Goal: Information Seeking & Learning: Learn about a topic

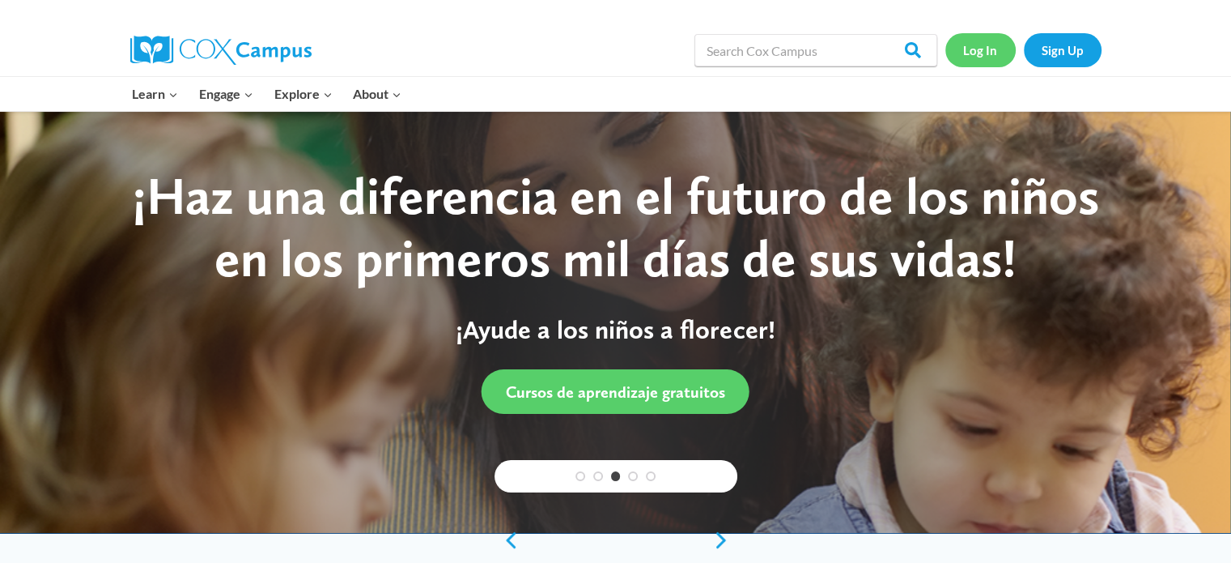
click at [978, 53] on link "Log In" at bounding box center [980, 49] width 70 height 33
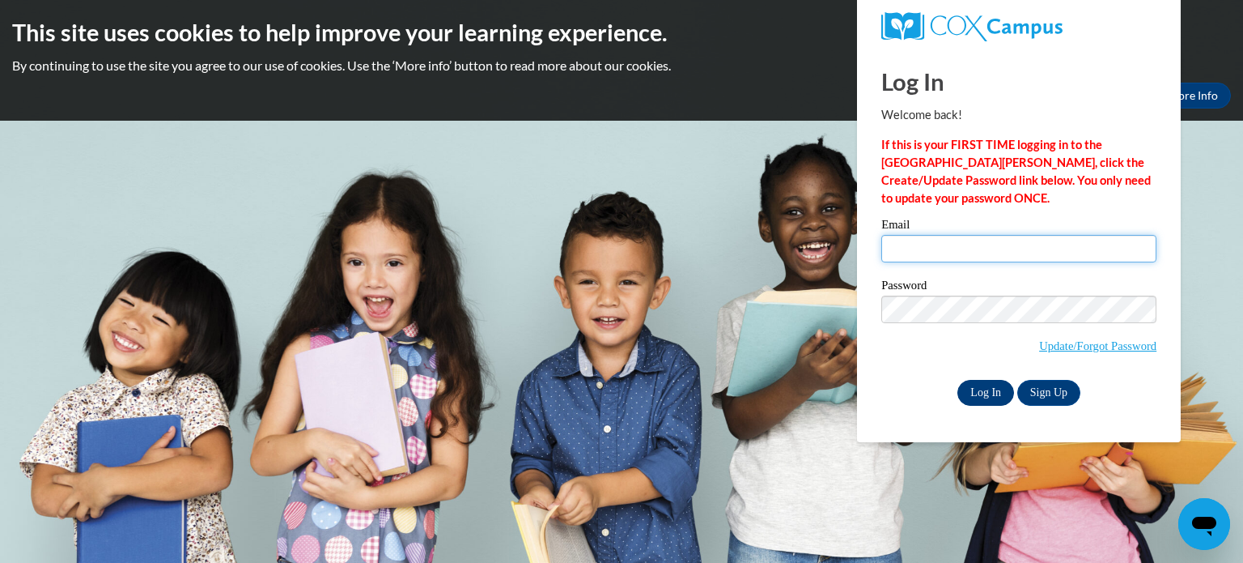
type input "aguiarem@wauwatosa.k12.wi.us"
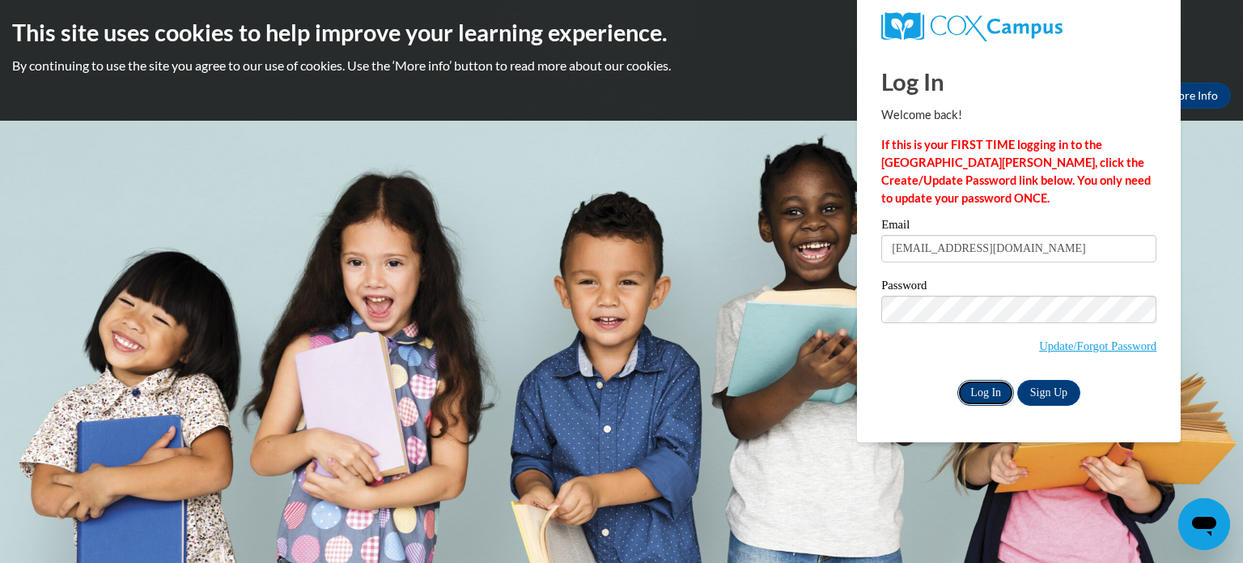
click at [977, 400] on input "Log In" at bounding box center [986, 393] width 57 height 26
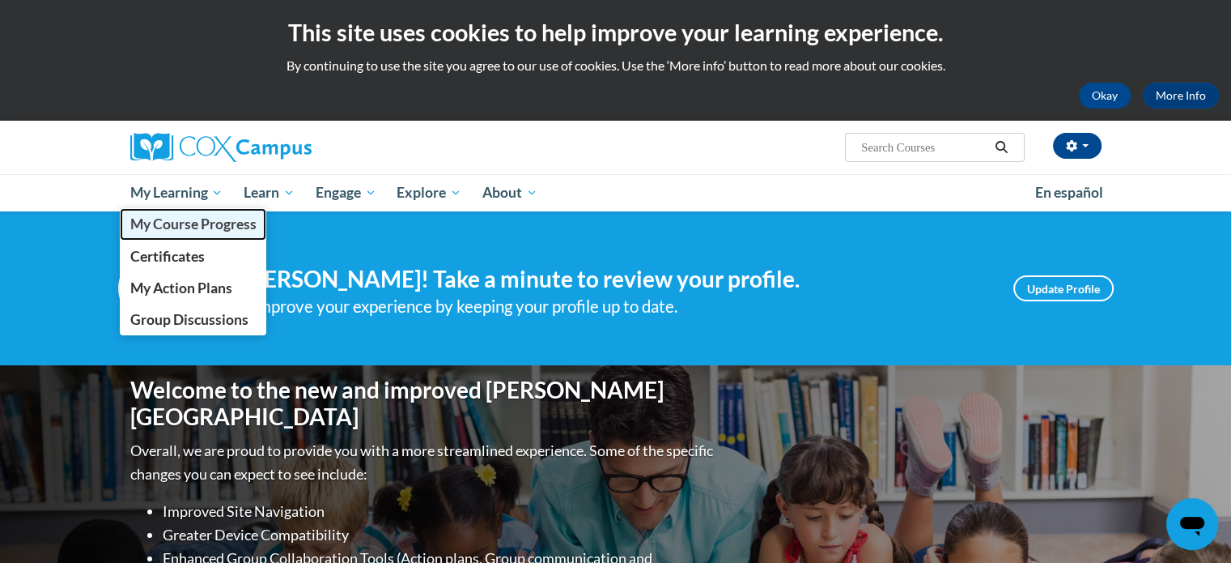
click at [185, 219] on span "My Course Progress" at bounding box center [193, 223] width 126 height 17
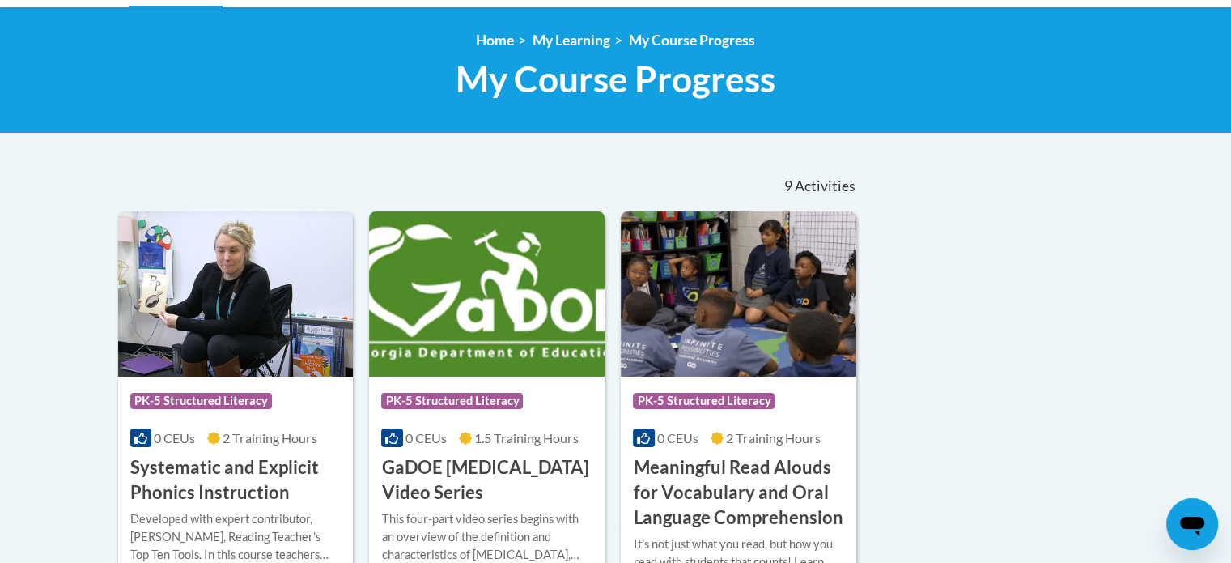
scroll to position [206, 0]
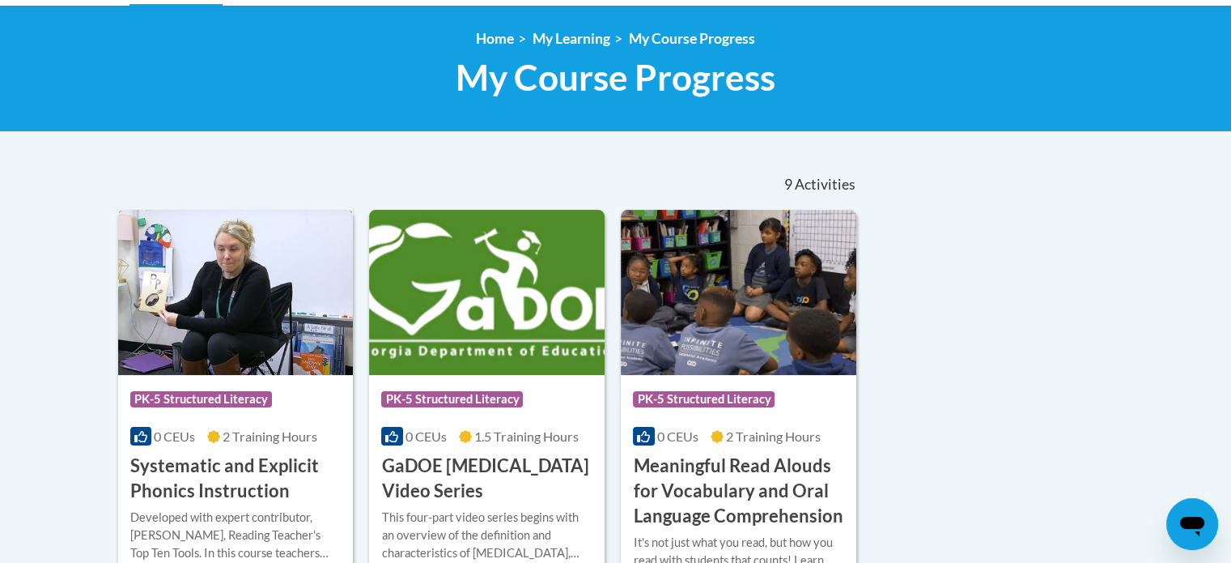
click at [269, 395] on span "PK-5 Structured Literacy" at bounding box center [201, 399] width 142 height 16
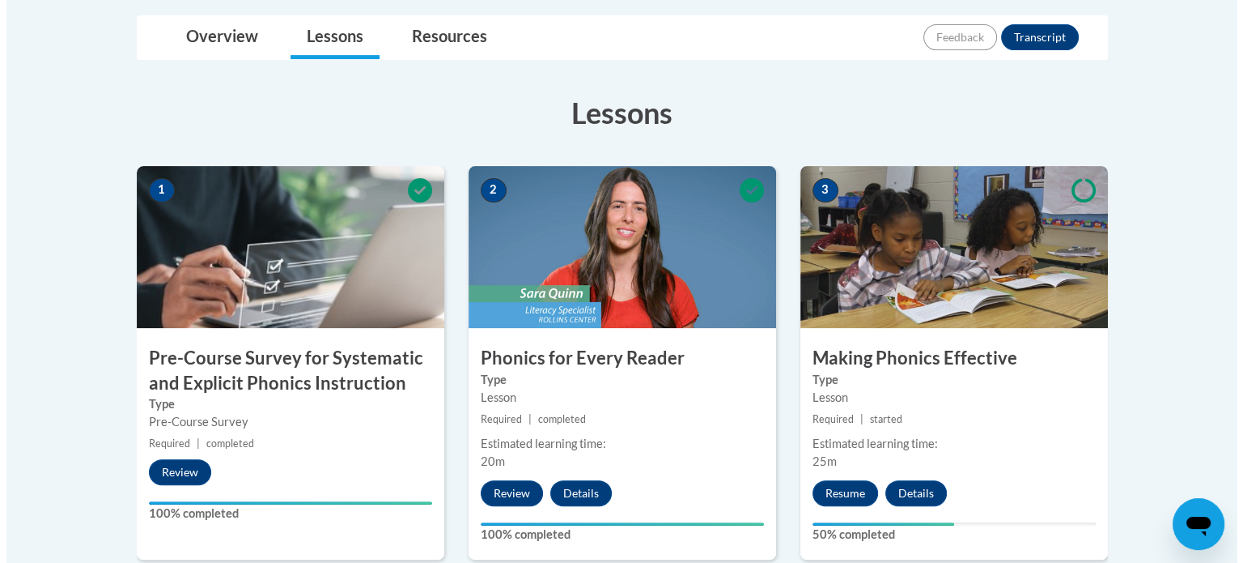
scroll to position [525, 0]
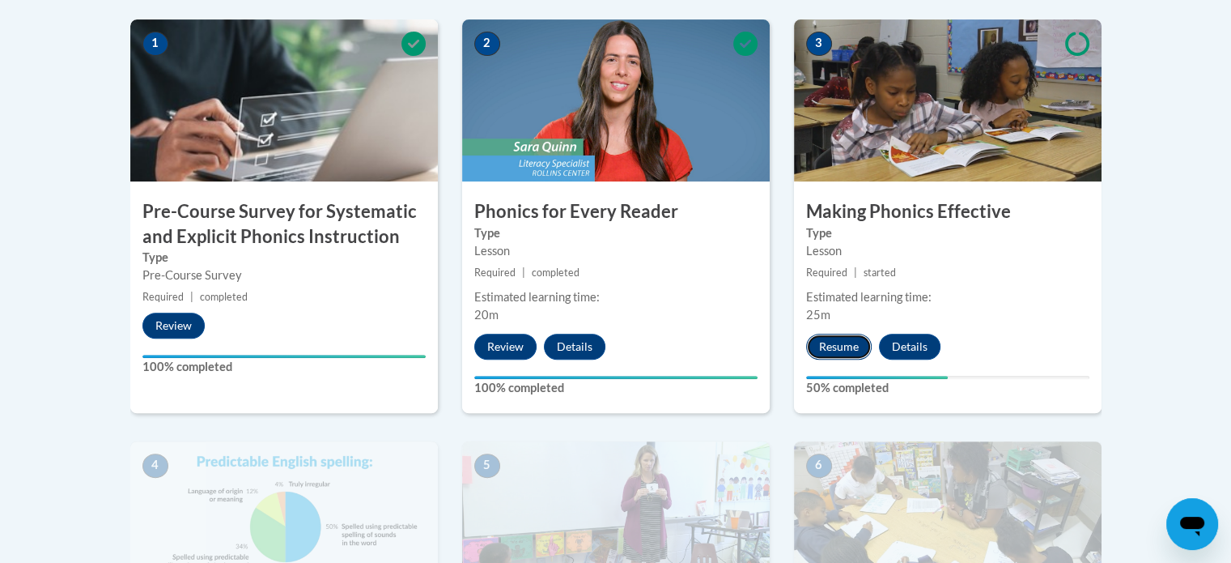
click at [842, 352] on button "Resume" at bounding box center [839, 347] width 66 height 26
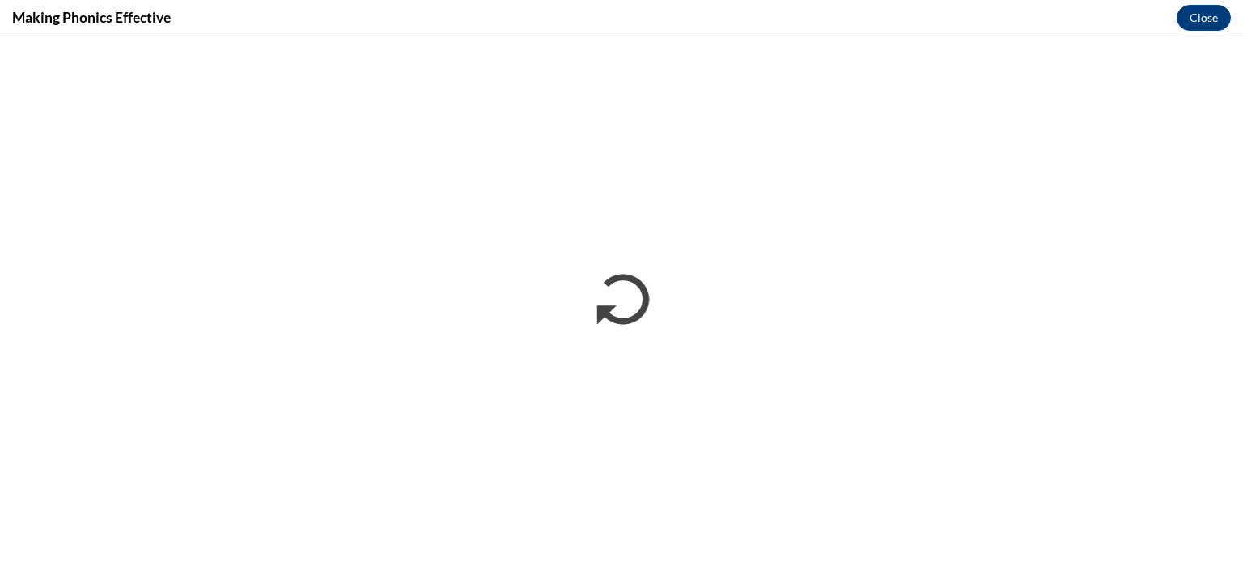
scroll to position [0, 0]
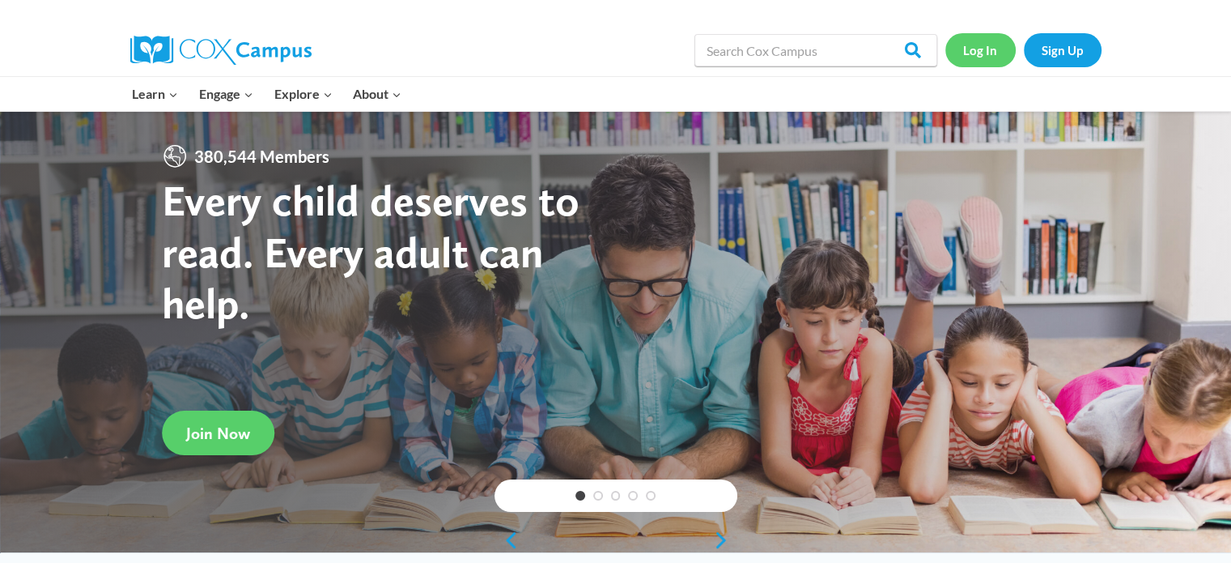
click at [983, 53] on link "Log In" at bounding box center [980, 49] width 70 height 33
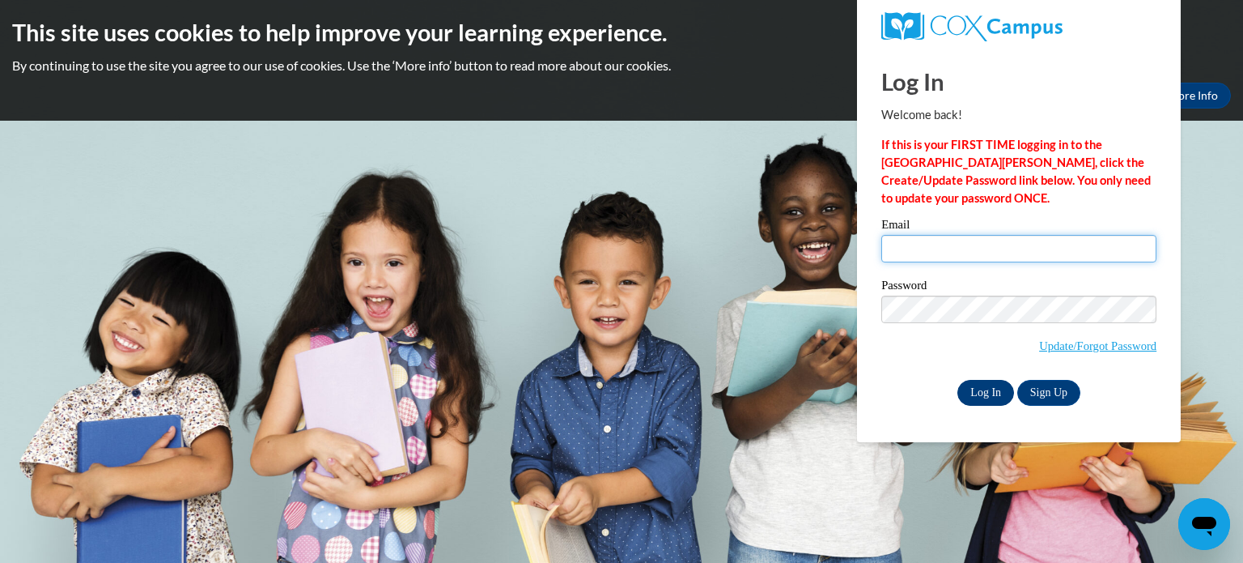
type input "[EMAIL_ADDRESS][DOMAIN_NAME]"
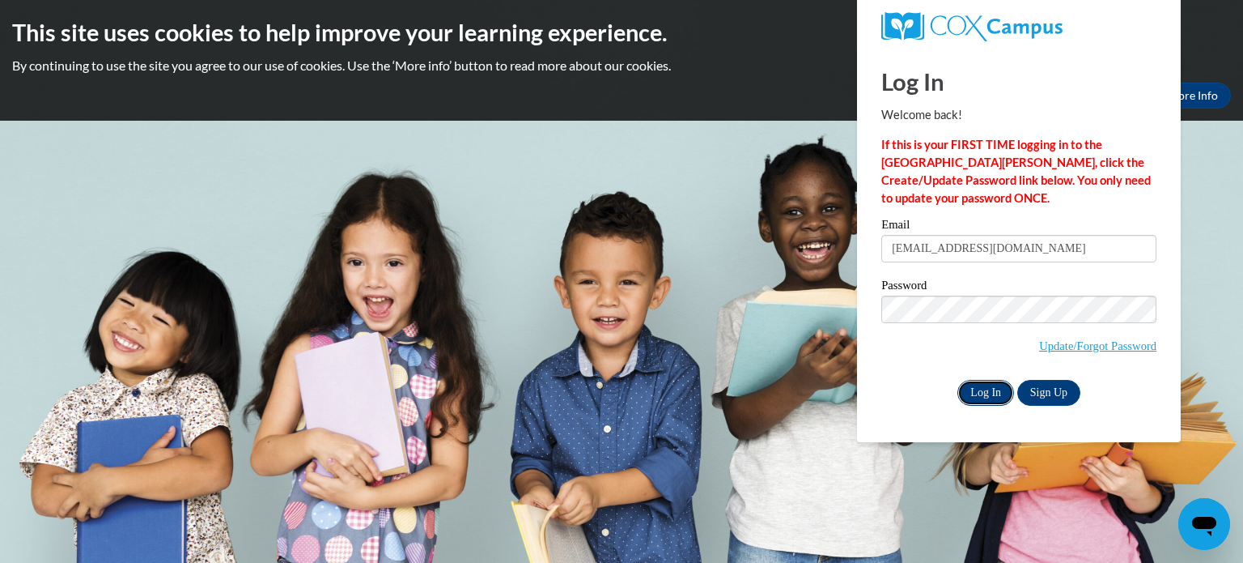
click at [1004, 393] on input "Log In" at bounding box center [986, 393] width 57 height 26
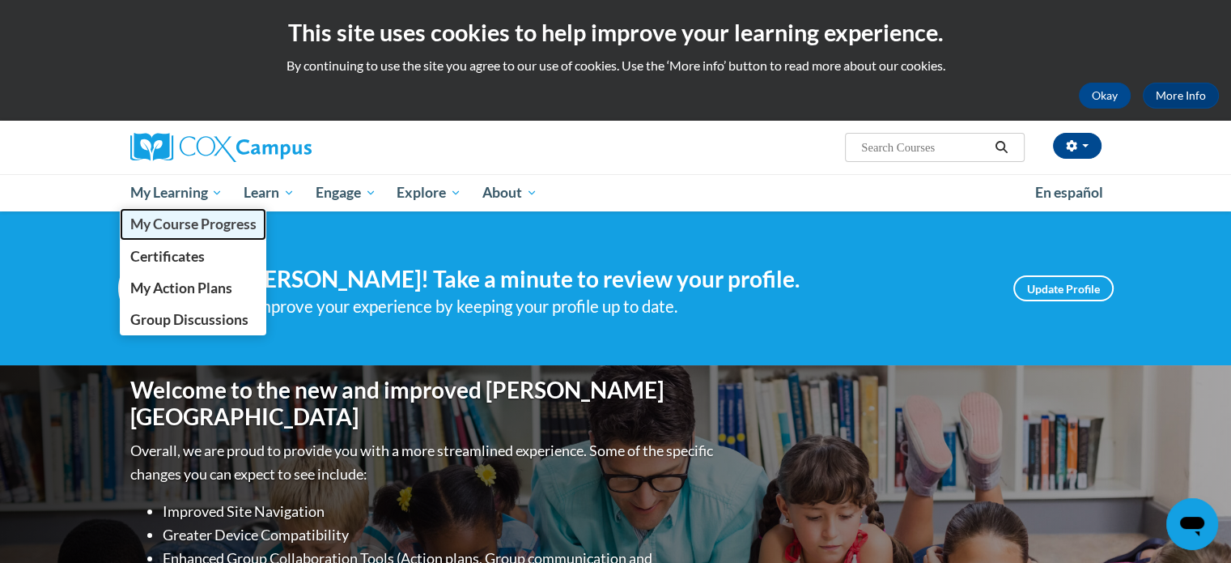
click at [191, 225] on span "My Course Progress" at bounding box center [193, 223] width 126 height 17
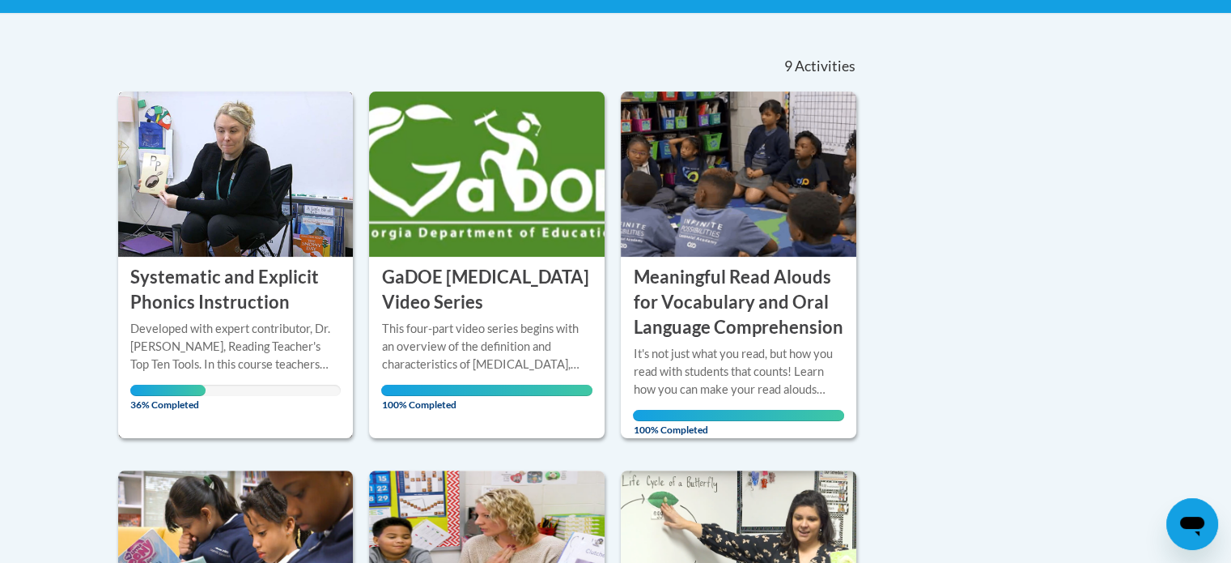
click at [249, 250] on img at bounding box center [236, 173] width 236 height 165
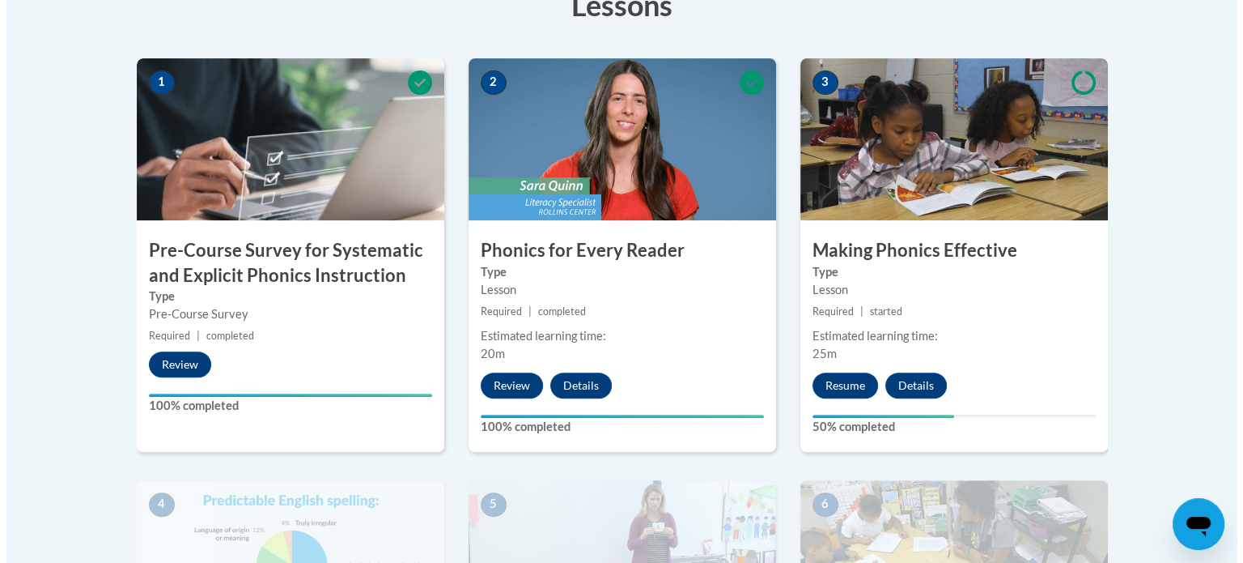
scroll to position [567, 0]
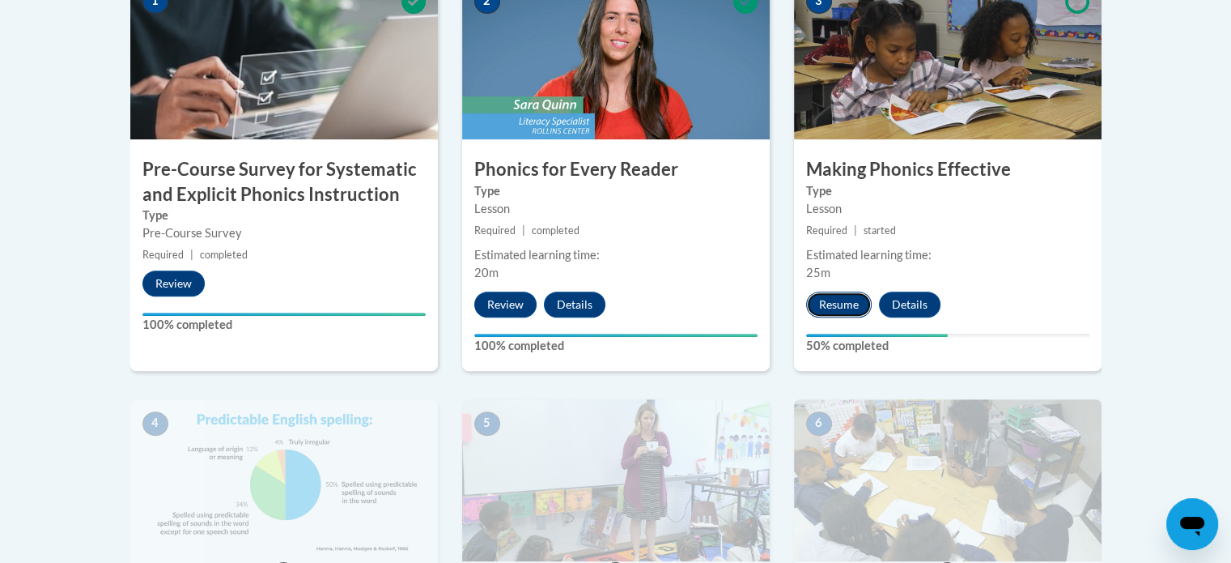
click at [845, 298] on button "Resume" at bounding box center [839, 304] width 66 height 26
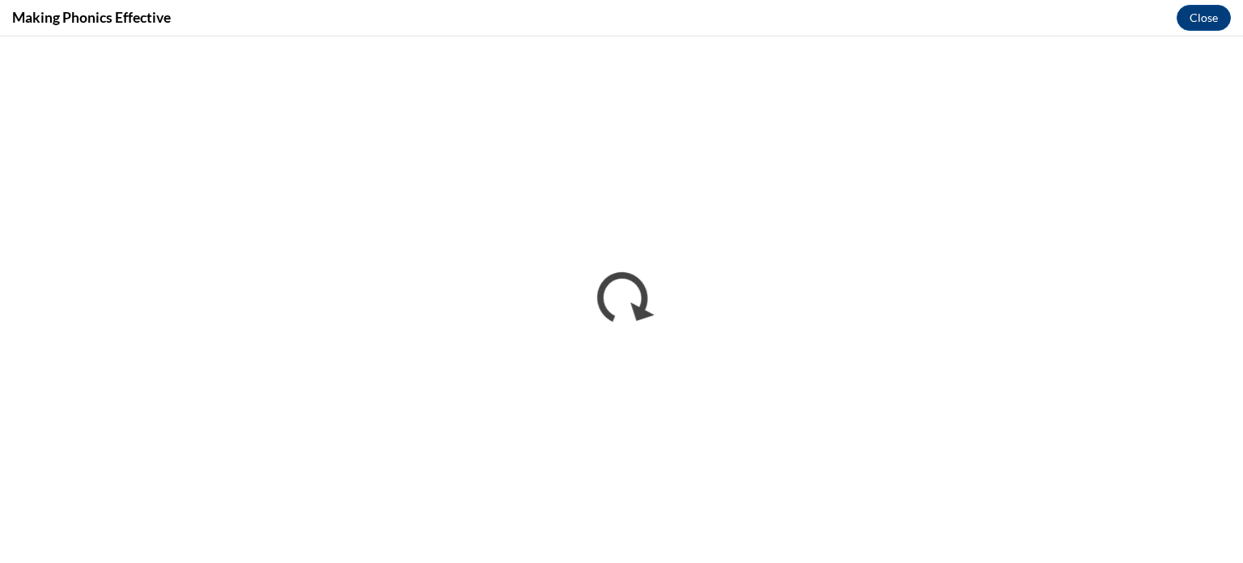
scroll to position [0, 0]
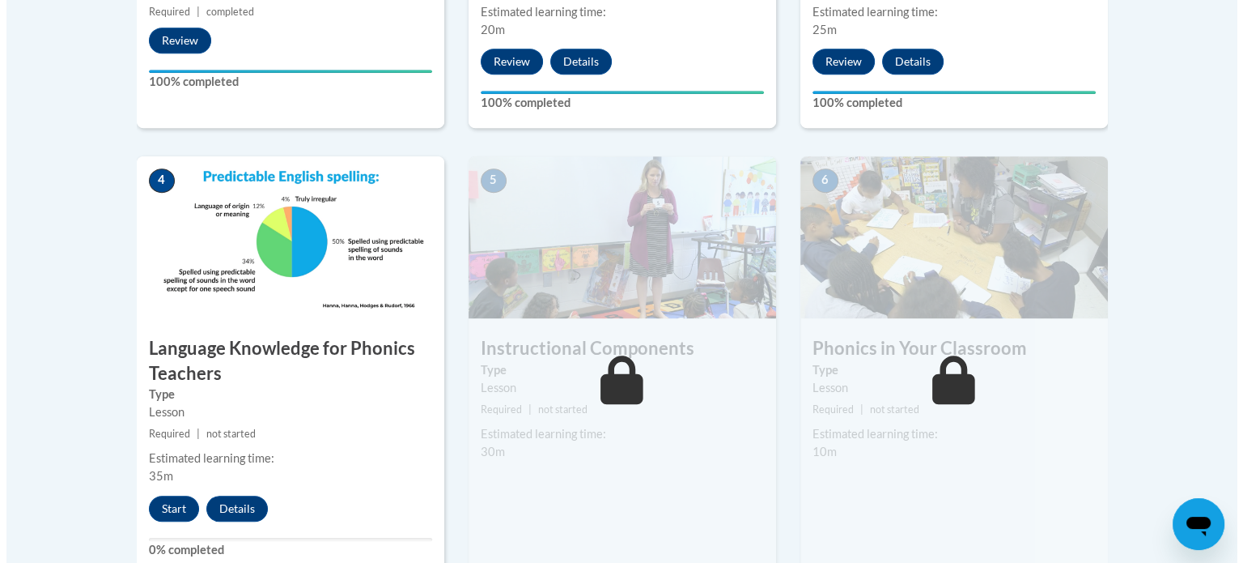
scroll to position [890, 0]
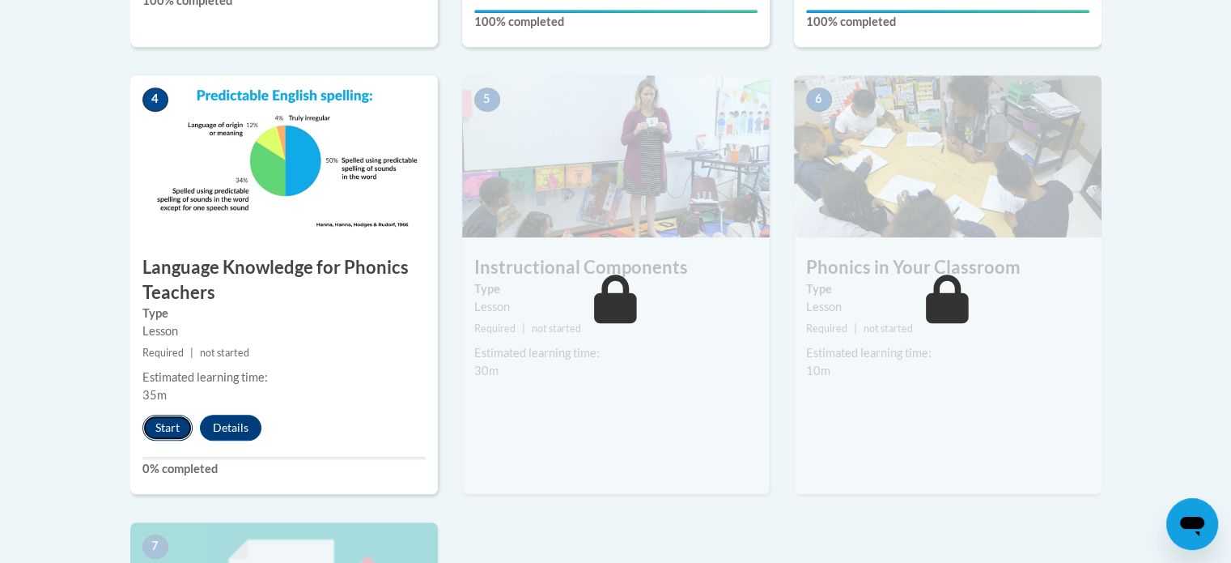
click at [168, 429] on button "Start" at bounding box center [167, 427] width 50 height 26
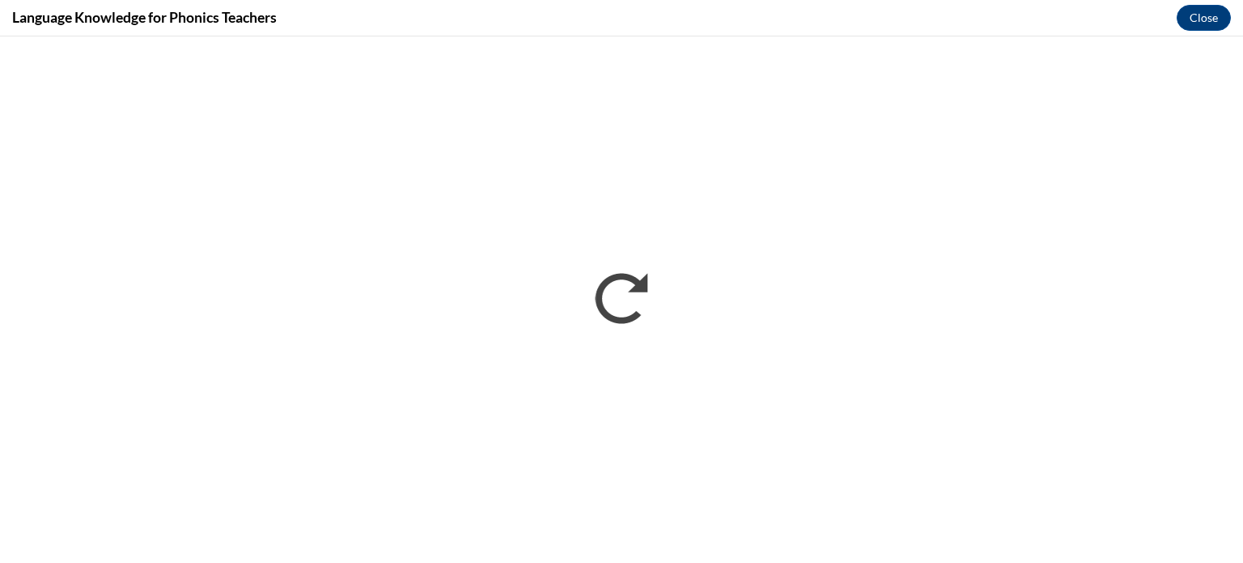
scroll to position [0, 0]
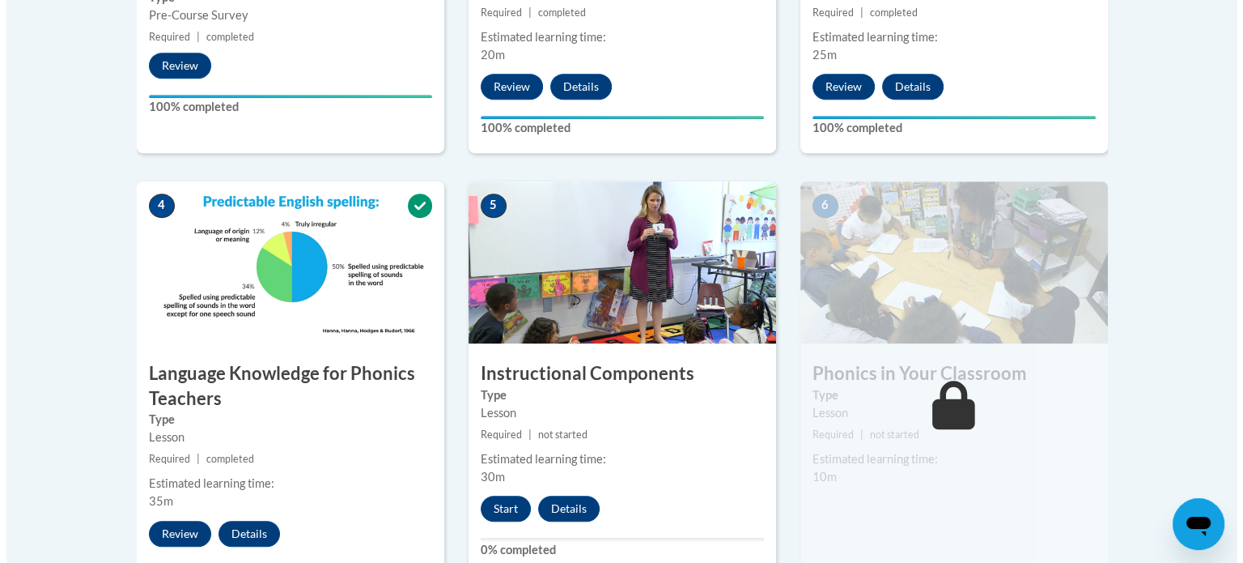
scroll to position [946, 0]
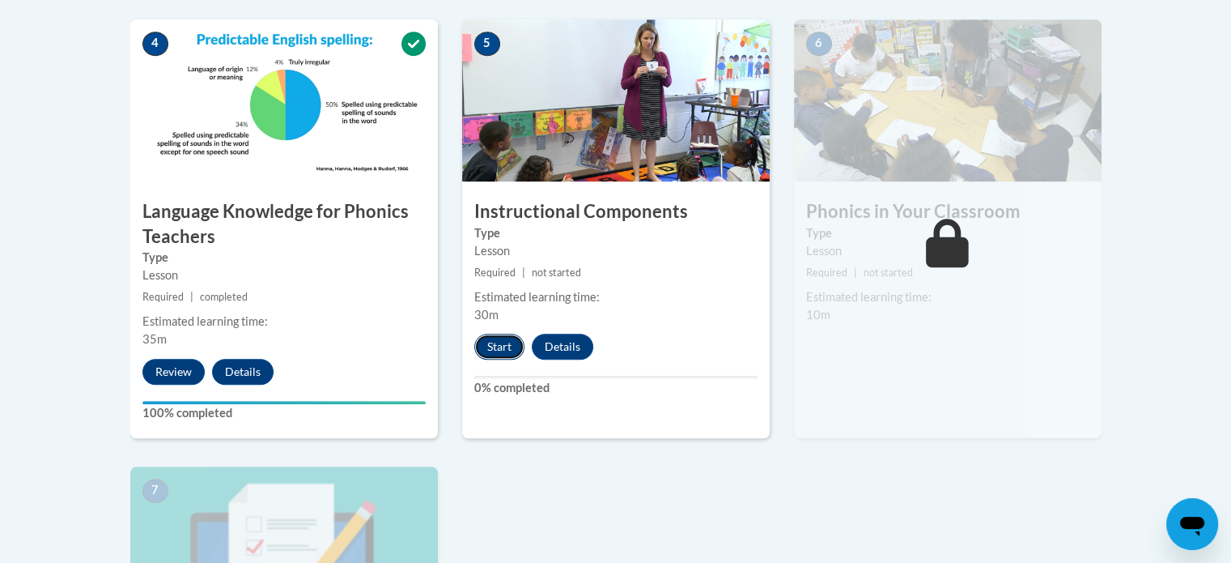
click at [486, 346] on button "Start" at bounding box center [499, 347] width 50 height 26
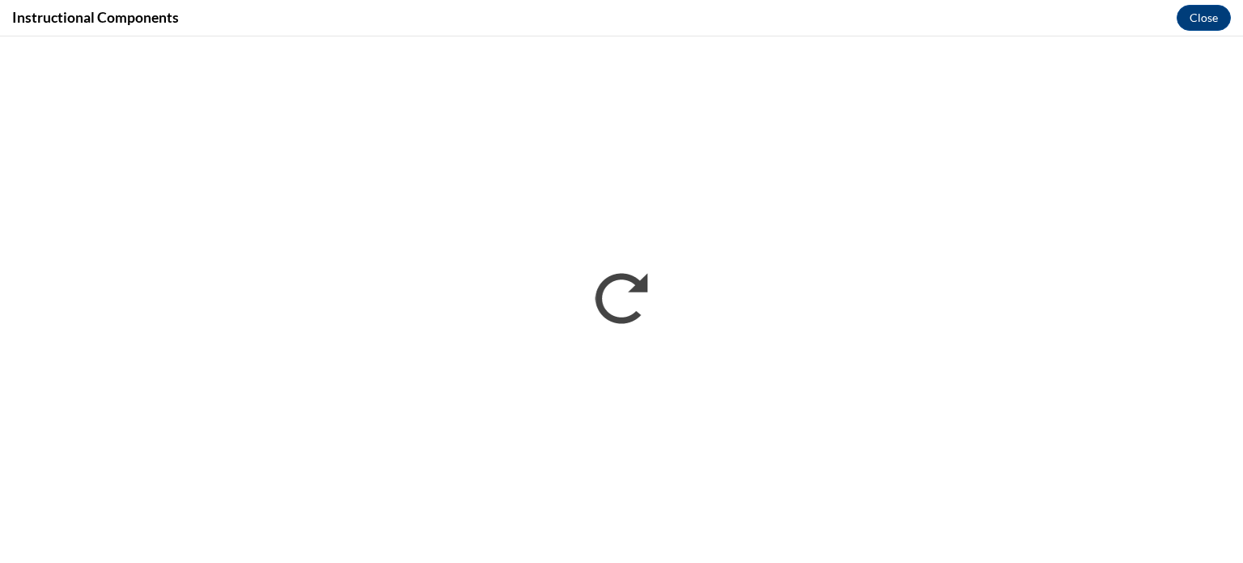
scroll to position [0, 0]
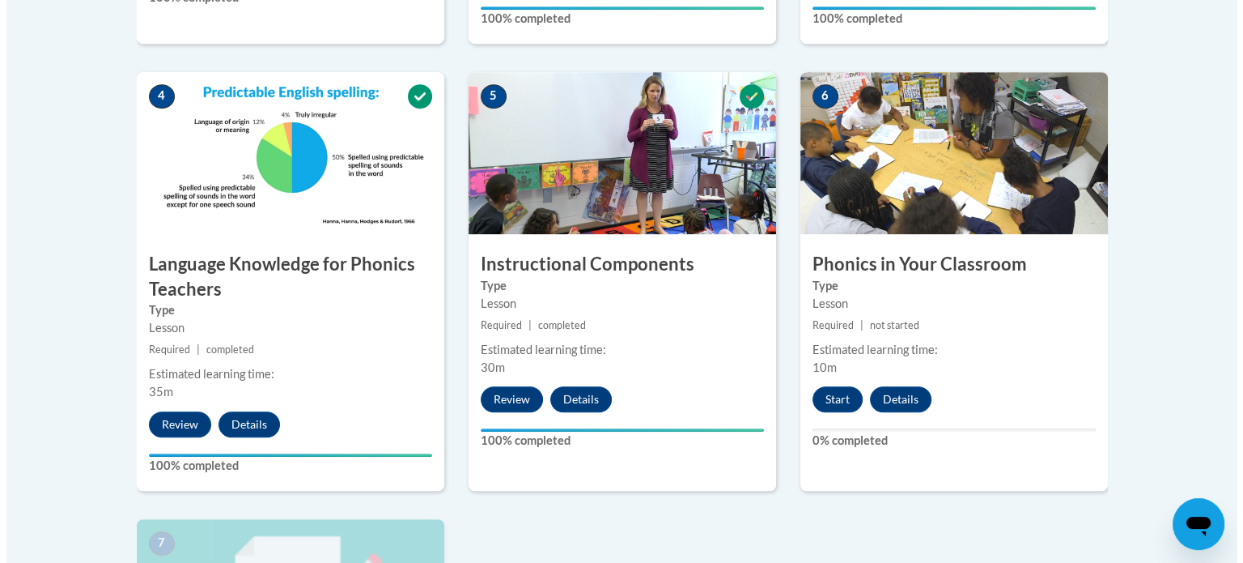
scroll to position [894, 0]
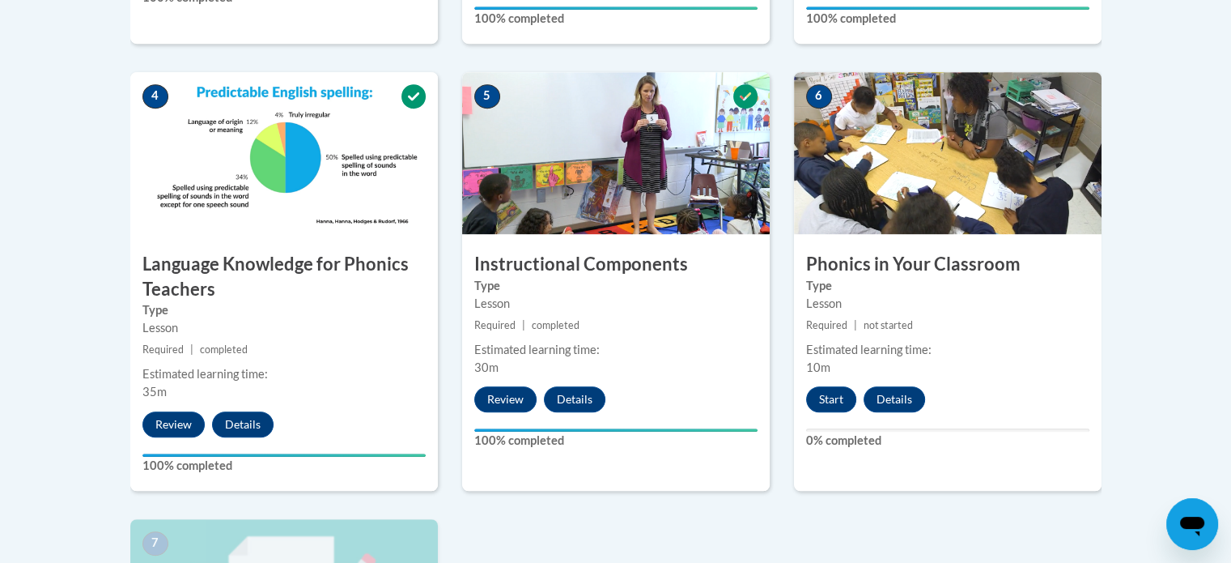
click at [671, 278] on label "Type" at bounding box center [615, 286] width 283 height 18
click at [838, 404] on button "Start" at bounding box center [831, 399] width 50 height 26
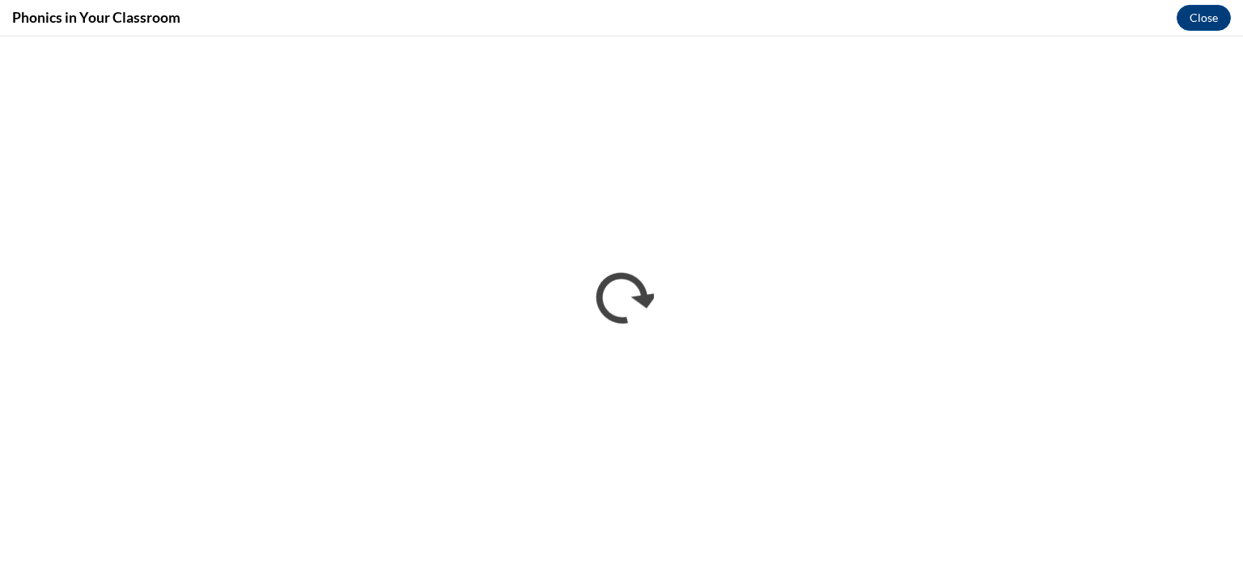
scroll to position [0, 0]
click at [1064, 25] on div "Phonics in Your Classroom Close" at bounding box center [621, 18] width 1243 height 36
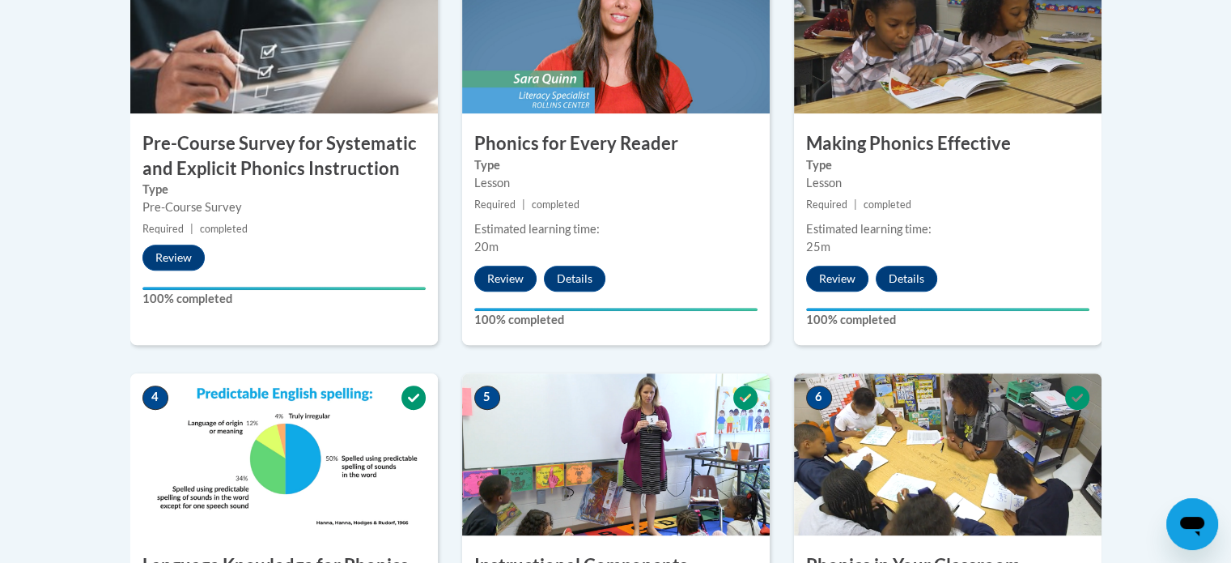
scroll to position [1078, 0]
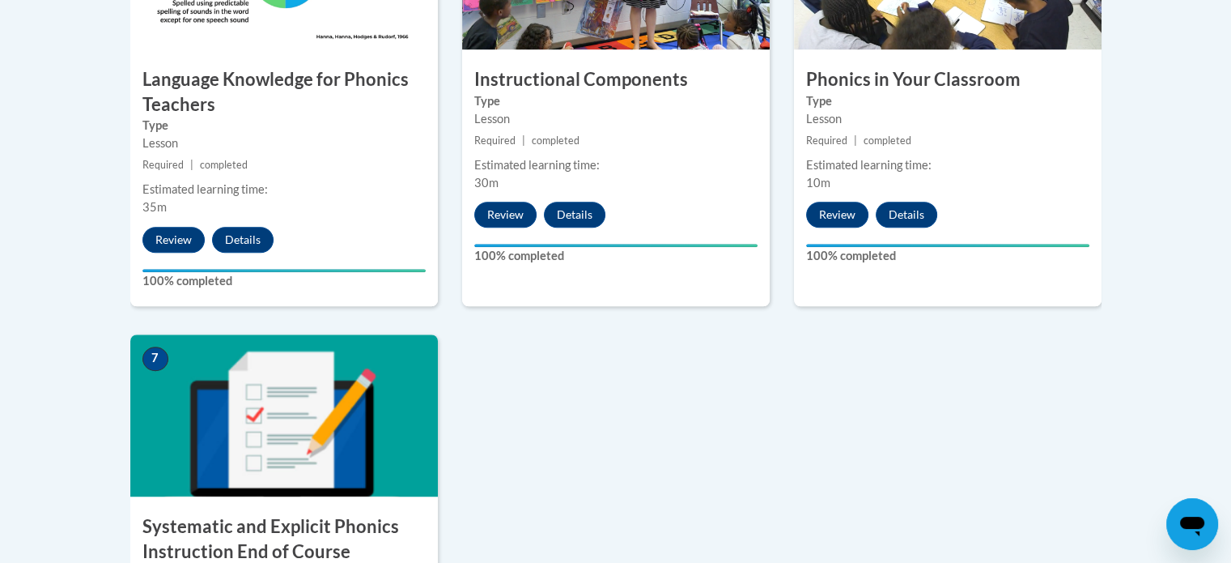
click at [196, 410] on img at bounding box center [284, 415] width 308 height 162
click at [317, 419] on img at bounding box center [284, 415] width 308 height 162
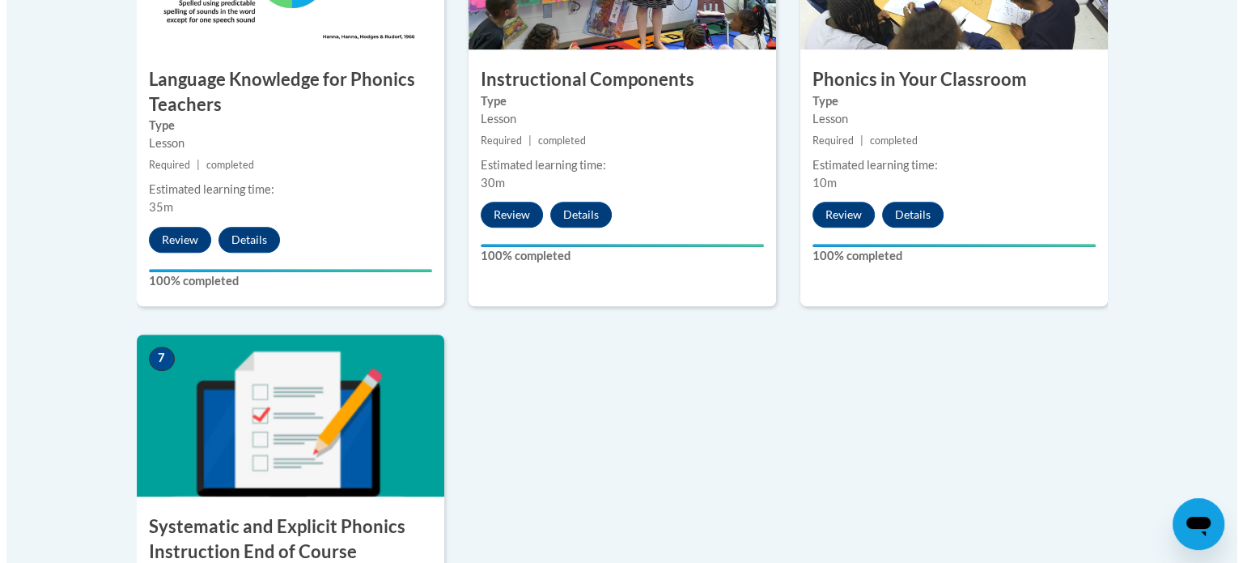
scroll to position [1483, 0]
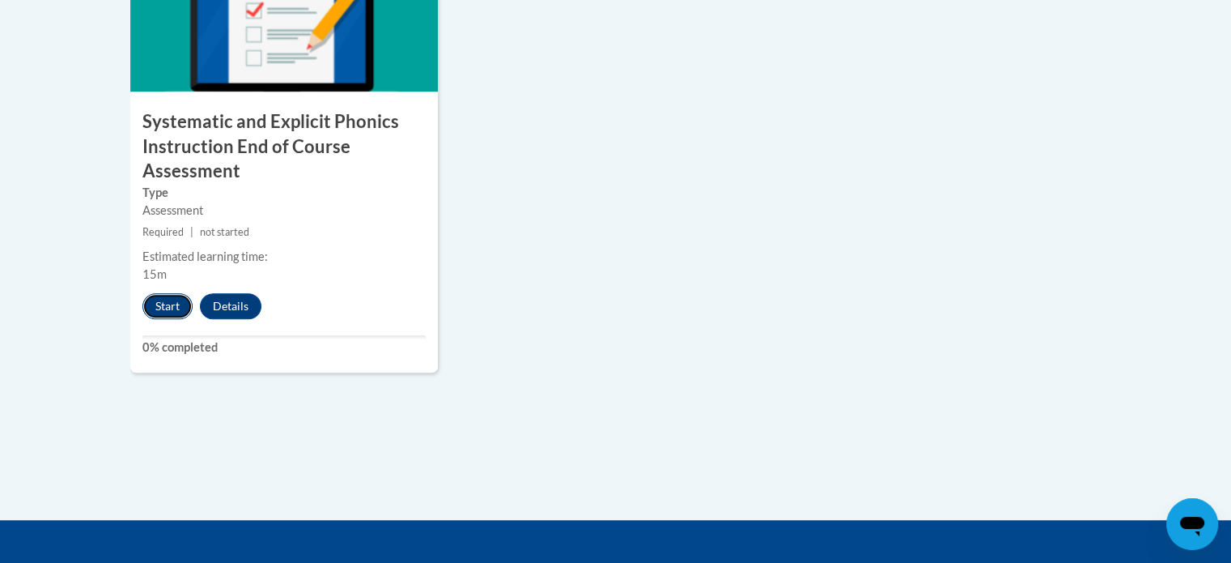
click at [175, 314] on button "Start" at bounding box center [167, 306] width 50 height 26
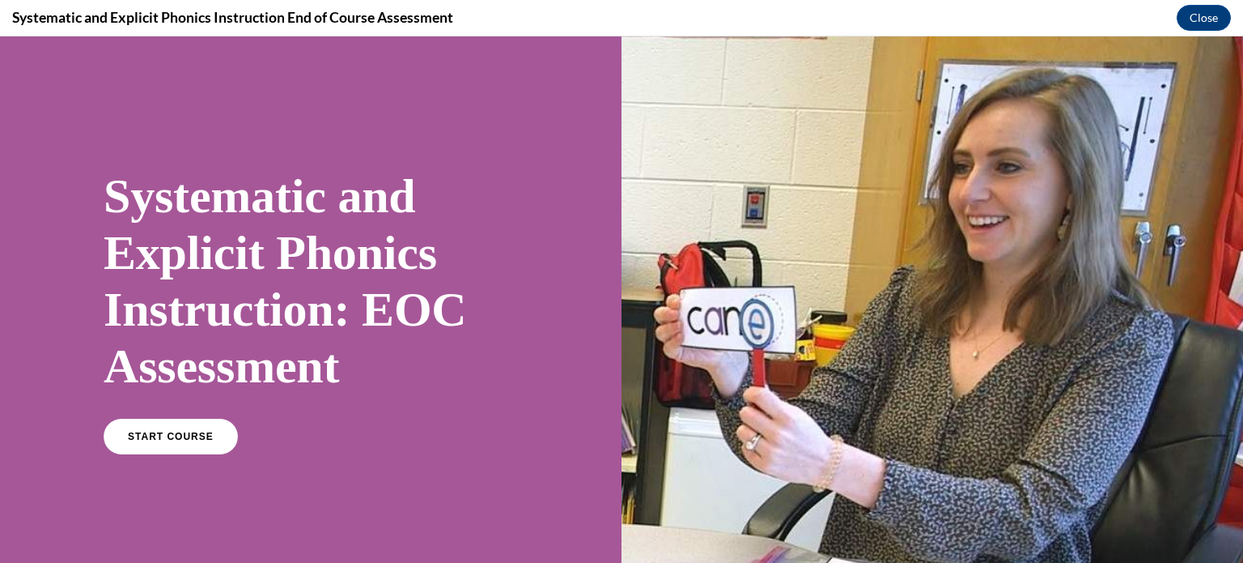
scroll to position [0, 0]
click at [207, 440] on link "START COURSE" at bounding box center [170, 436] width 141 height 37
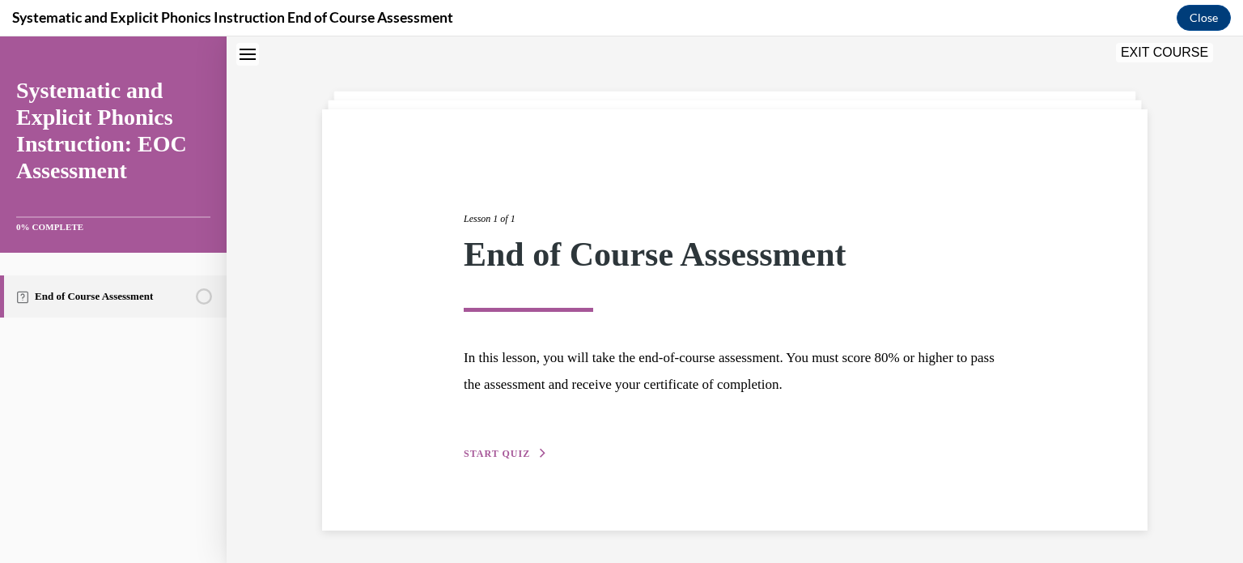
click at [505, 448] on span "START QUIZ" at bounding box center [497, 453] width 66 height 11
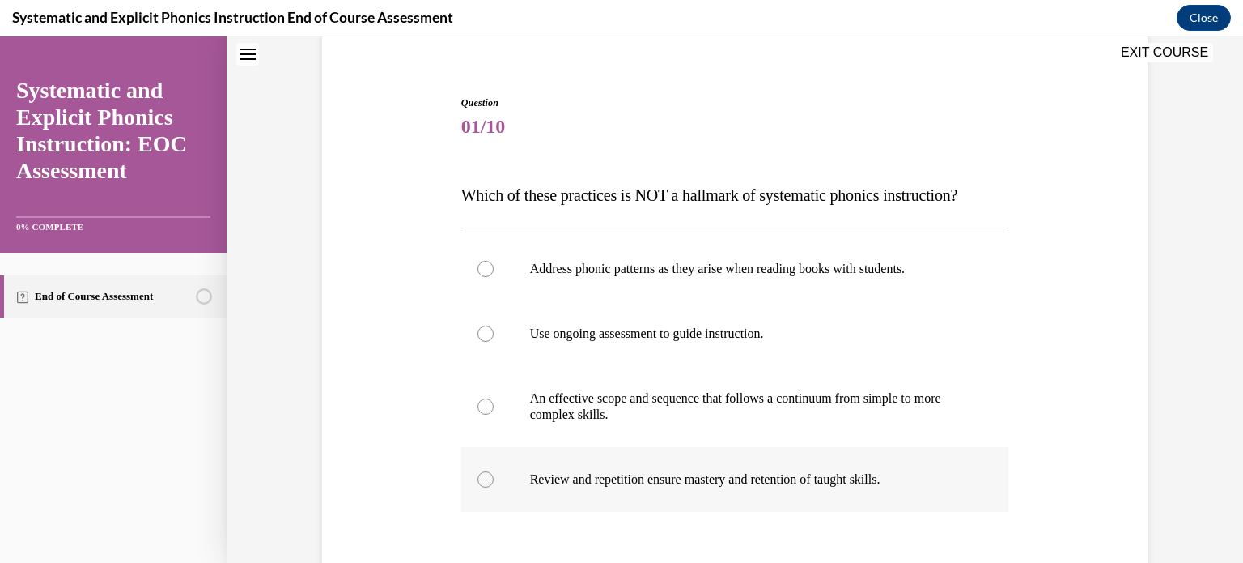
scroll to position [210, 0]
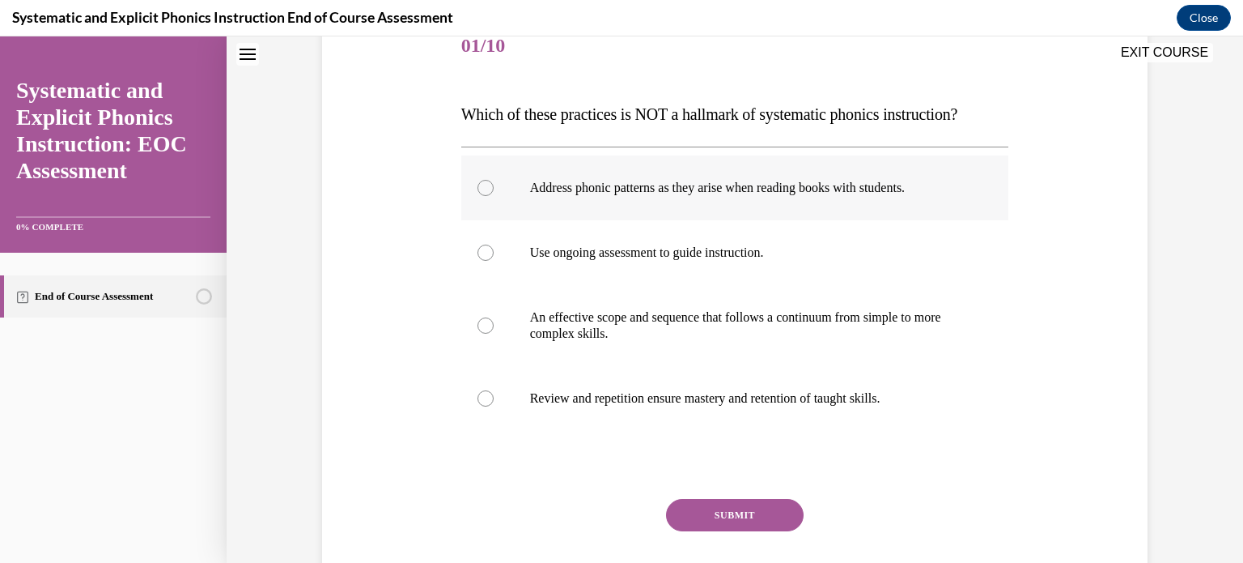
click at [805, 184] on p "Address phonic patterns as they arise when reading books with students." at bounding box center [749, 188] width 439 height 16
click at [744, 508] on button "SUBMIT" at bounding box center [735, 515] width 138 height 32
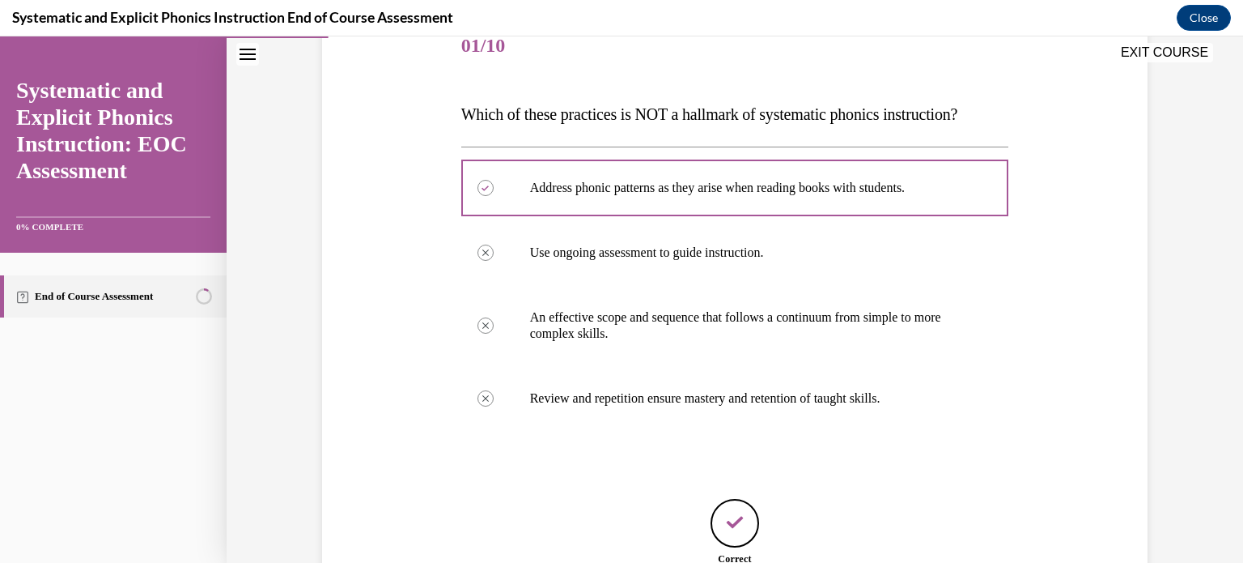
scroll to position [362, 0]
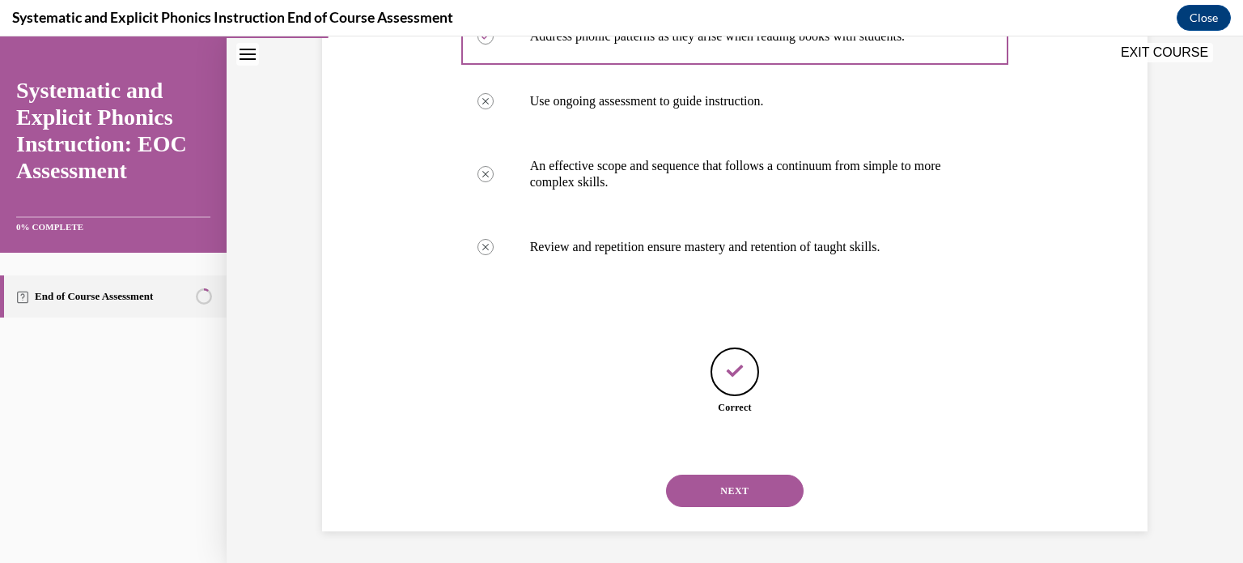
click at [750, 498] on button "NEXT" at bounding box center [735, 490] width 138 height 32
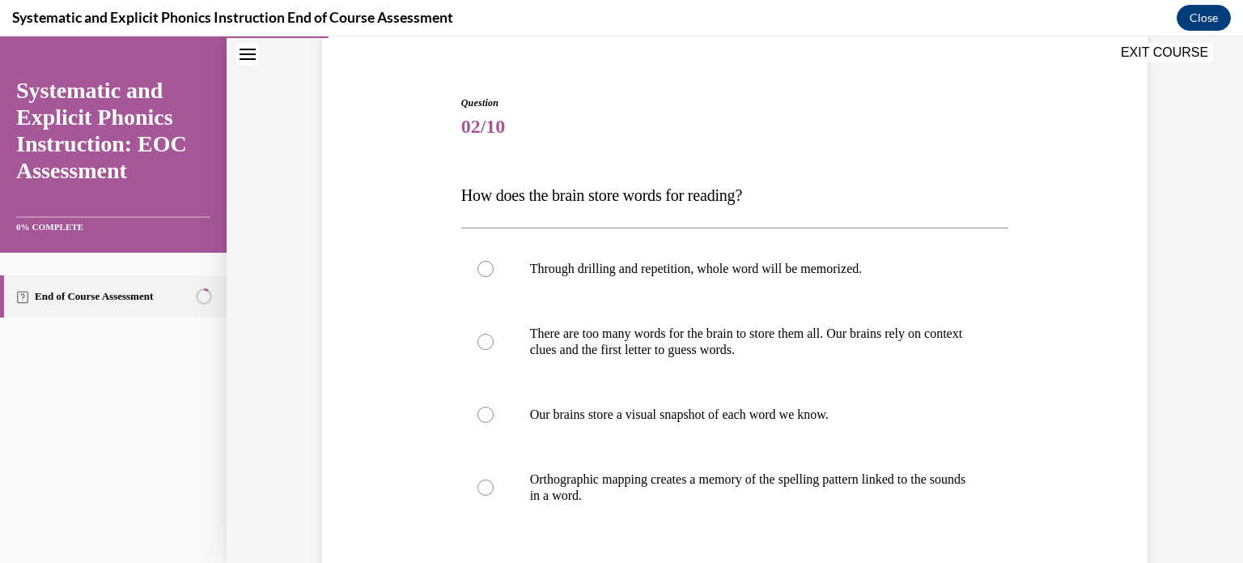
scroll to position [210, 0]
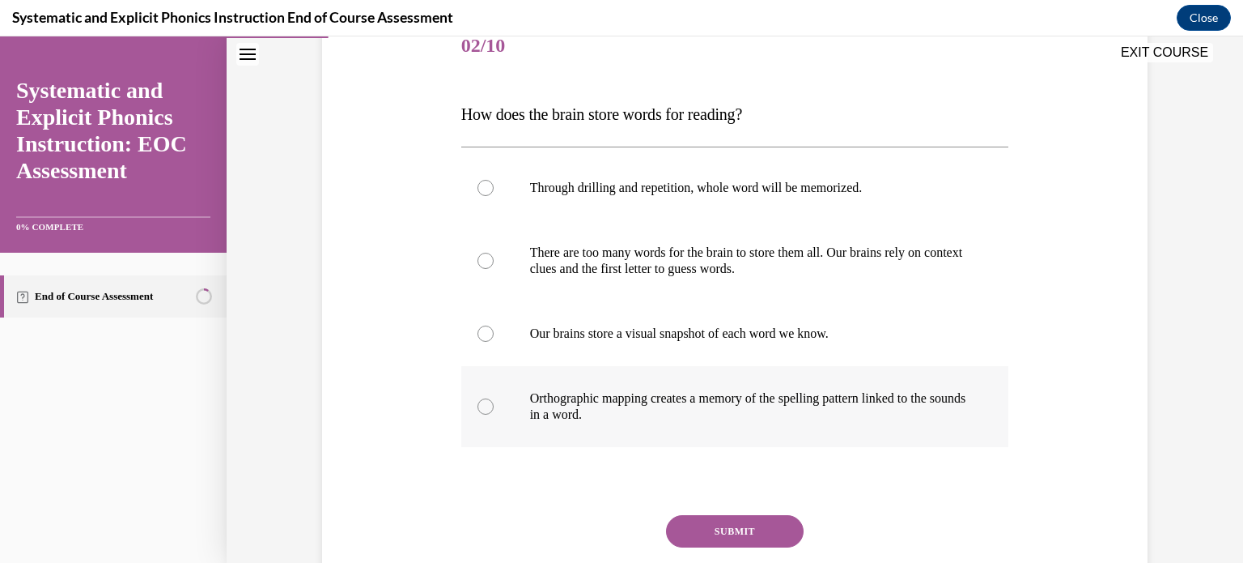
click at [832, 403] on p "Orthographic mapping creates a memory of the spelling pattern linked to the sou…" at bounding box center [749, 406] width 439 height 32
click at [782, 533] on button "SUBMIT" at bounding box center [735, 531] width 138 height 32
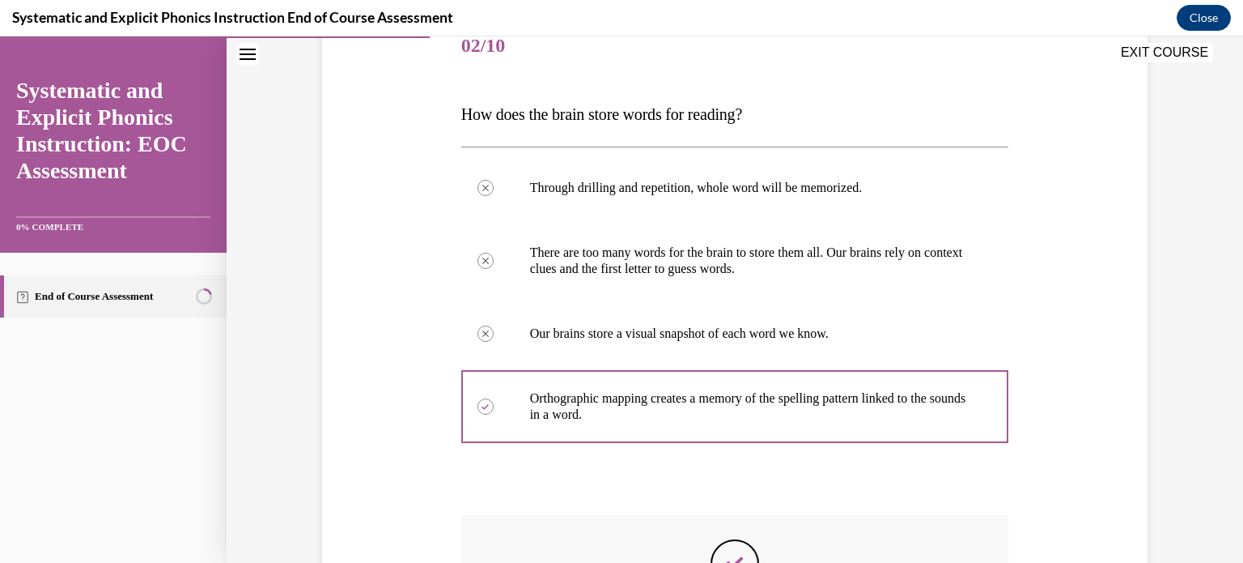
scroll to position [458, 0]
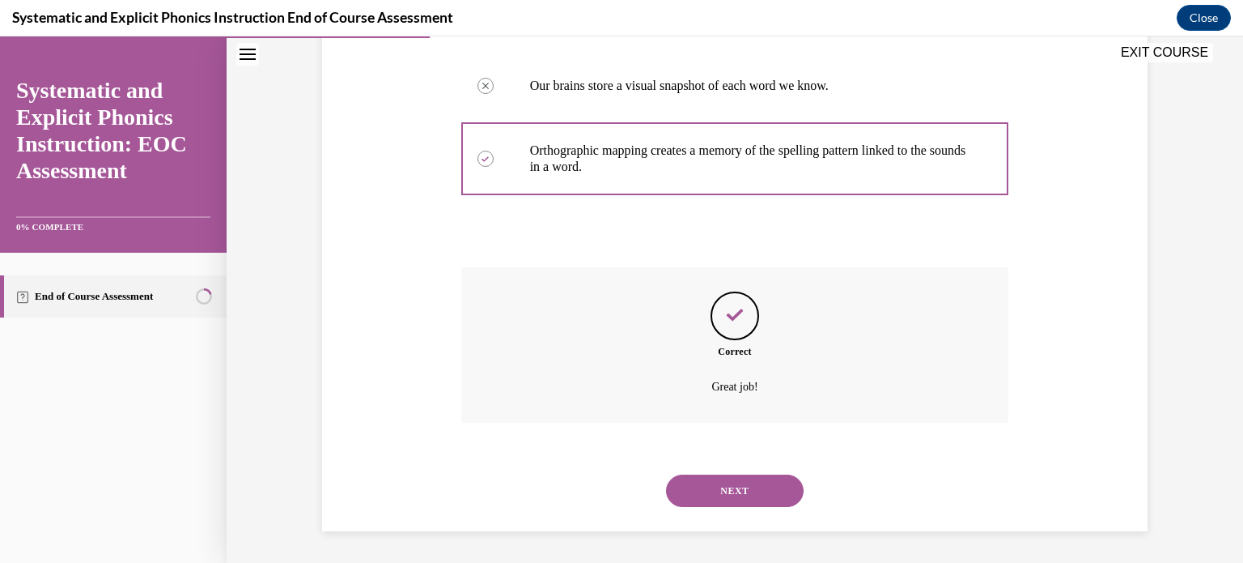
click at [758, 495] on button "NEXT" at bounding box center [735, 490] width 138 height 32
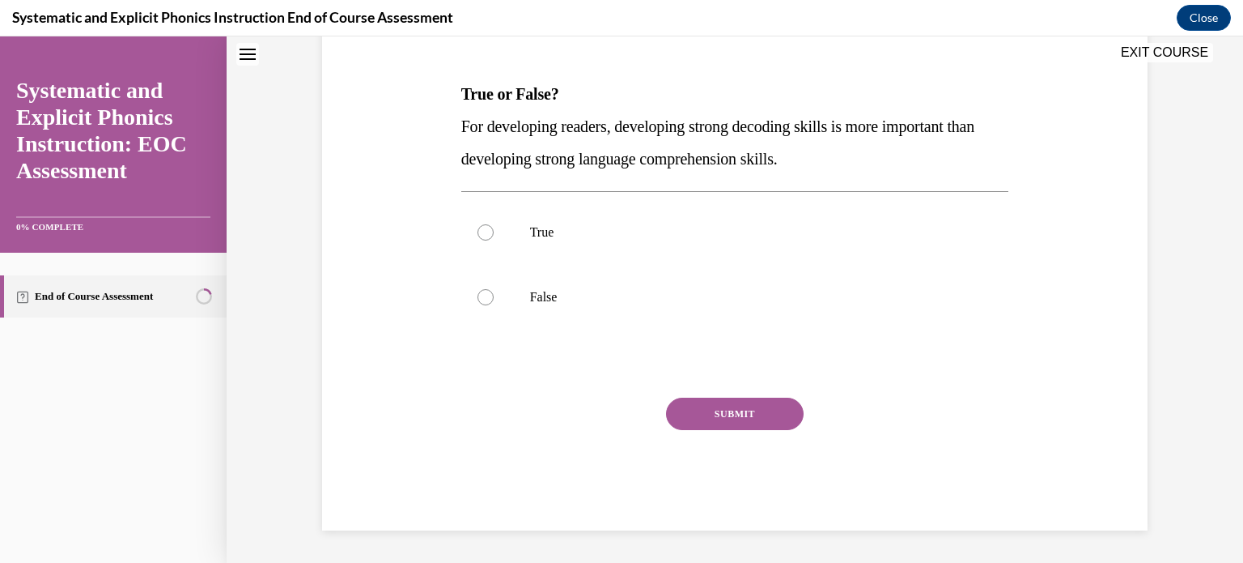
scroll to position [49, 0]
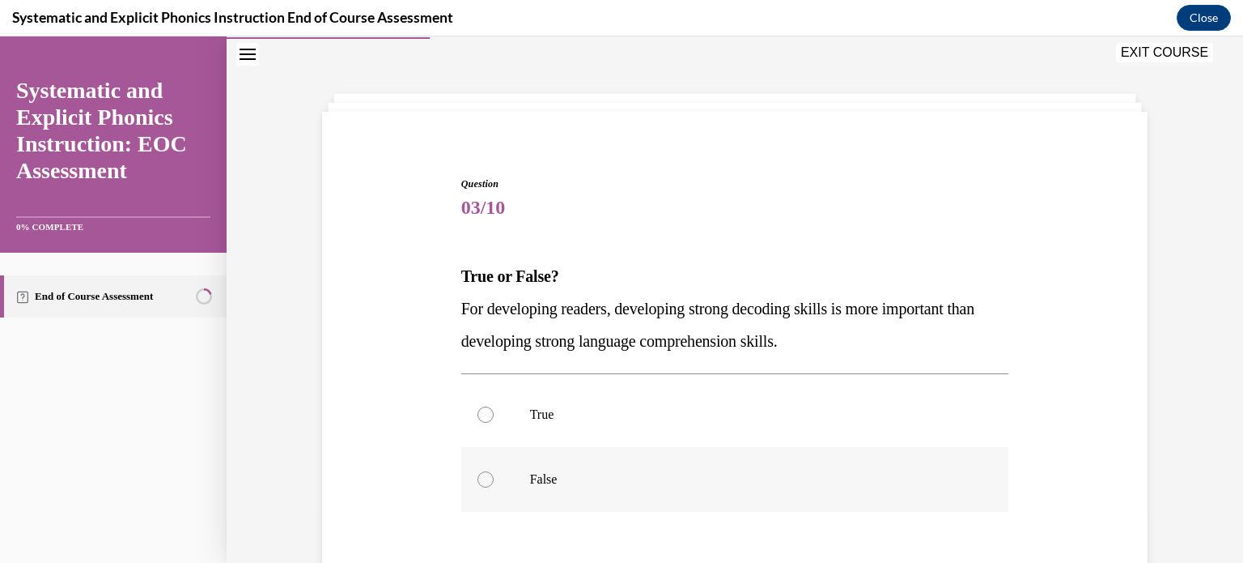
click at [521, 488] on div at bounding box center [735, 479] width 548 height 65
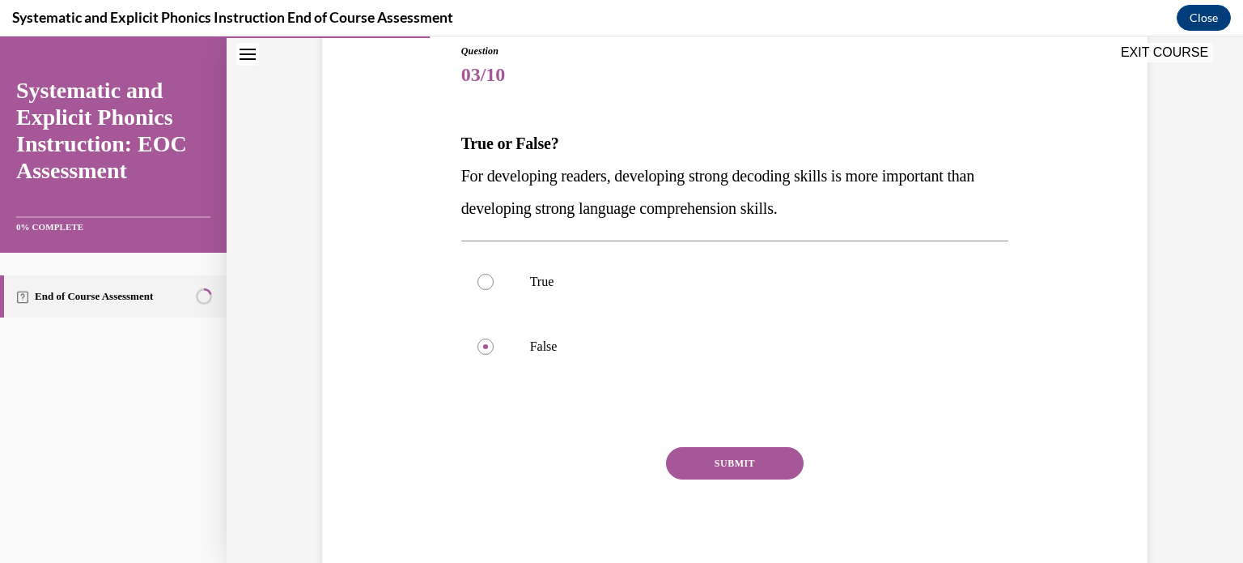
click at [682, 470] on button "SUBMIT" at bounding box center [735, 463] width 138 height 32
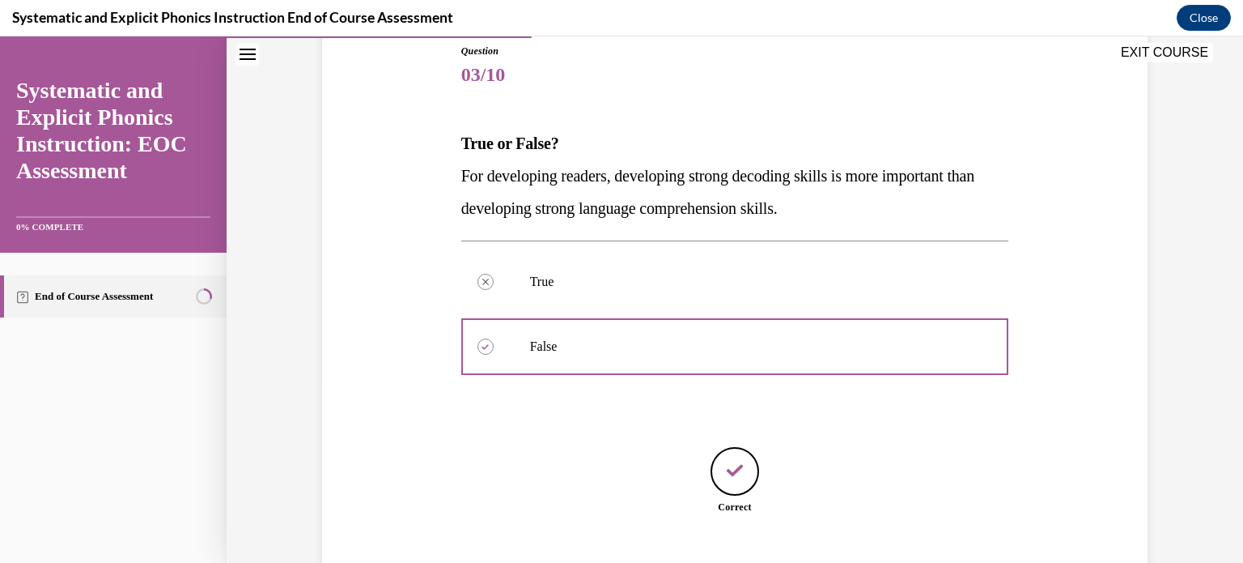
scroll to position [281, 0]
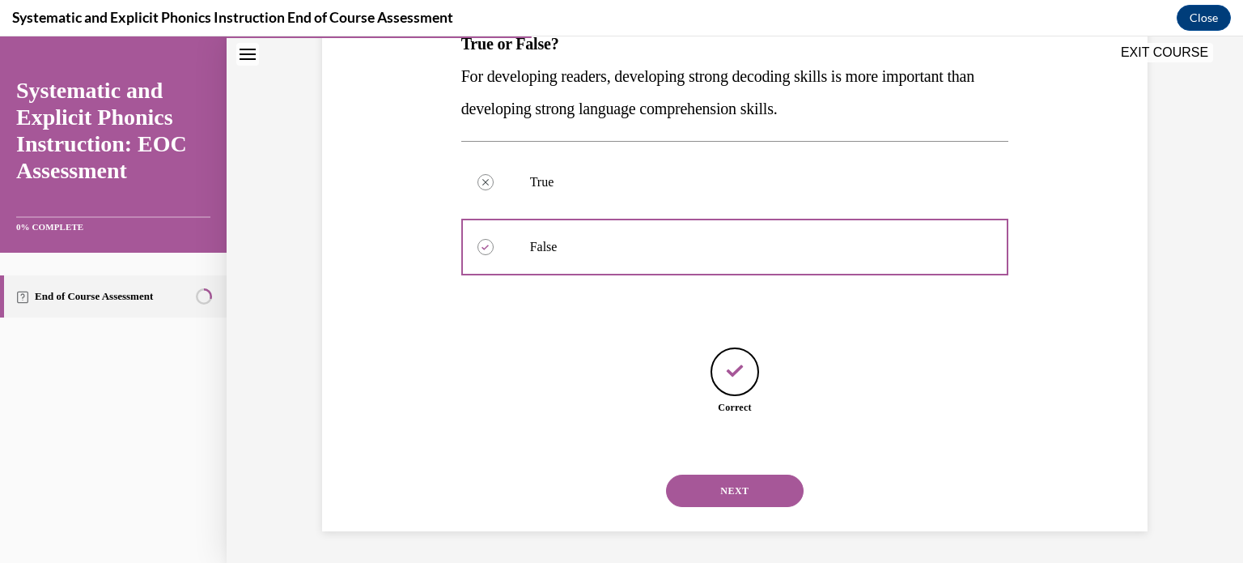
click at [754, 495] on button "NEXT" at bounding box center [735, 490] width 138 height 32
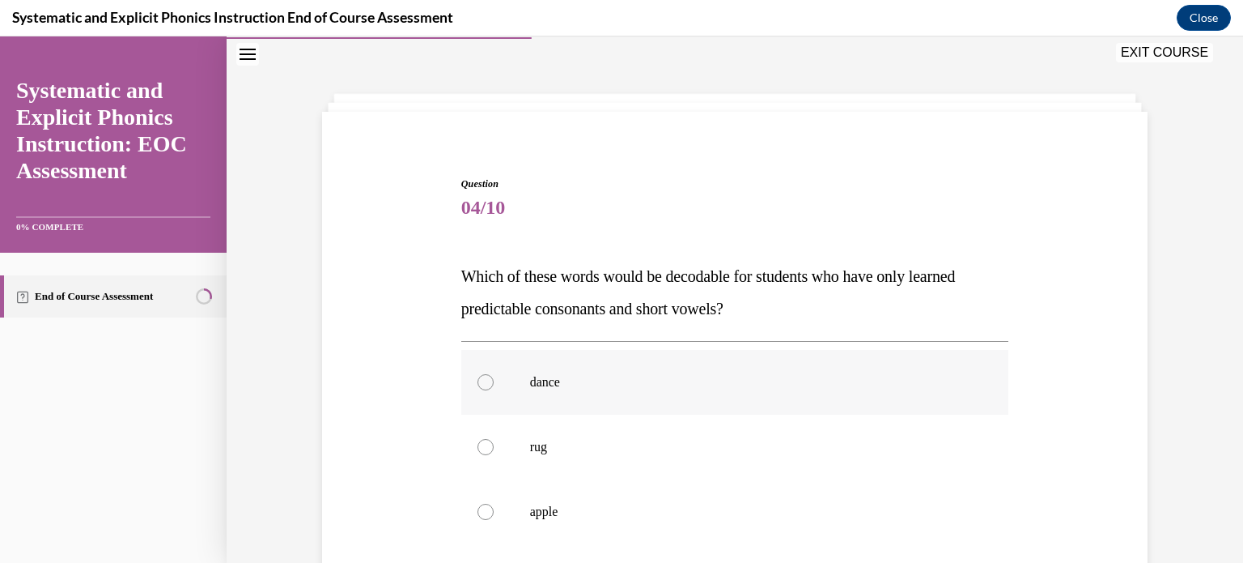
scroll to position [130, 0]
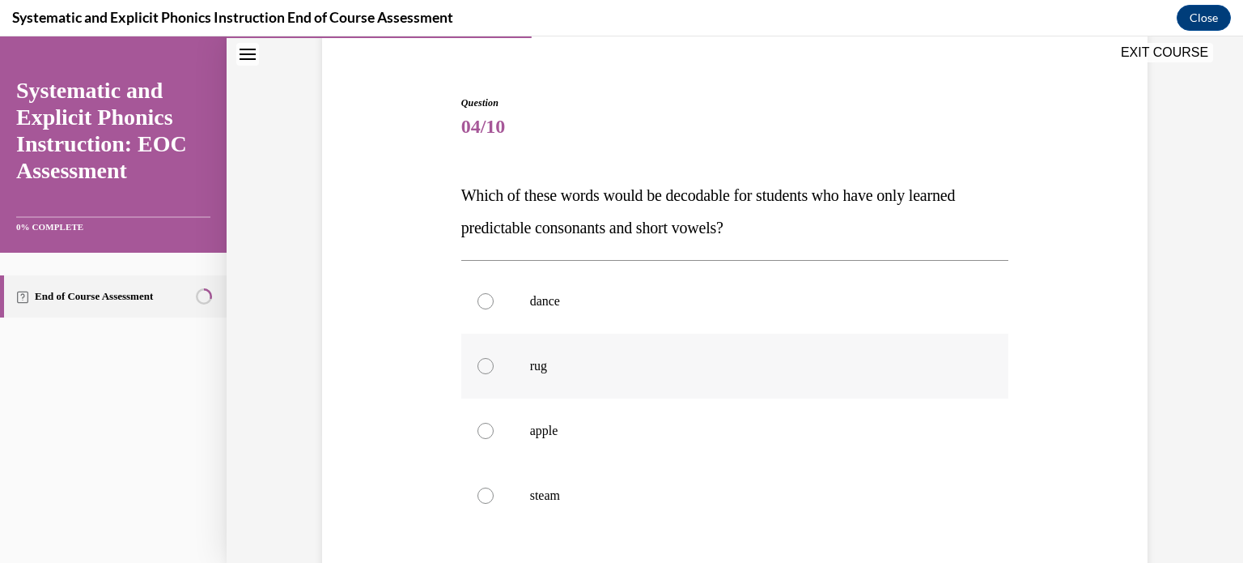
click at [638, 355] on div at bounding box center [735, 366] width 548 height 65
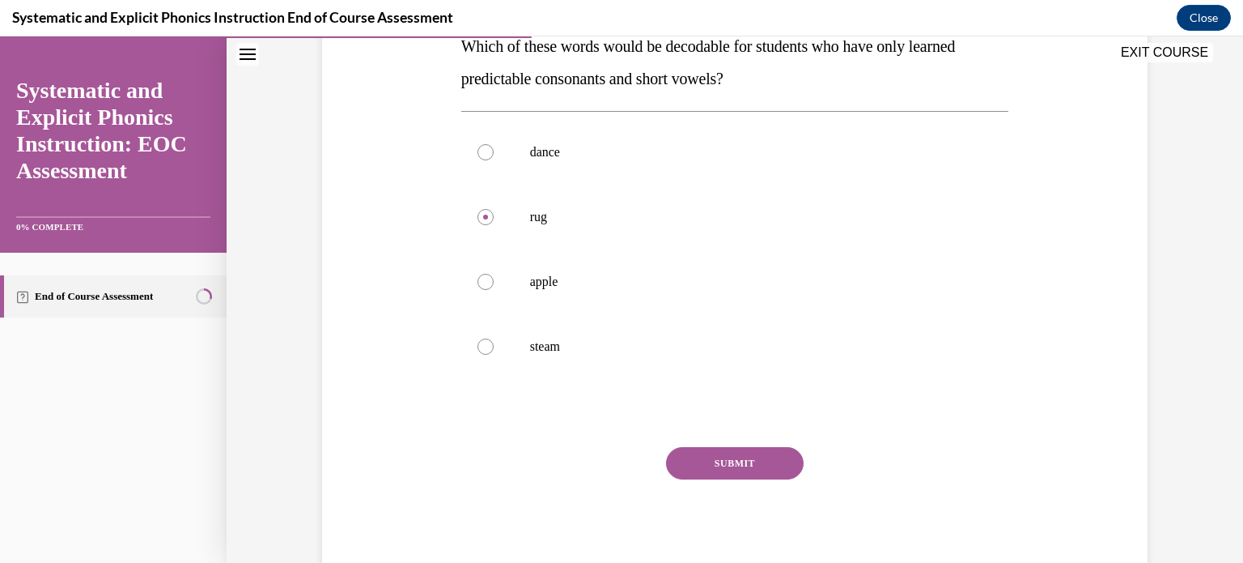
click at [692, 460] on button "SUBMIT" at bounding box center [735, 463] width 138 height 32
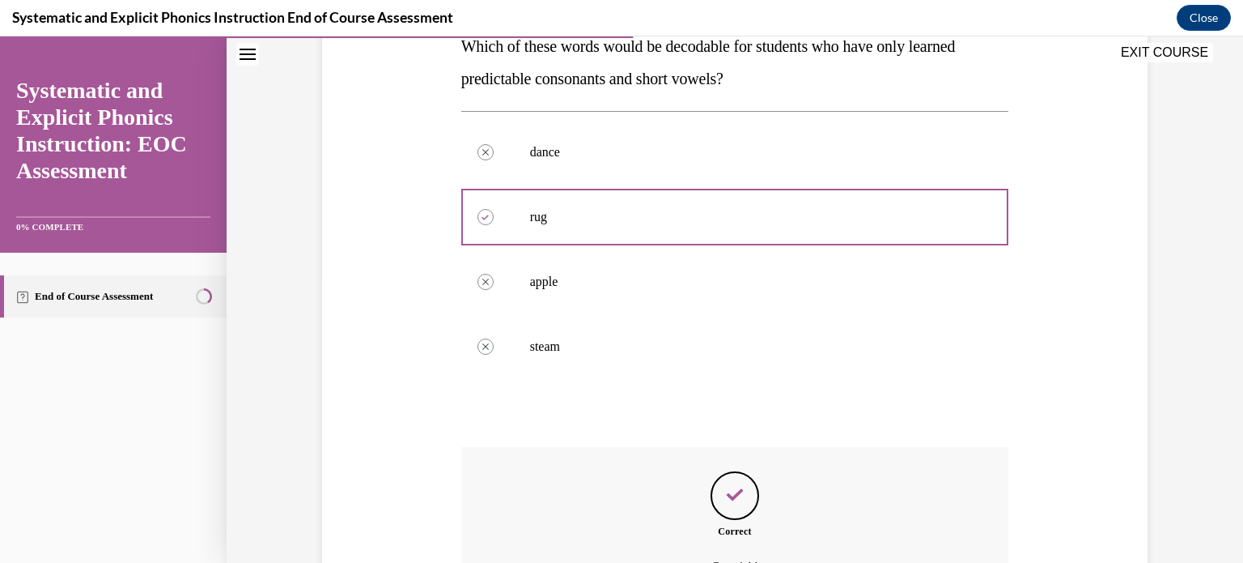
scroll to position [458, 0]
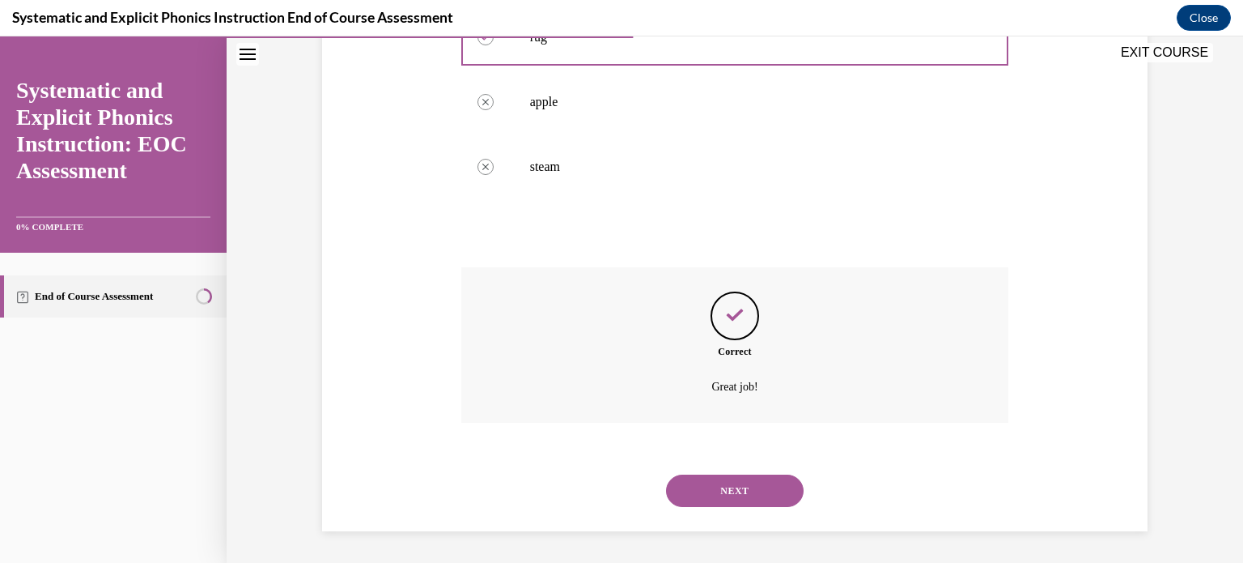
click at [711, 489] on button "NEXT" at bounding box center [735, 490] width 138 height 32
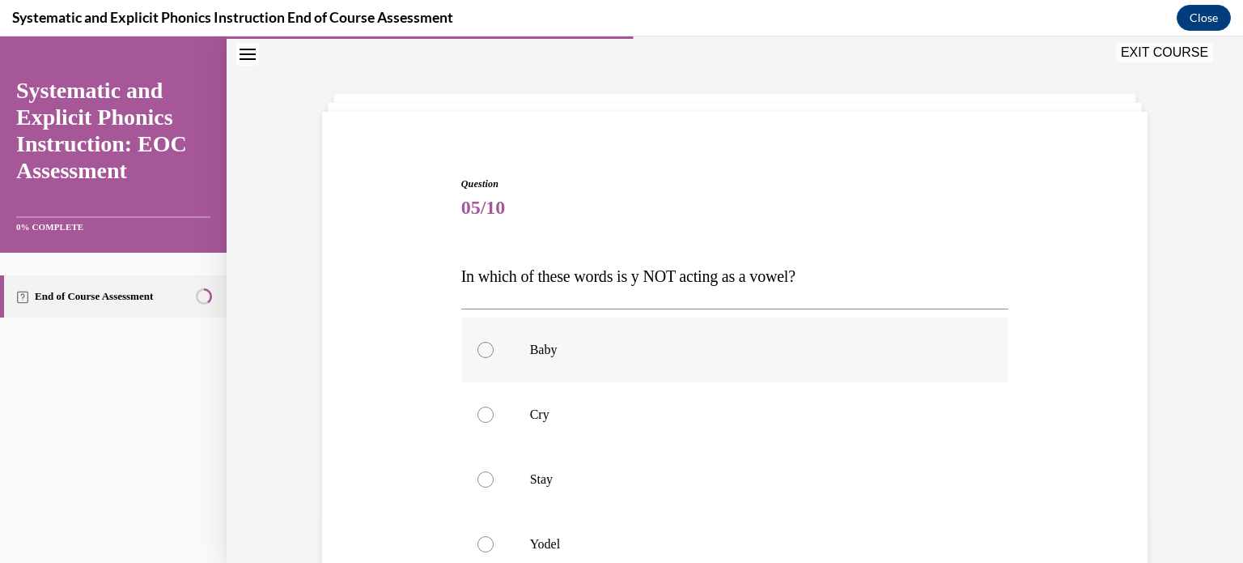
scroll to position [130, 0]
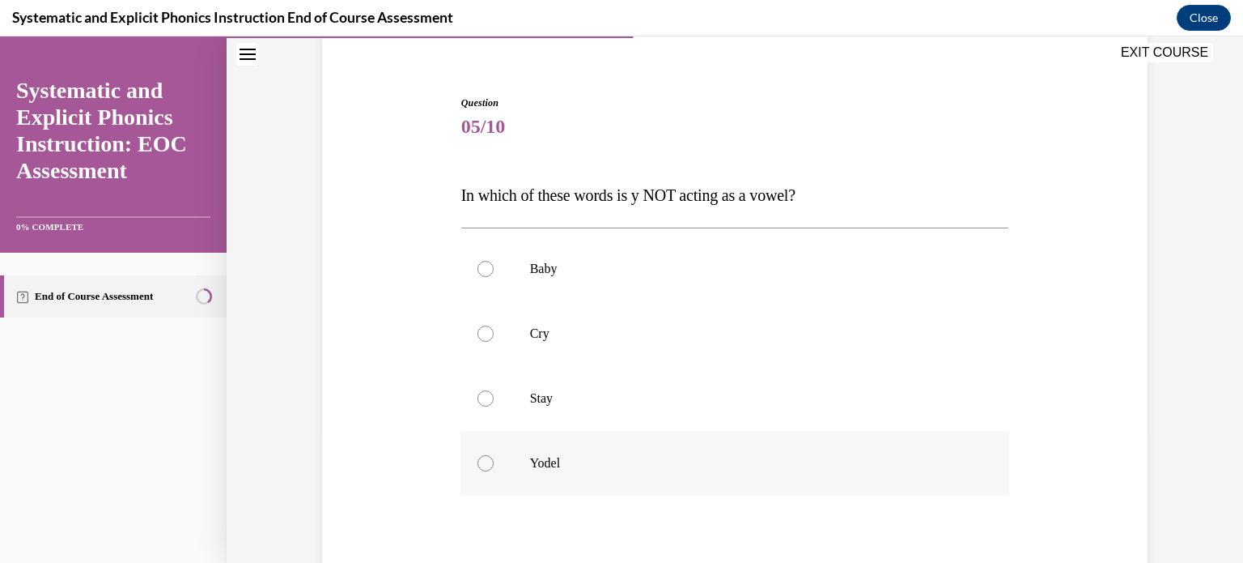
click at [556, 469] on p "Yodel" at bounding box center [749, 463] width 439 height 16
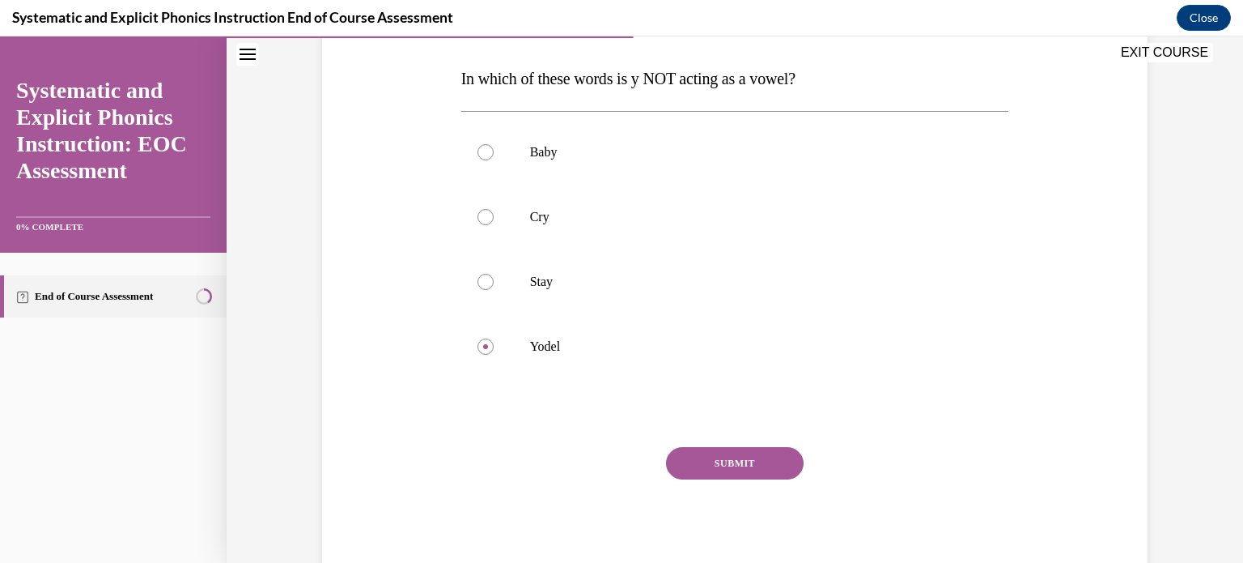
click at [743, 465] on button "SUBMIT" at bounding box center [735, 463] width 138 height 32
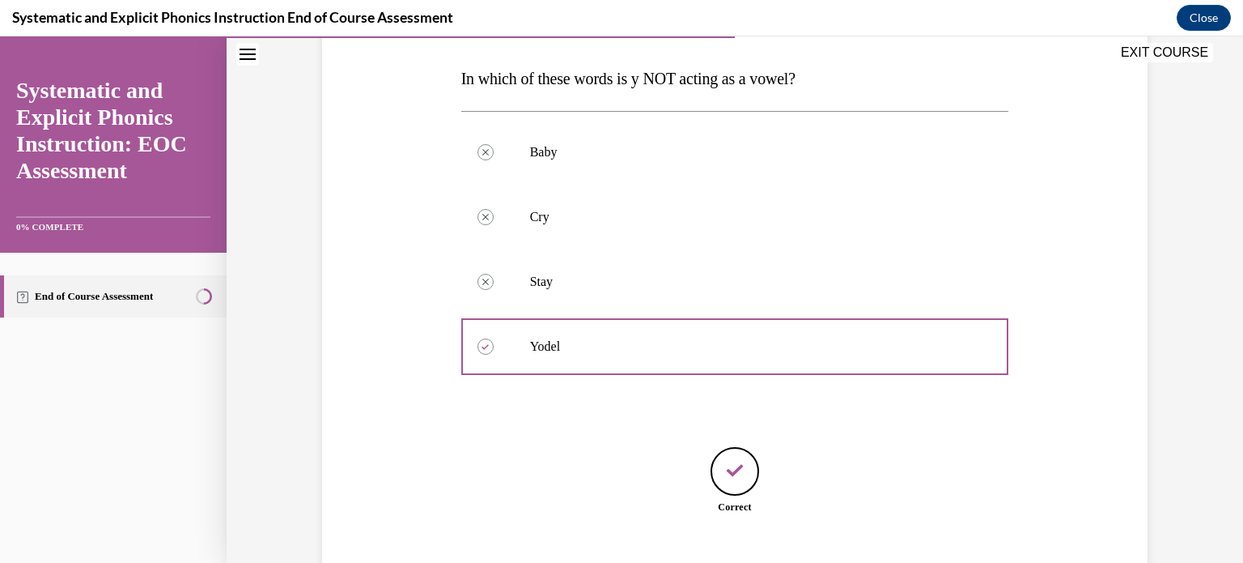
scroll to position [346, 0]
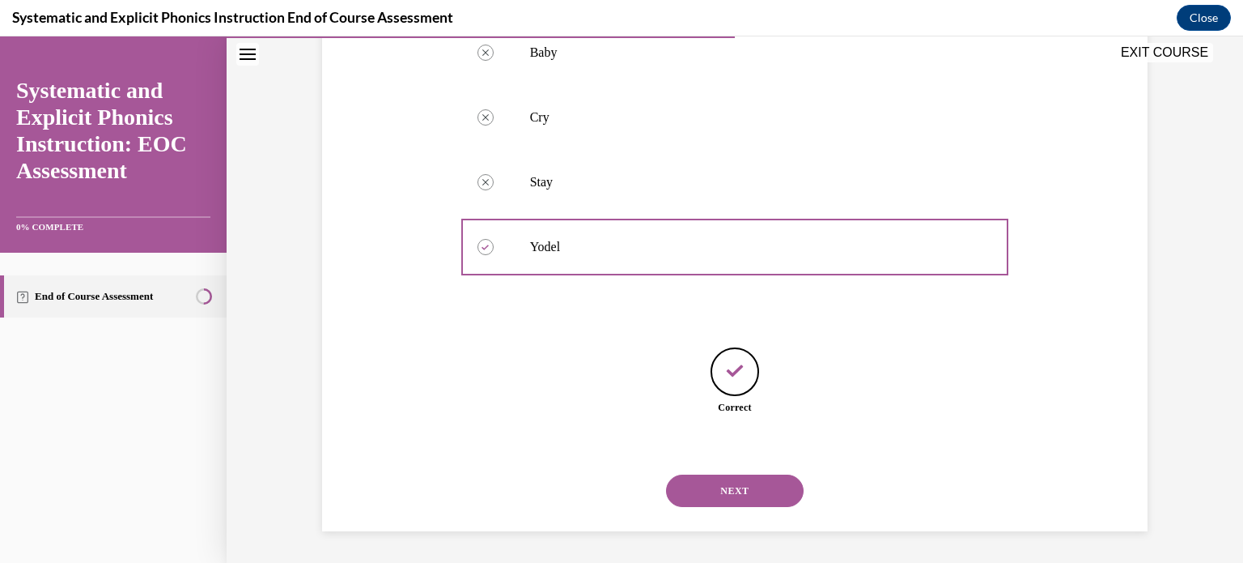
click at [733, 491] on button "NEXT" at bounding box center [735, 490] width 138 height 32
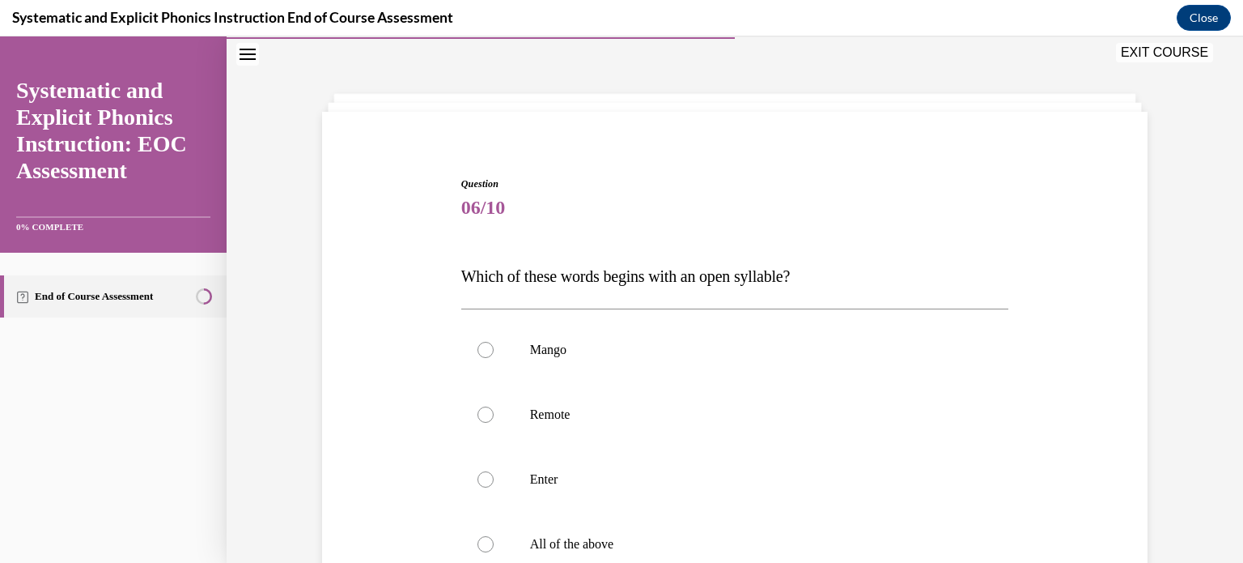
scroll to position [210, 0]
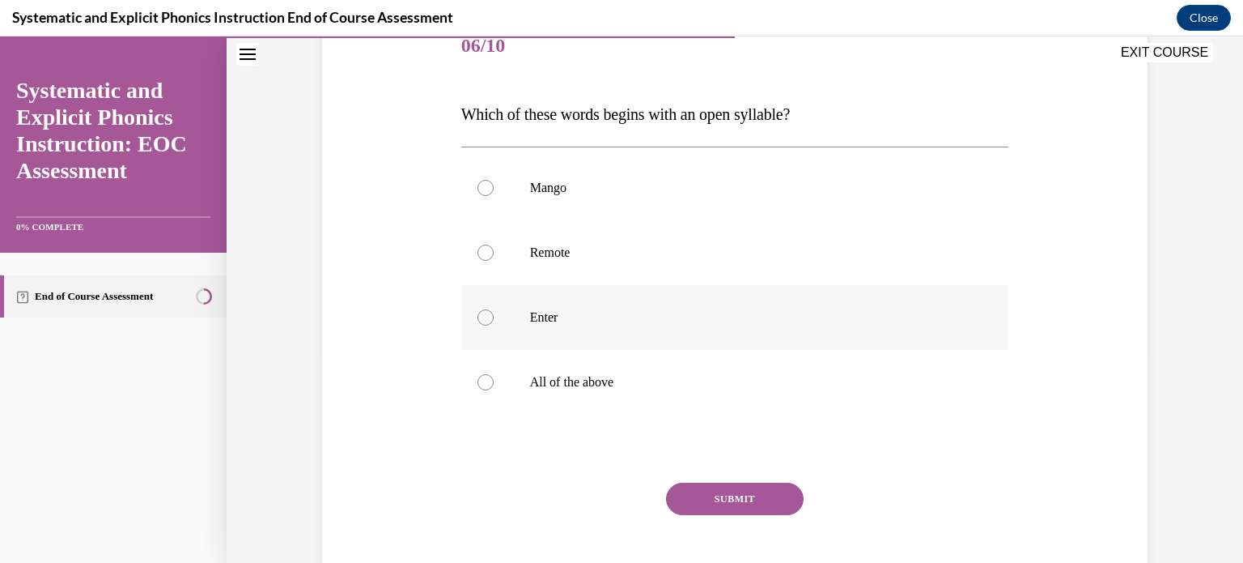
click at [721, 317] on p "Enter" at bounding box center [749, 317] width 439 height 16
click at [704, 495] on button "SUBMIT" at bounding box center [735, 498] width 138 height 32
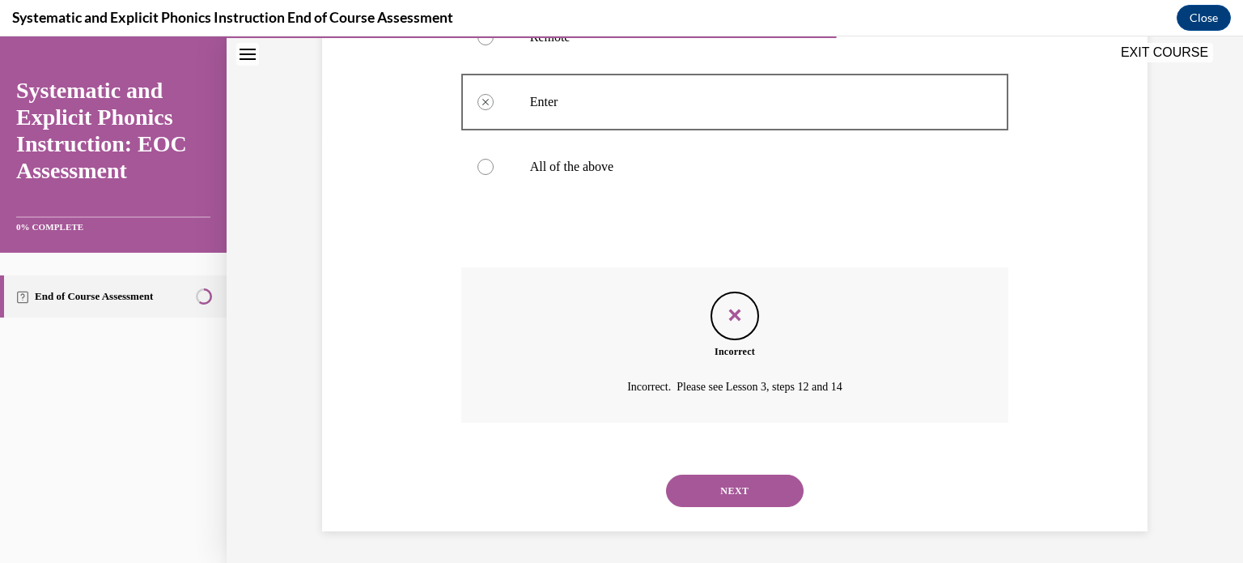
click at [721, 478] on button "NEXT" at bounding box center [735, 490] width 138 height 32
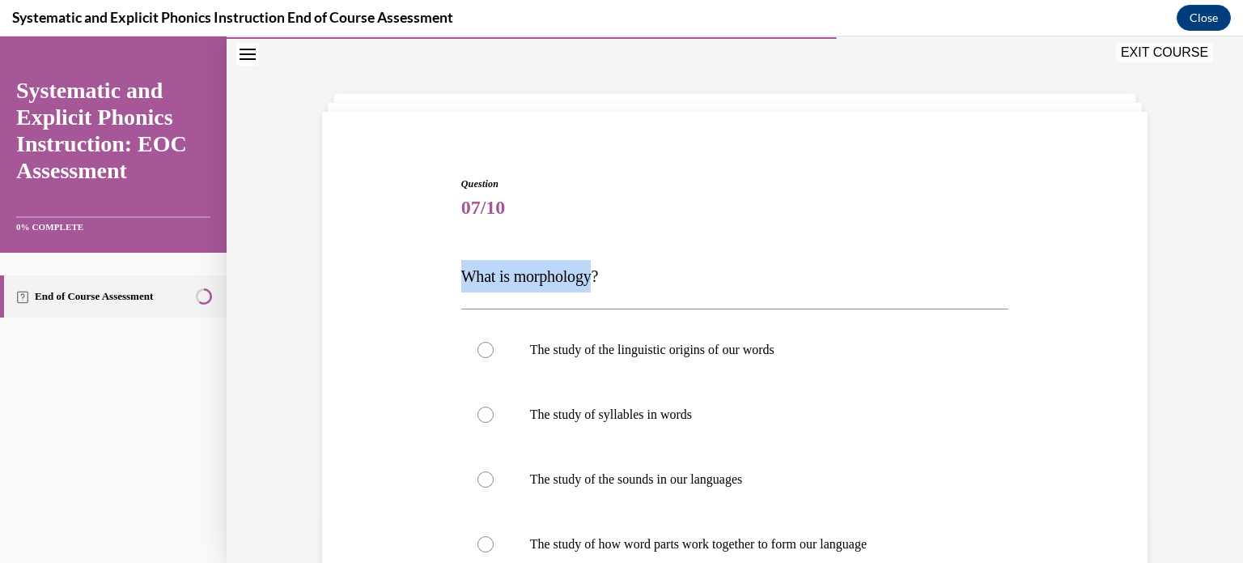
drag, startPoint x: 594, startPoint y: 278, endPoint x: 444, endPoint y: 278, distance: 150.6
click at [444, 278] on div "Question 07/10 What is morphology? The study of the linguistic origins of our w…" at bounding box center [735, 452] width 834 height 649
copy span "What is morphology"
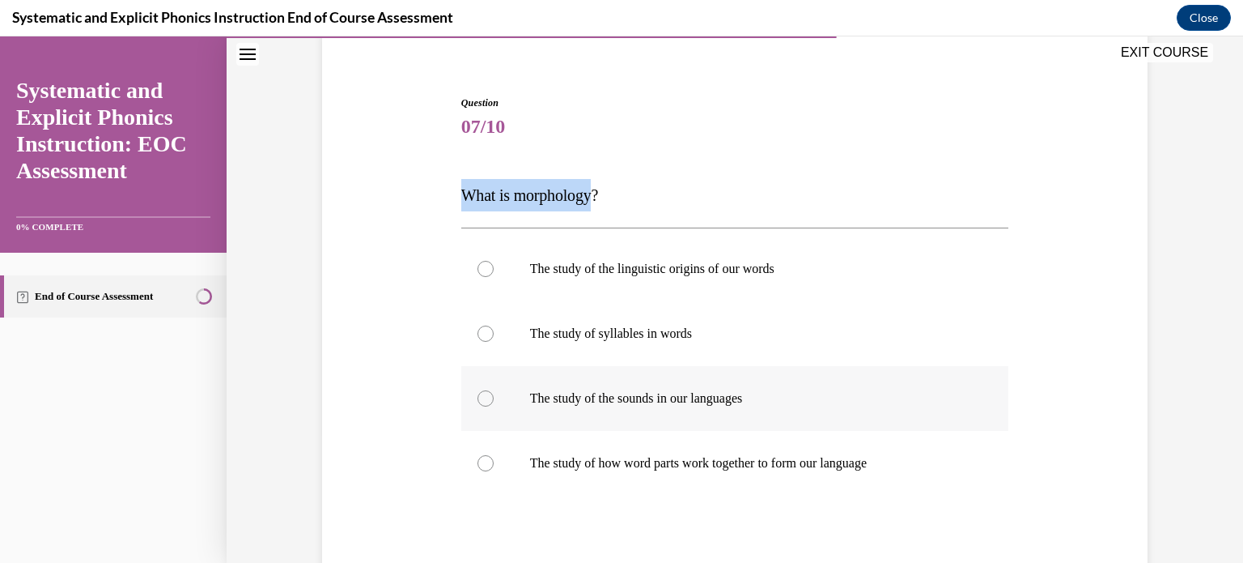
scroll to position [210, 0]
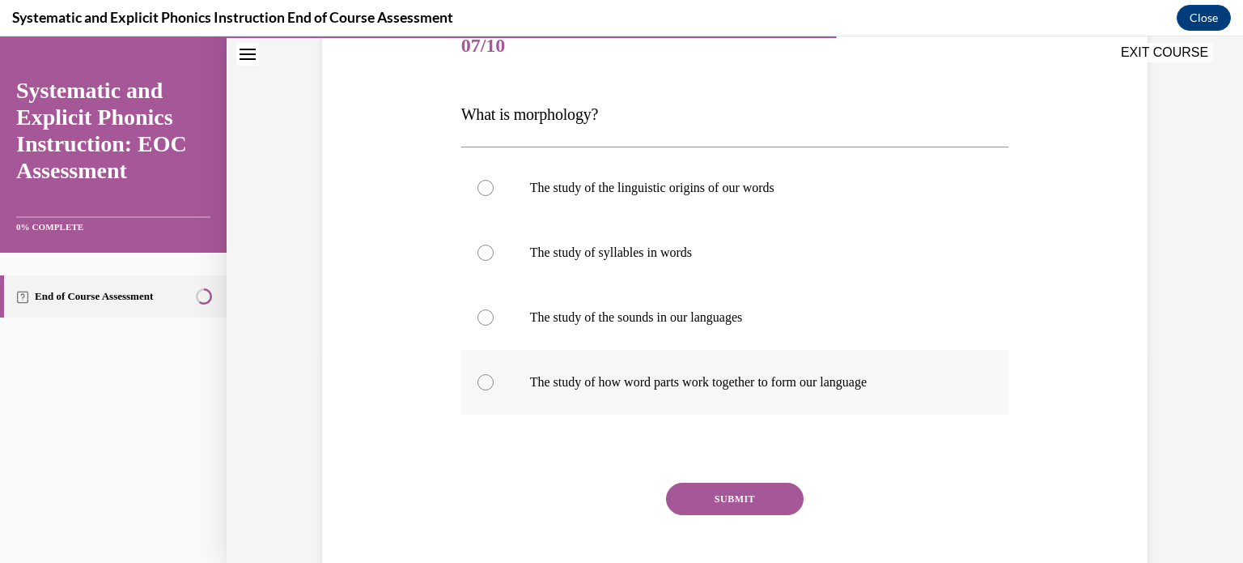
click at [701, 384] on p "The study of how word parts work together to form our language" at bounding box center [749, 382] width 439 height 16
click at [743, 503] on button "SUBMIT" at bounding box center [735, 498] width 138 height 32
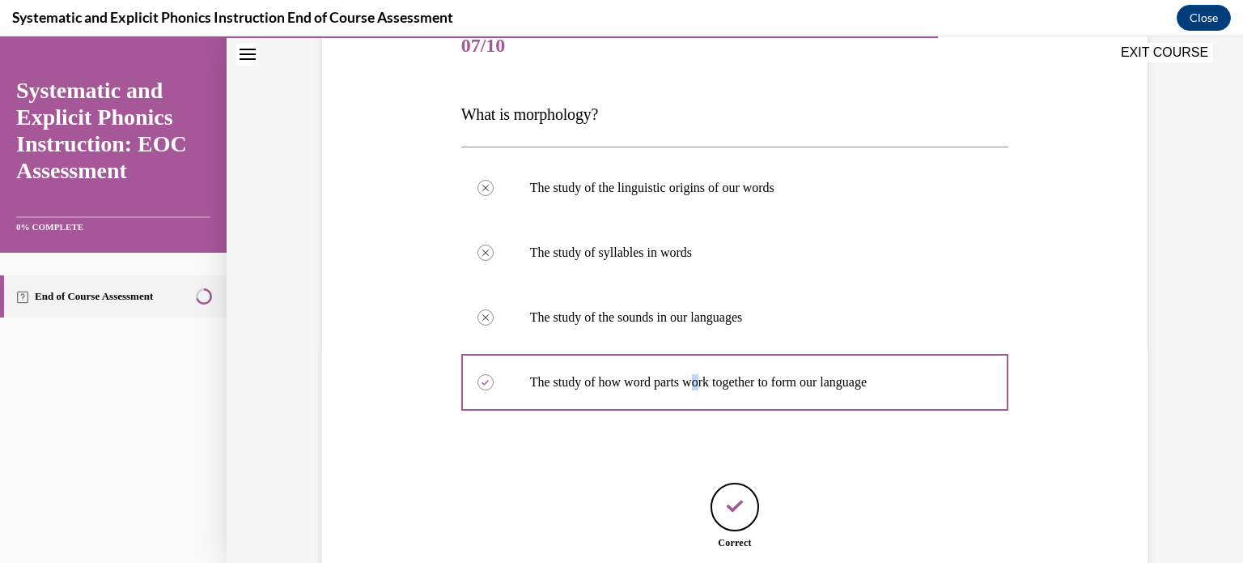
scroll to position [346, 0]
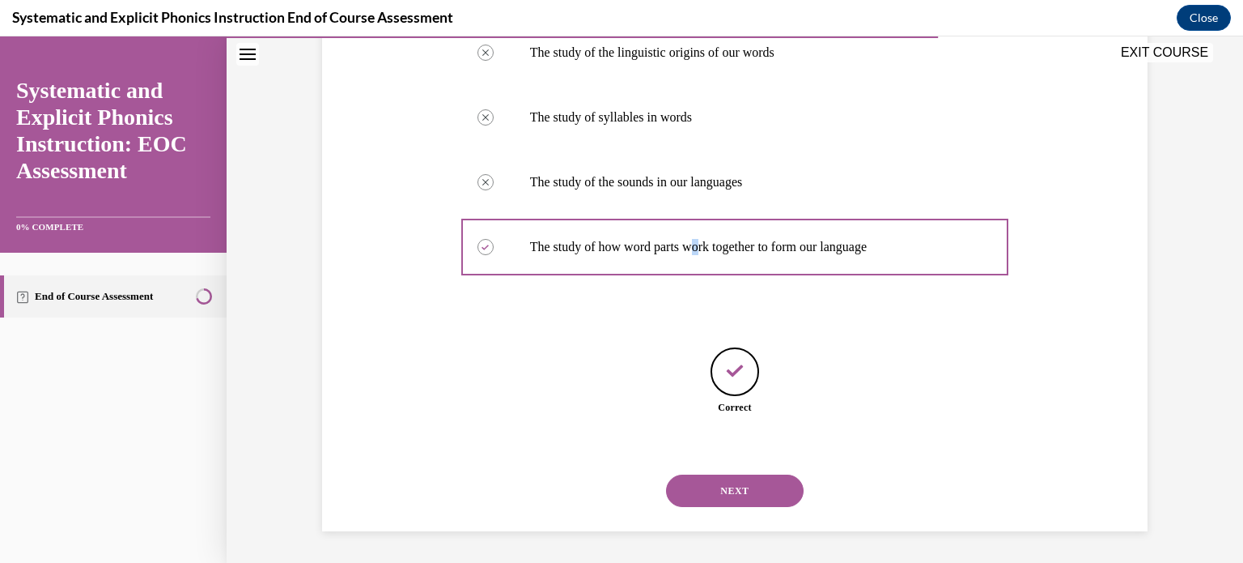
click at [745, 495] on button "NEXT" at bounding box center [735, 490] width 138 height 32
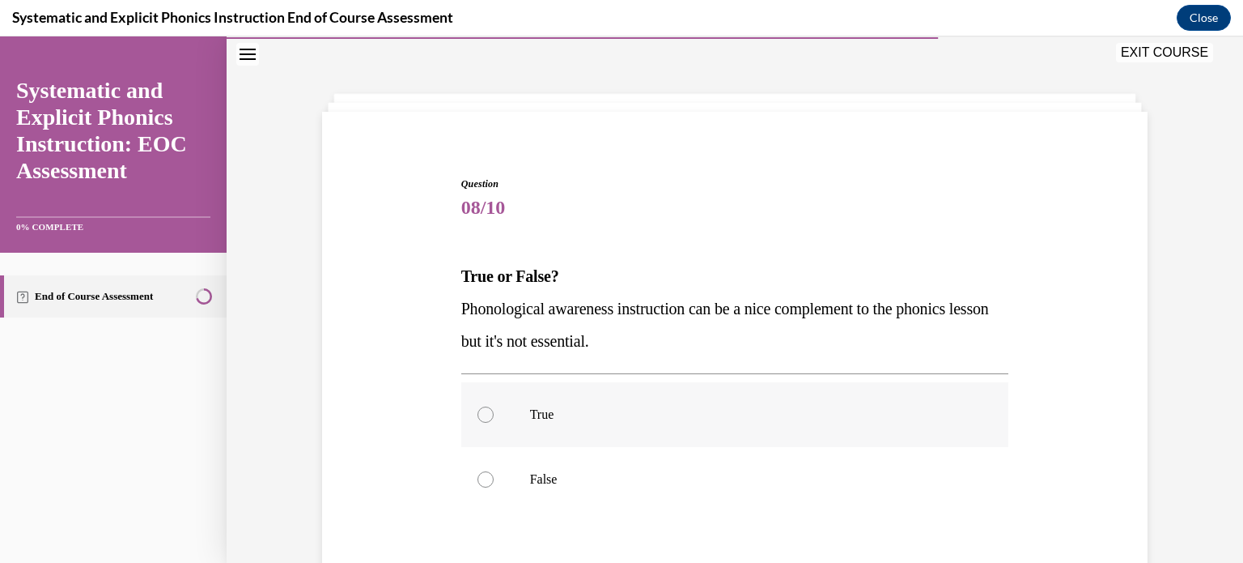
scroll to position [130, 0]
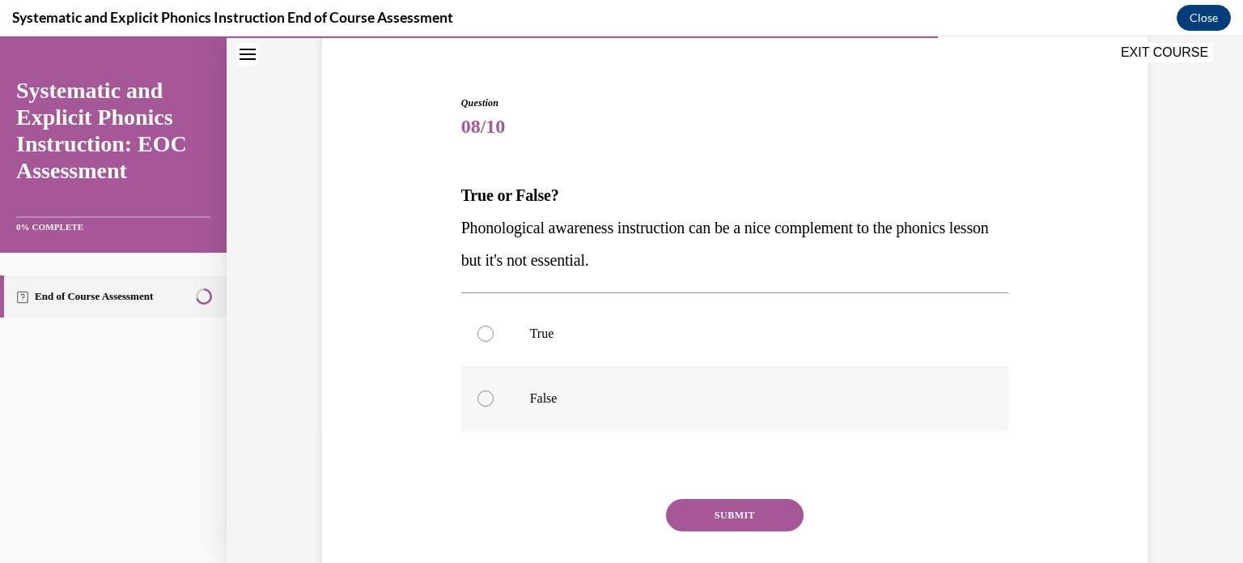
click at [621, 401] on p "False" at bounding box center [749, 398] width 439 height 16
click at [701, 512] on button "SUBMIT" at bounding box center [735, 515] width 138 height 32
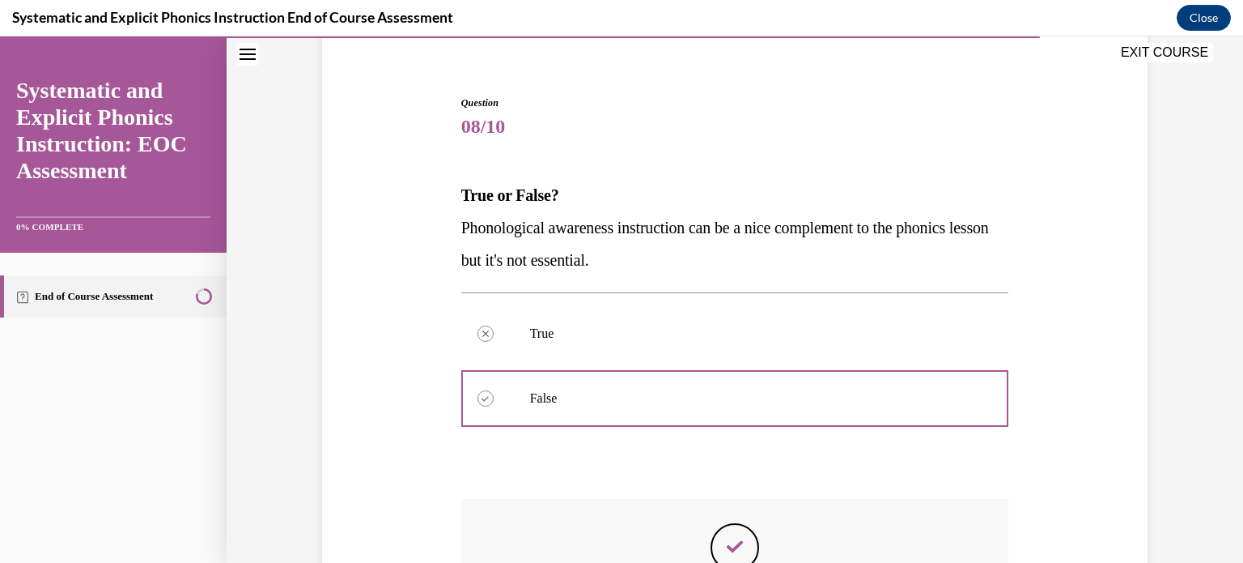
scroll to position [361, 0]
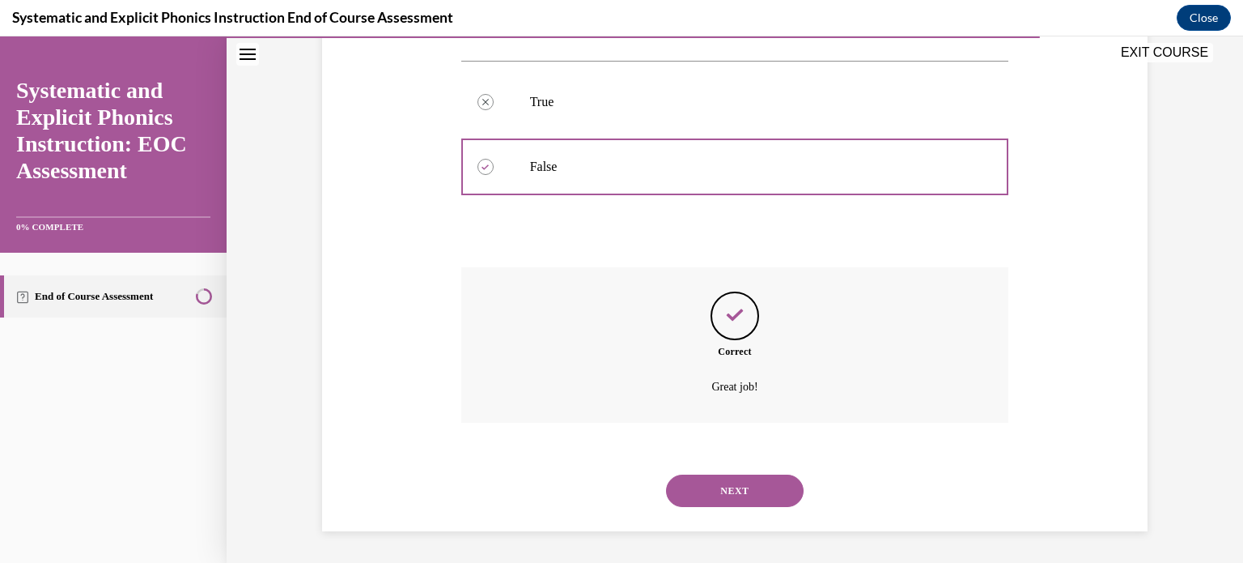
click at [748, 491] on button "NEXT" at bounding box center [735, 490] width 138 height 32
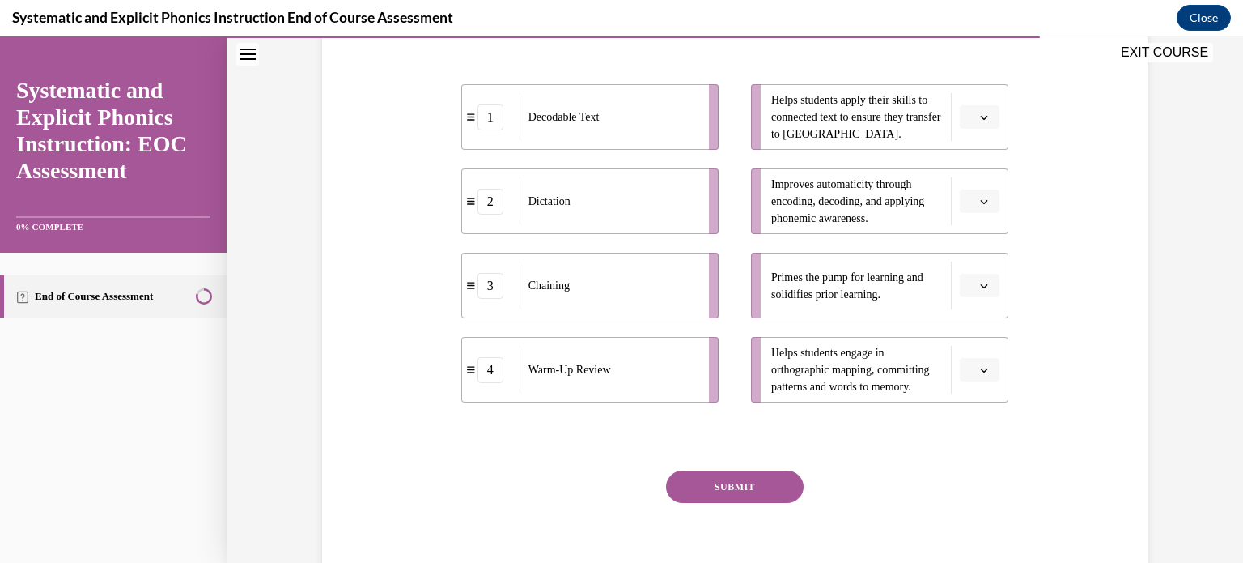
scroll to position [265, 0]
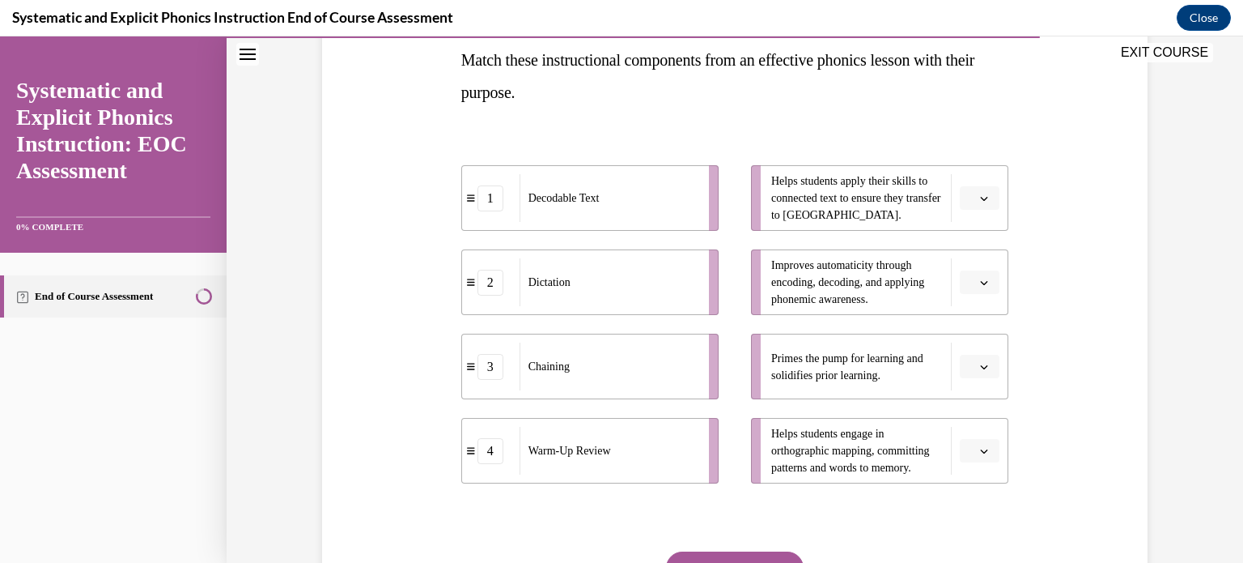
click at [980, 363] on icon "button" at bounding box center [984, 367] width 8 height 8
click at [984, 528] on div "4" at bounding box center [972, 532] width 40 height 32
click at [970, 275] on span "Please select an option" at bounding box center [973, 282] width 6 height 16
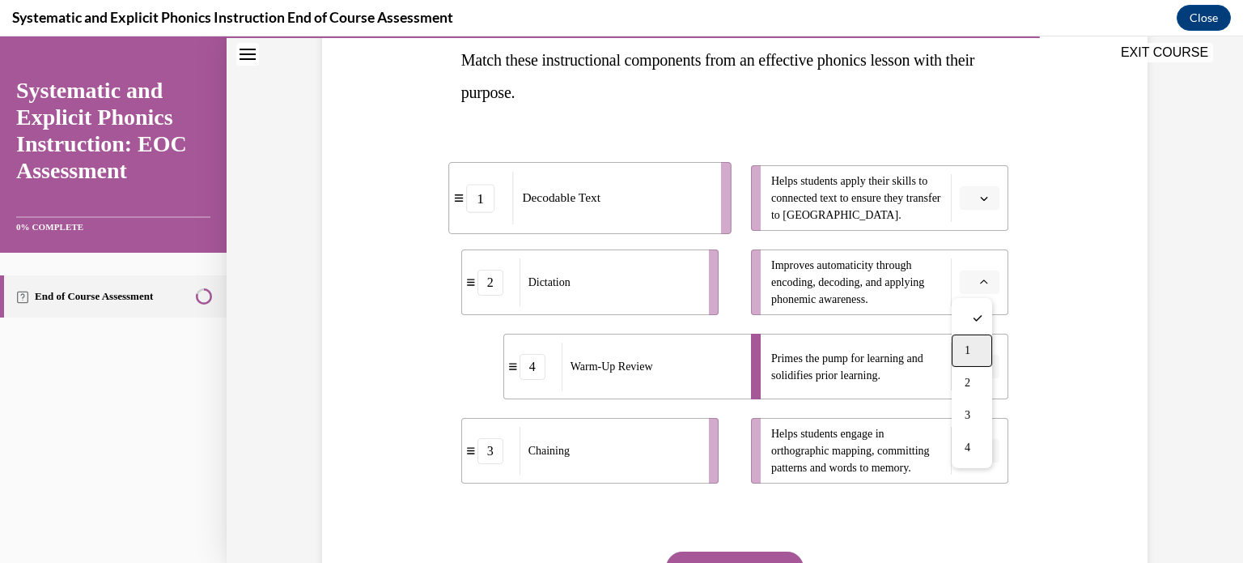
click at [981, 359] on div "1" at bounding box center [972, 350] width 40 height 32
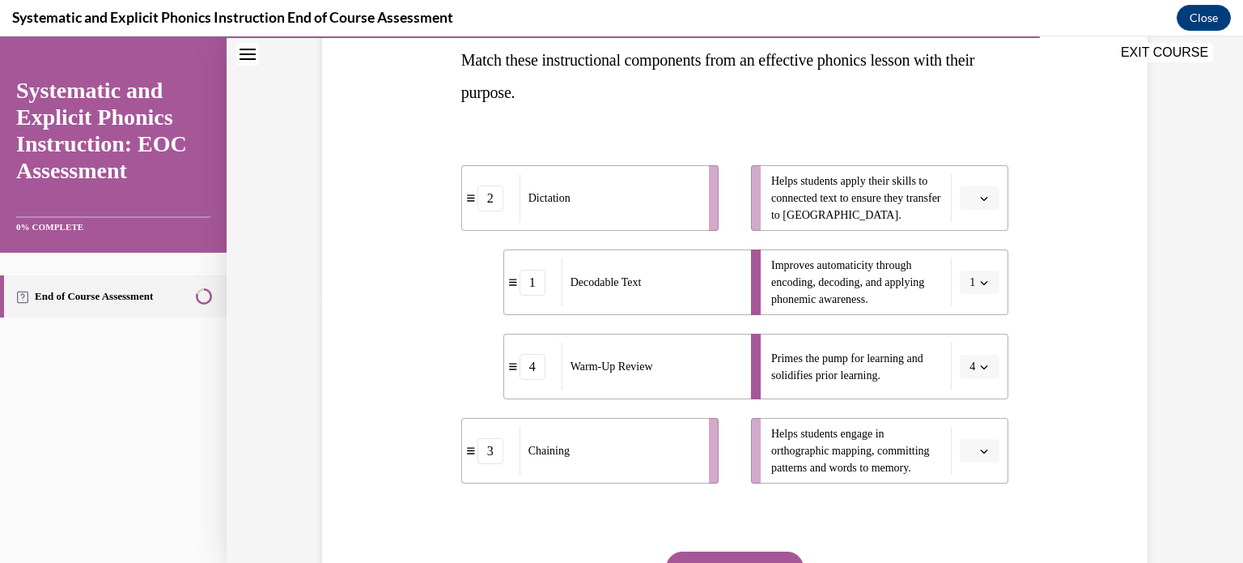
click at [983, 194] on span "button" at bounding box center [984, 198] width 11 height 11
click at [970, 333] on span "3" at bounding box center [968, 331] width 6 height 13
click at [970, 446] on span "Please select an option" at bounding box center [973, 451] width 6 height 16
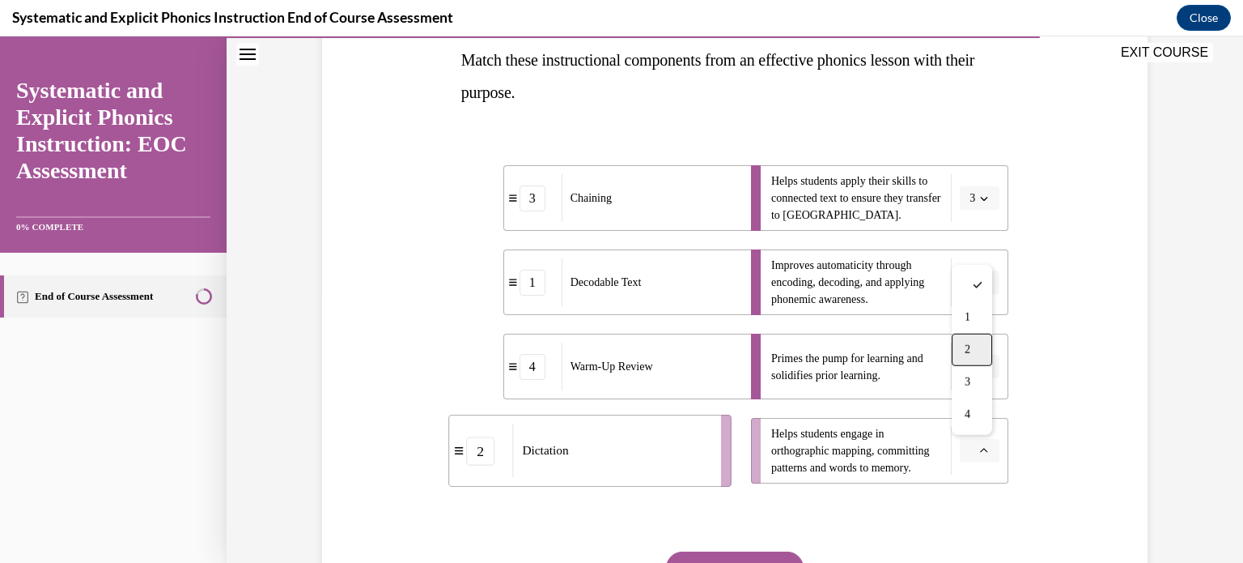
click at [967, 353] on span "2" at bounding box center [968, 349] width 6 height 13
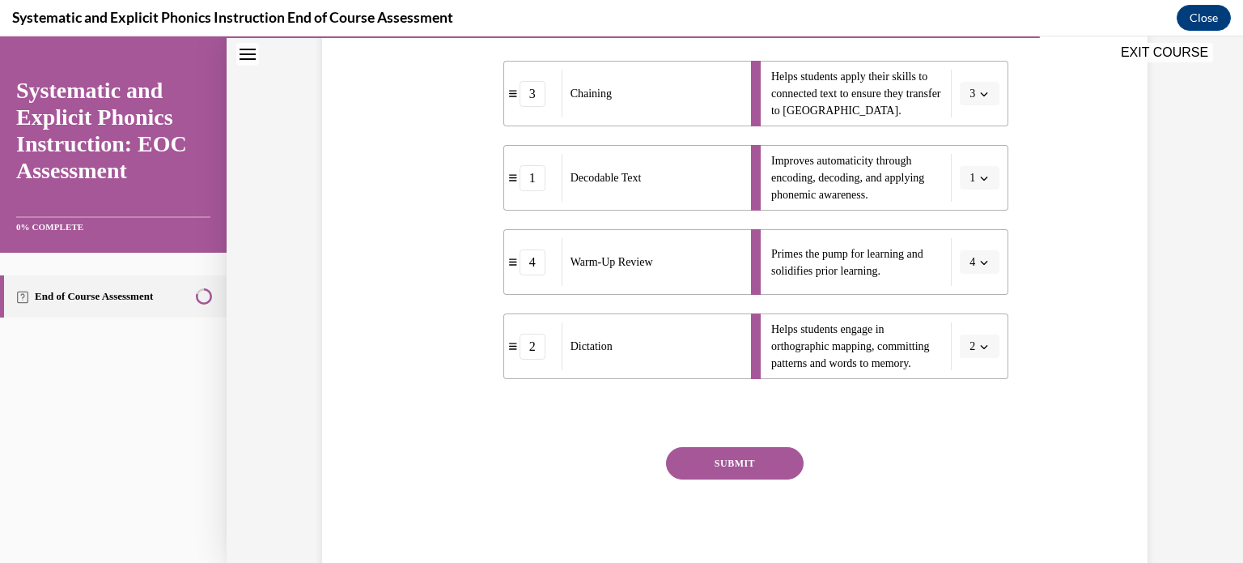
click at [737, 460] on button "SUBMIT" at bounding box center [735, 463] width 138 height 32
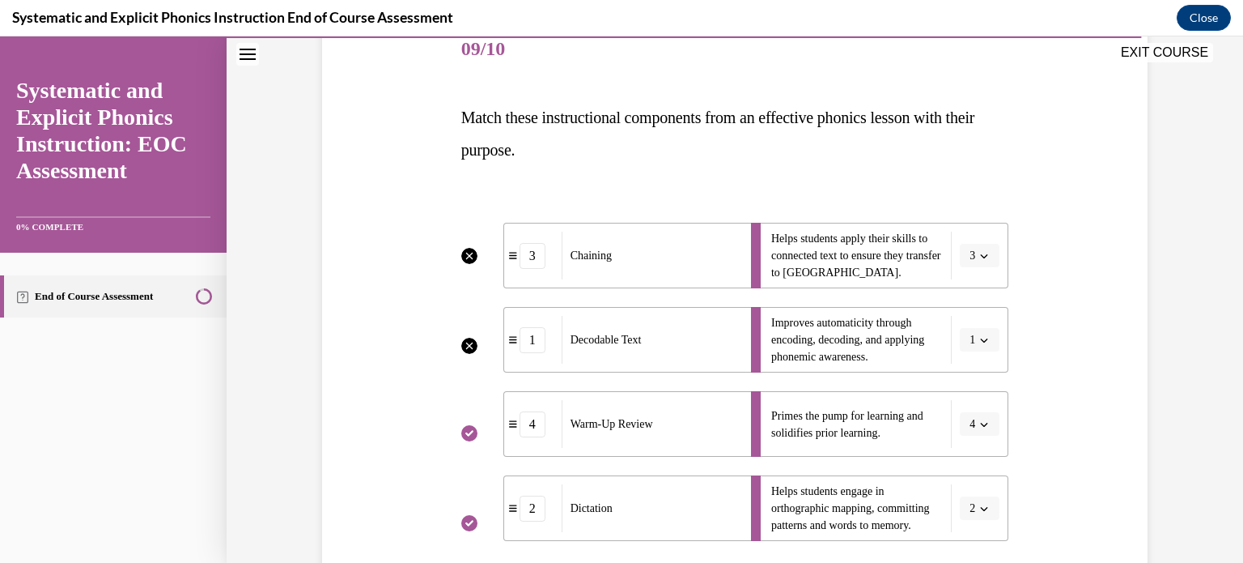
scroll to position [288, 0]
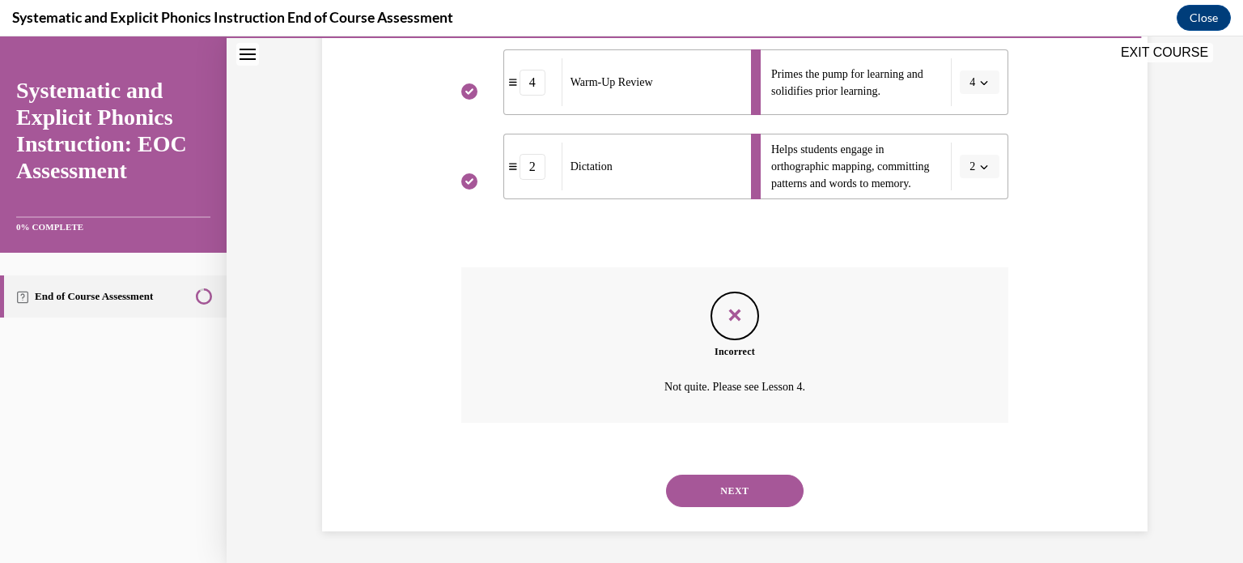
click at [780, 488] on button "NEXT" at bounding box center [735, 490] width 138 height 32
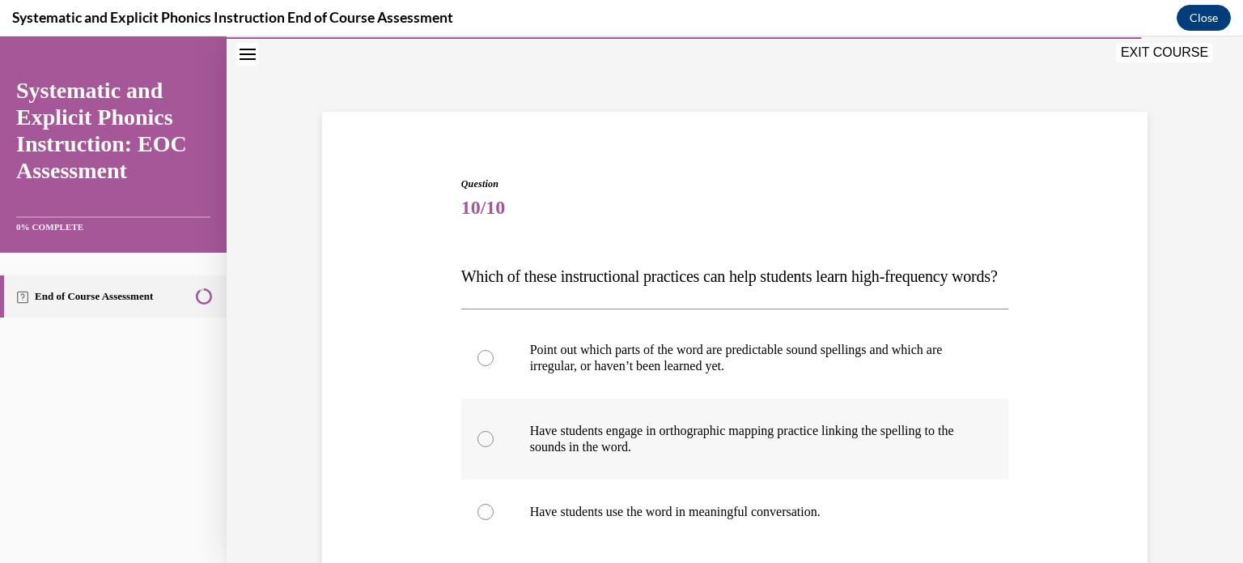
scroll to position [210, 0]
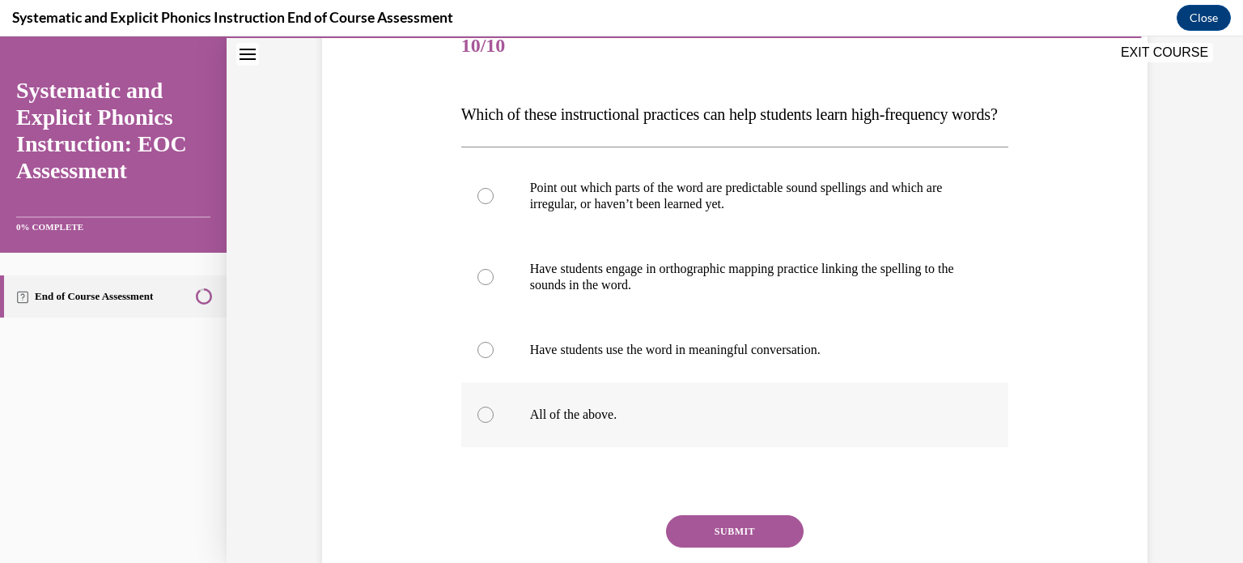
click at [713, 423] on p "All of the above." at bounding box center [749, 414] width 439 height 16
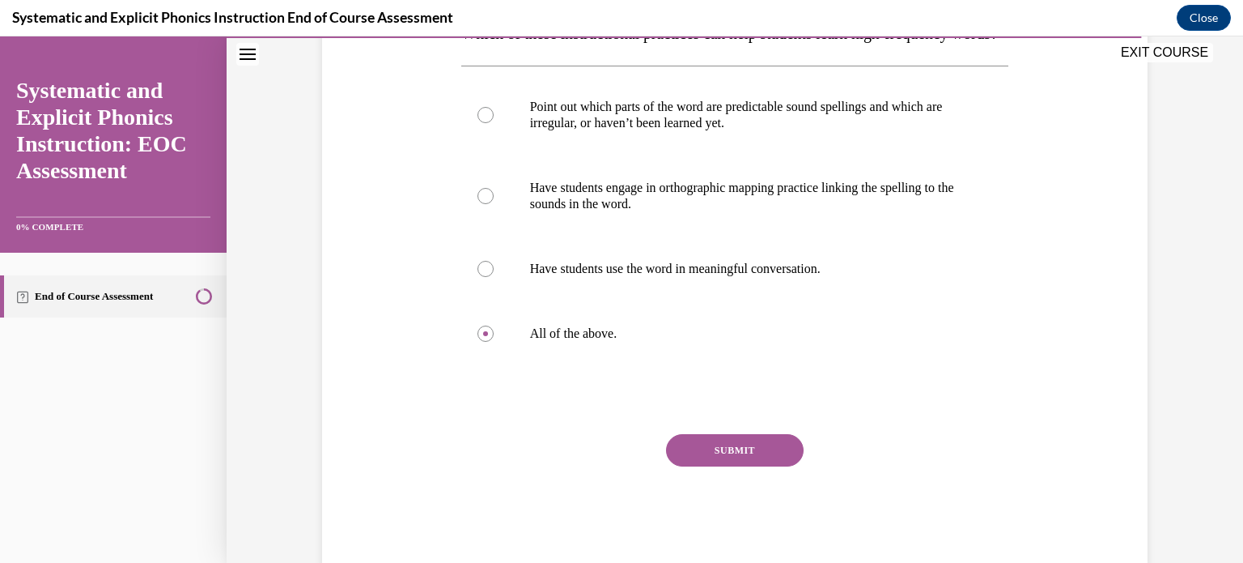
click at [761, 466] on button "SUBMIT" at bounding box center [735, 450] width 138 height 32
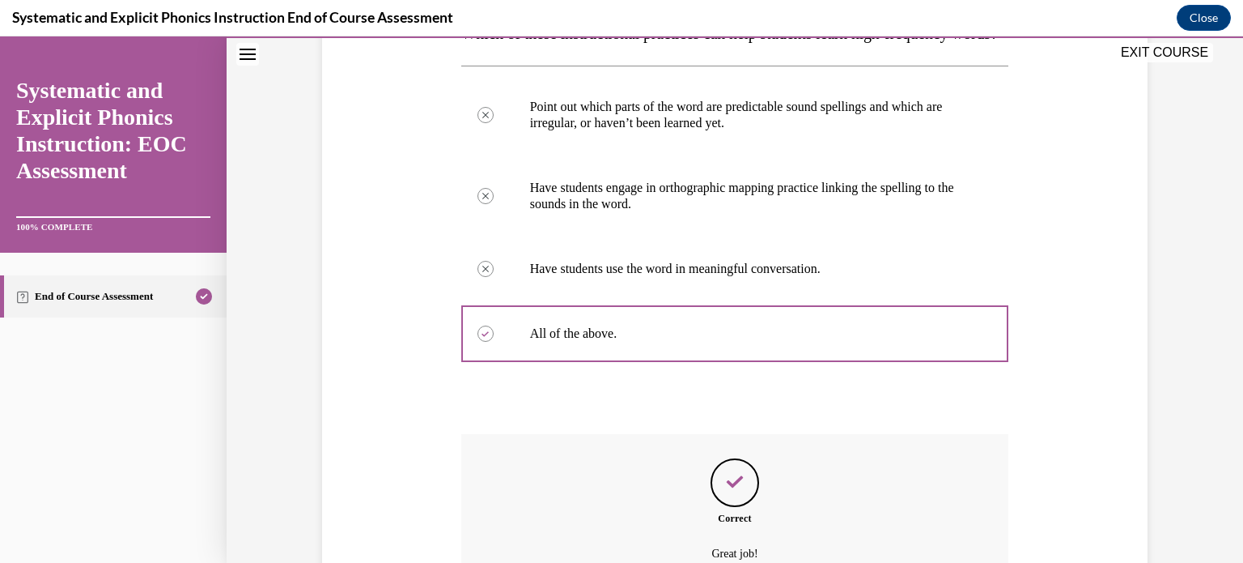
scroll to position [491, 0]
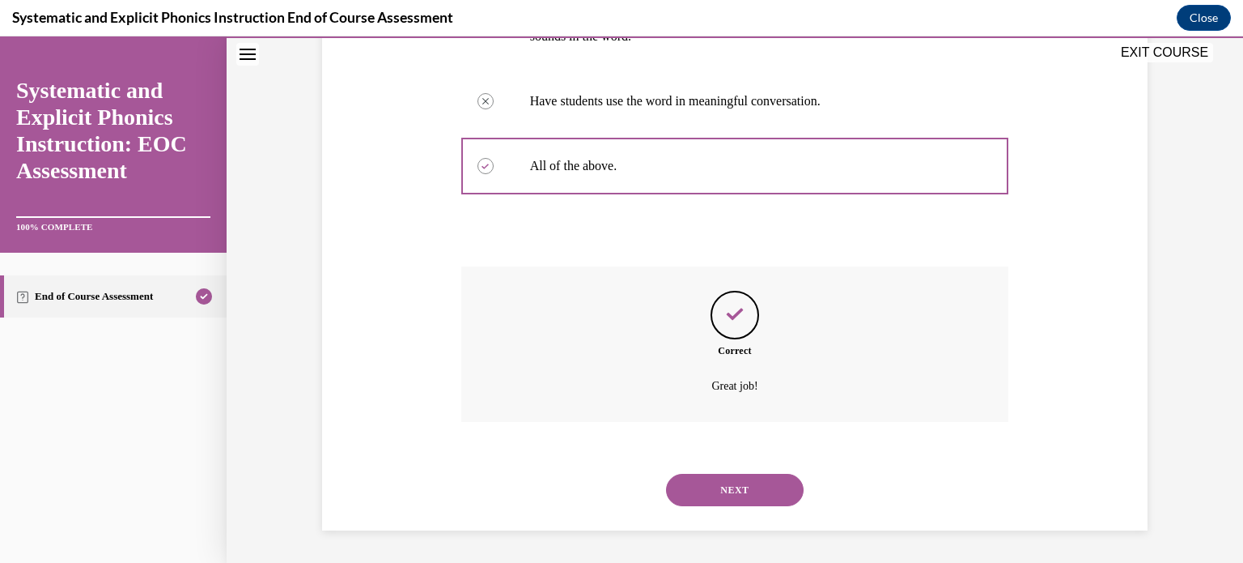
click at [763, 497] on button "NEXT" at bounding box center [735, 490] width 138 height 32
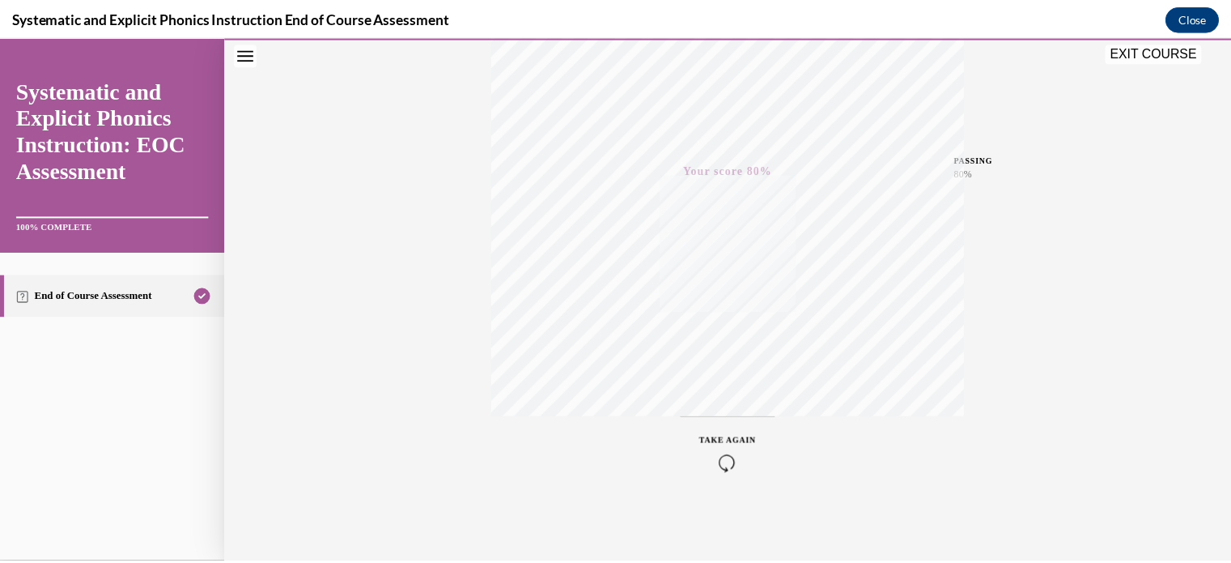
scroll to position [60, 0]
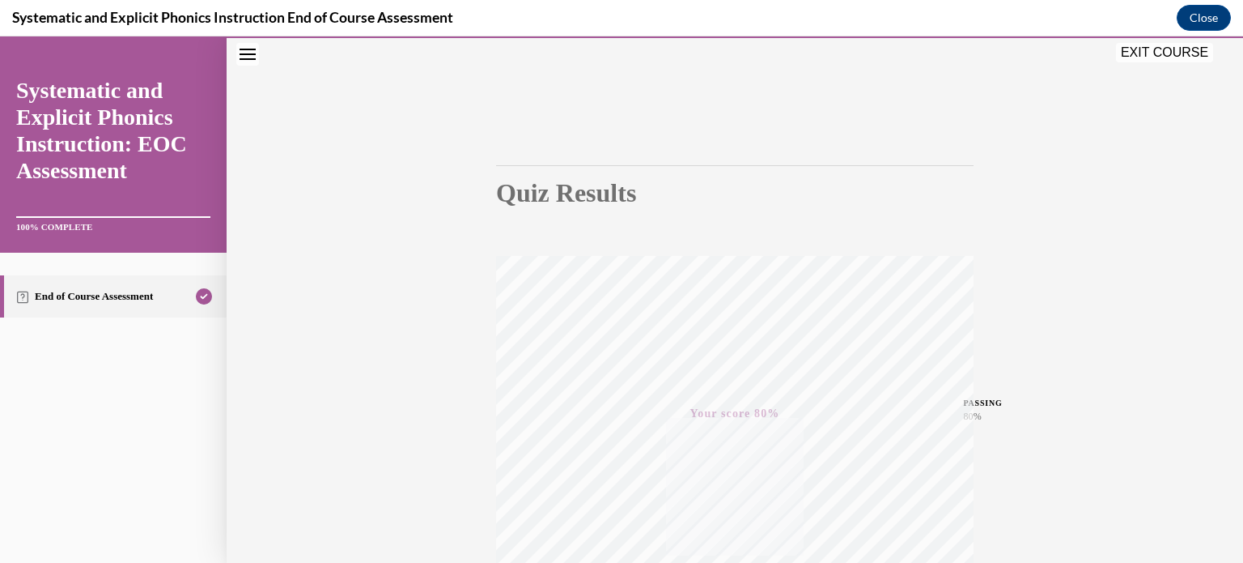
click at [1175, 54] on button "EXIT COURSE" at bounding box center [1164, 52] width 97 height 19
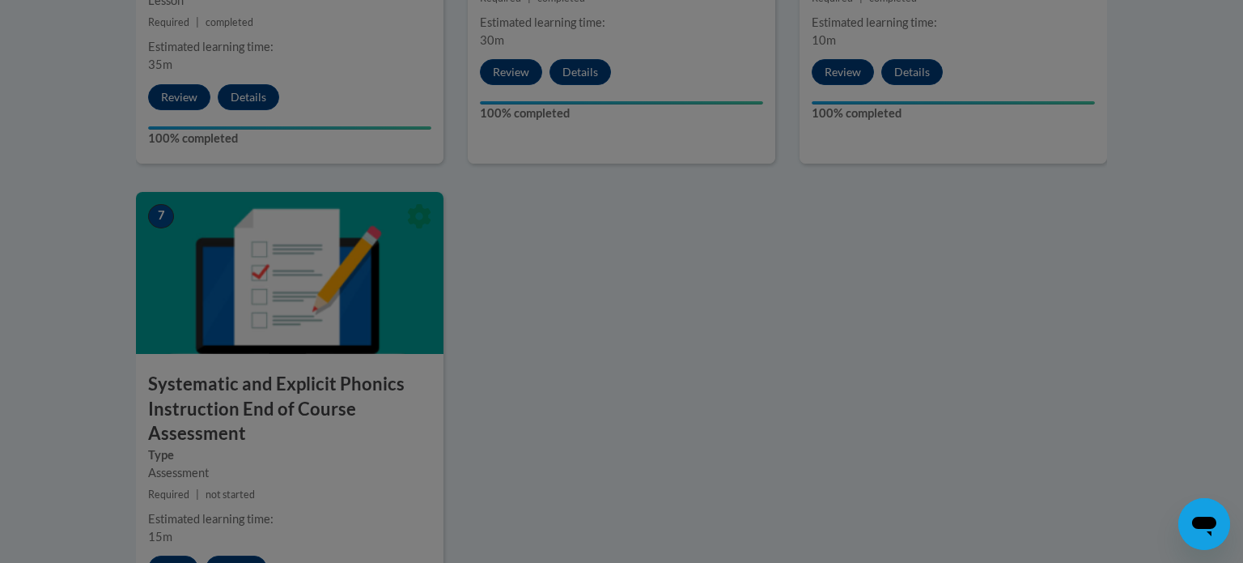
scroll to position [1059, 0]
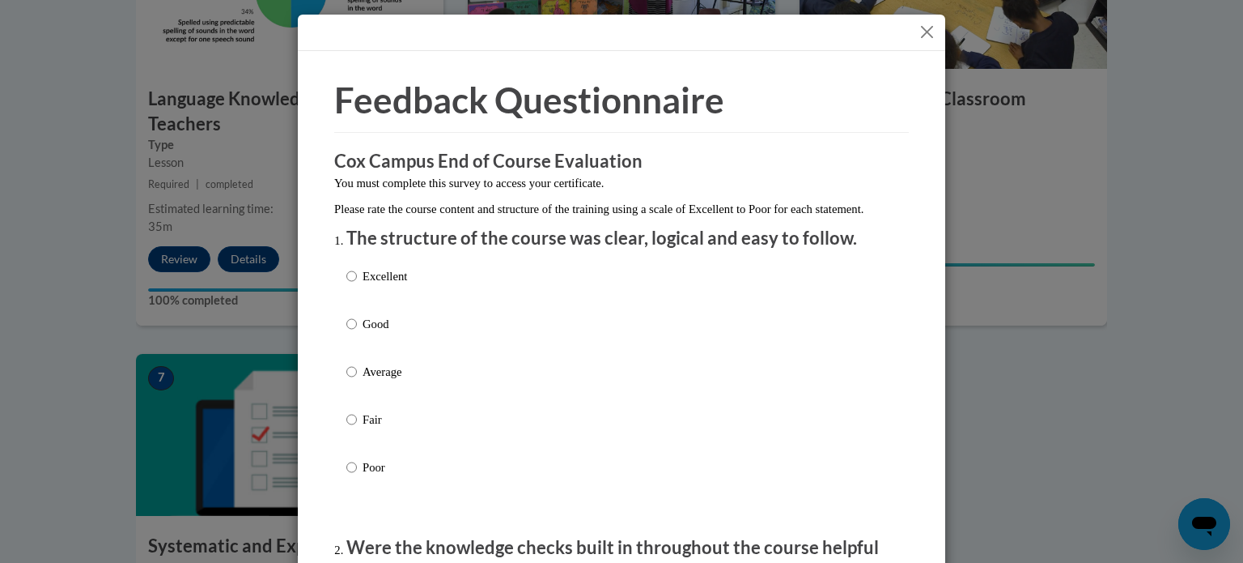
click at [363, 333] on p "Good" at bounding box center [385, 324] width 45 height 18
click at [357, 333] on input "Good" at bounding box center [351, 324] width 11 height 18
radio input "true"
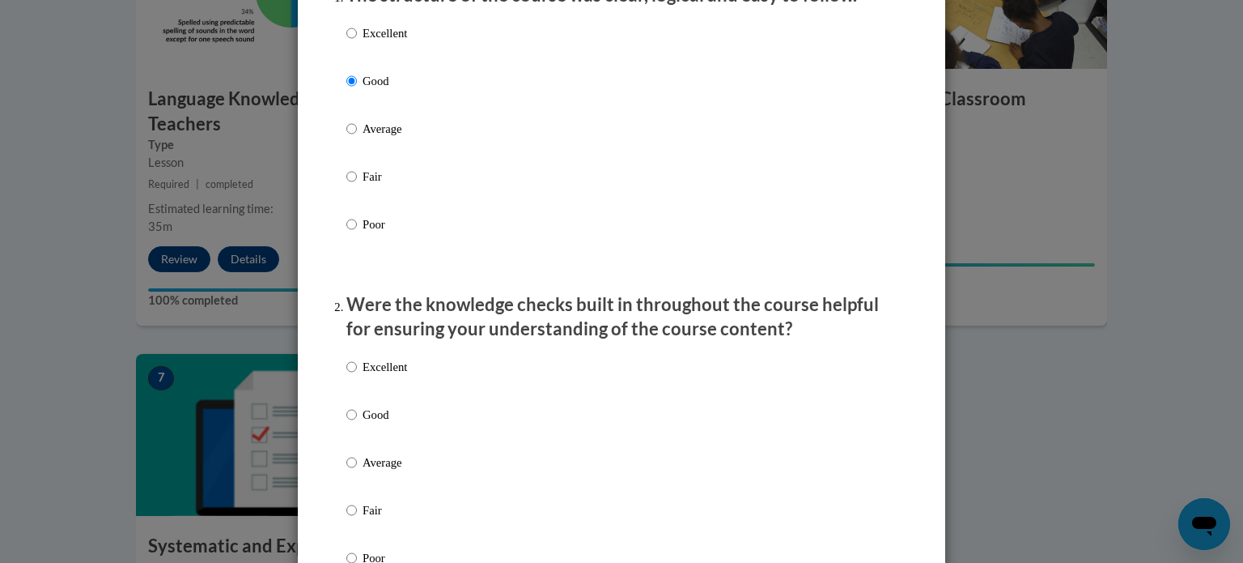
click at [388, 423] on p "Good" at bounding box center [385, 415] width 45 height 18
click at [357, 423] on input "Good" at bounding box center [351, 415] width 11 height 18
radio input "true"
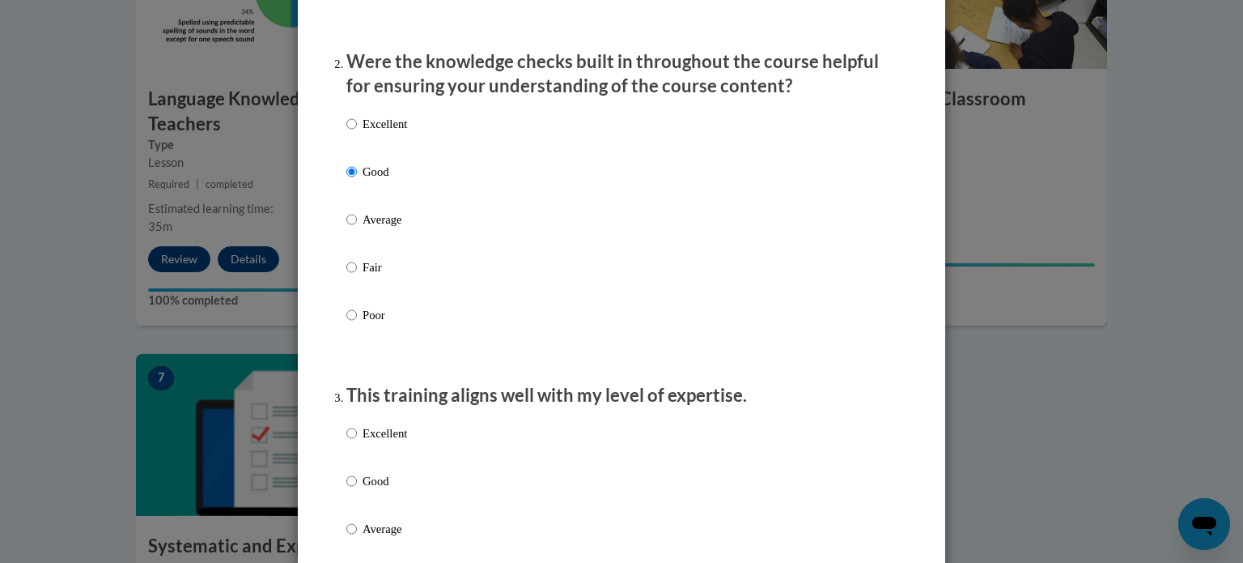
drag, startPoint x: 376, startPoint y: 488, endPoint x: 384, endPoint y: 484, distance: 9.1
click at [376, 488] on div "Excellent Good Average Fair Poor" at bounding box center [376, 541] width 61 height 251
click at [382, 490] on p "Good" at bounding box center [385, 481] width 45 height 18
click at [357, 490] on input "Good" at bounding box center [351, 481] width 11 height 18
radio input "true"
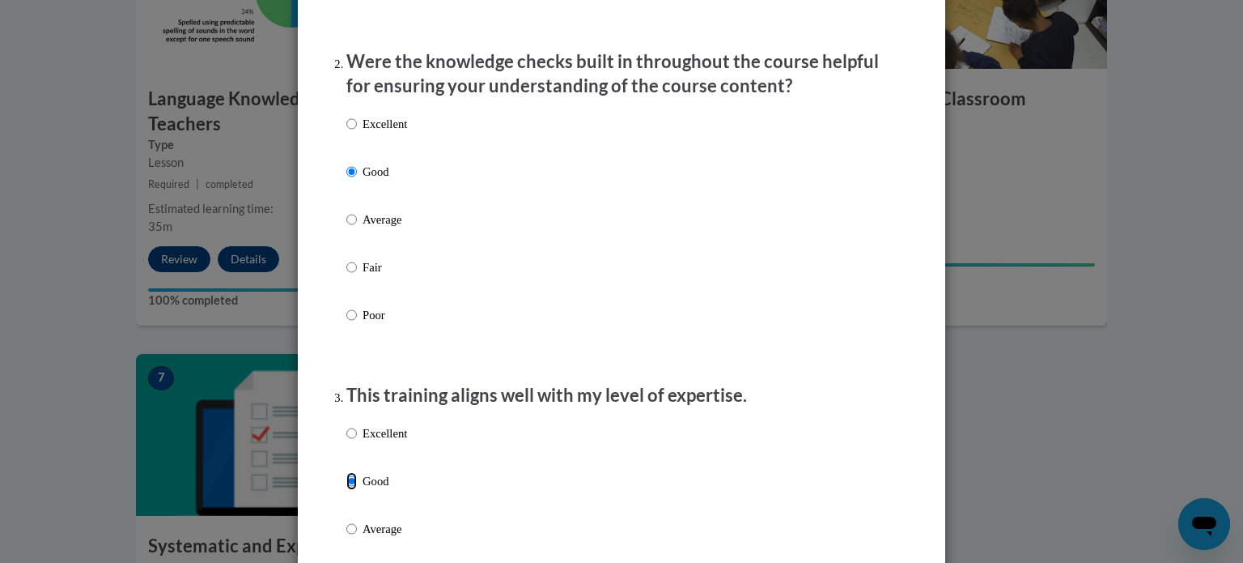
scroll to position [809, 0]
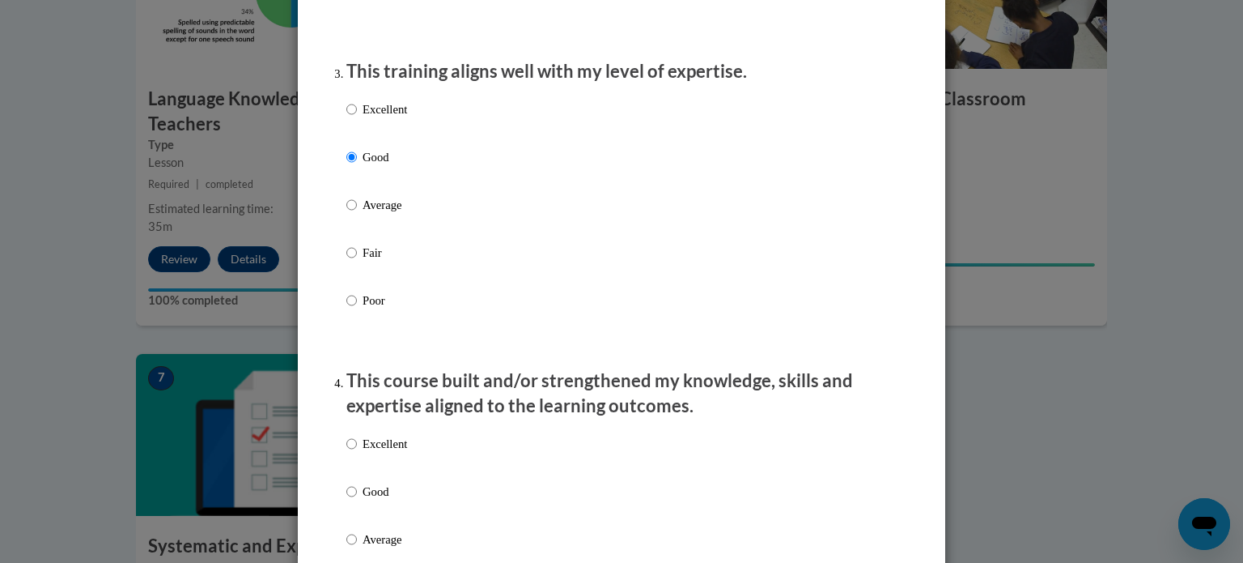
click at [364, 498] on div "Excellent Good Average Fair Poor" at bounding box center [376, 552] width 61 height 251
click at [393, 452] on p "Excellent" at bounding box center [385, 444] width 45 height 18
click at [357, 452] on input "Excellent" at bounding box center [351, 444] width 11 height 18
radio input "true"
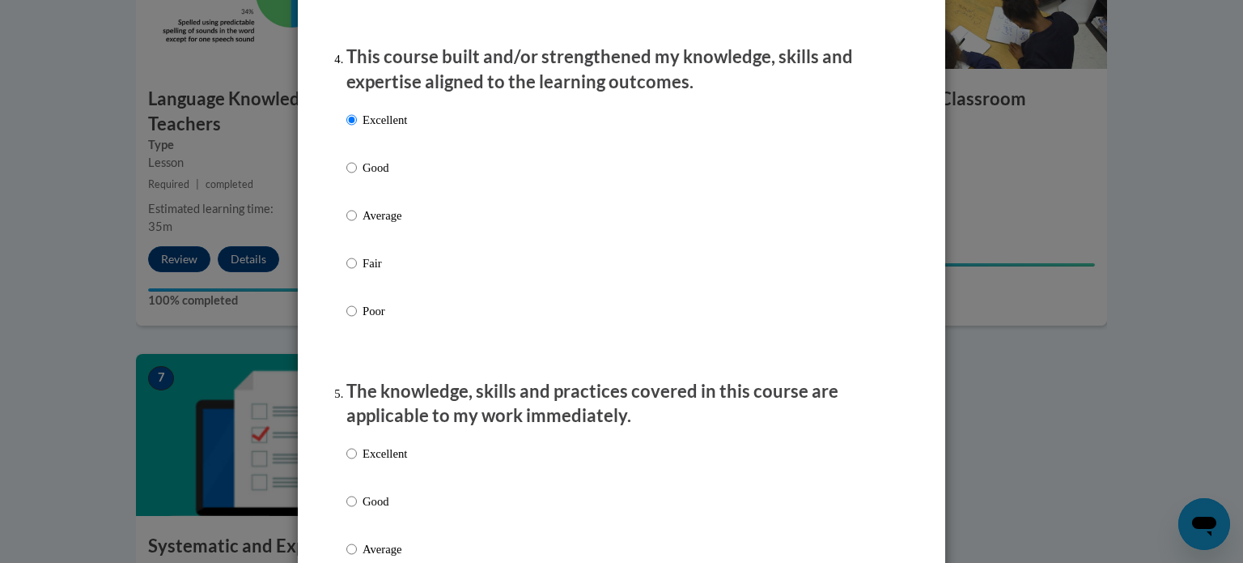
click at [389, 462] on p "Excellent" at bounding box center [385, 453] width 45 height 18
click at [357, 462] on input "Excellent" at bounding box center [351, 453] width 11 height 18
radio input "true"
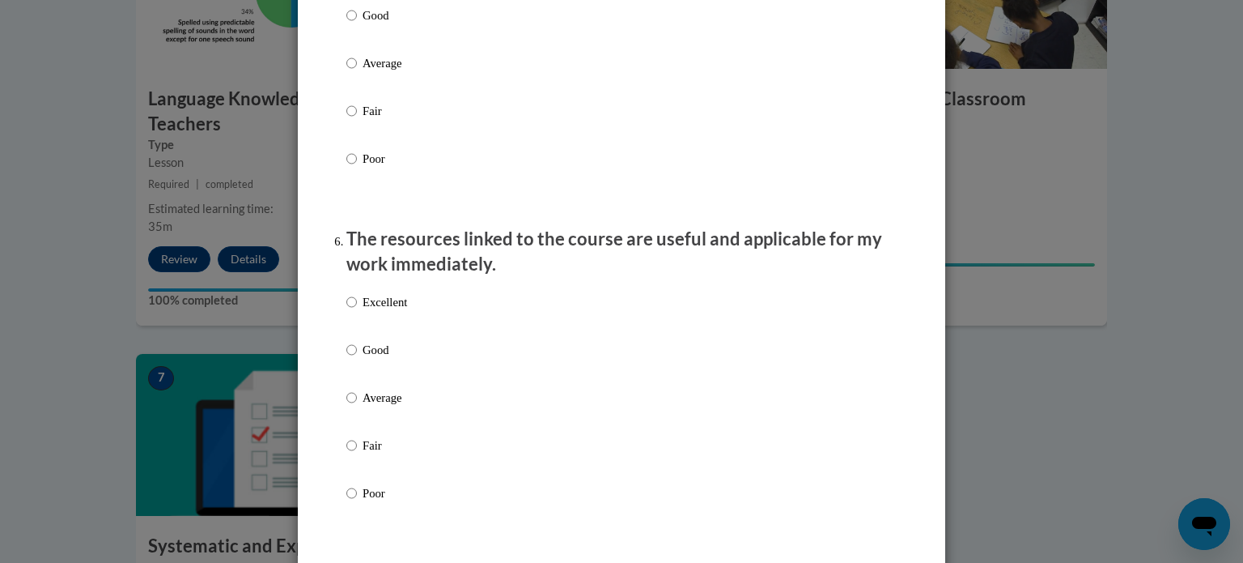
click at [382, 359] on p "Good" at bounding box center [385, 350] width 45 height 18
click at [357, 359] on input "Good" at bounding box center [351, 350] width 11 height 18
radio input "true"
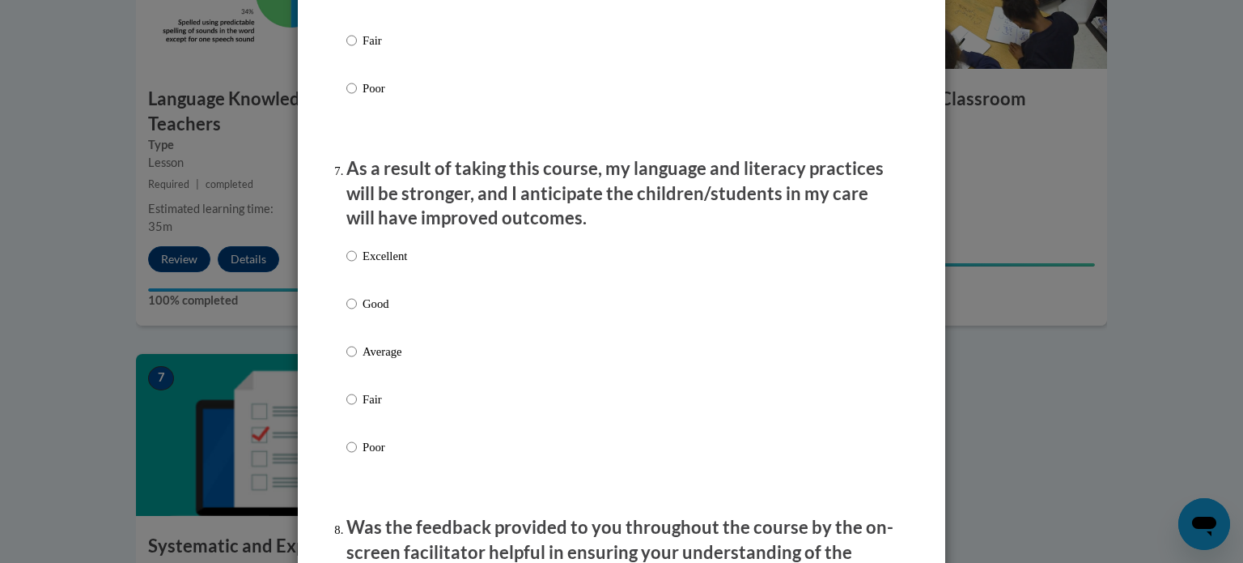
click at [378, 312] on p "Good" at bounding box center [385, 304] width 45 height 18
click at [357, 312] on input "Good" at bounding box center [351, 304] width 11 height 18
radio input "true"
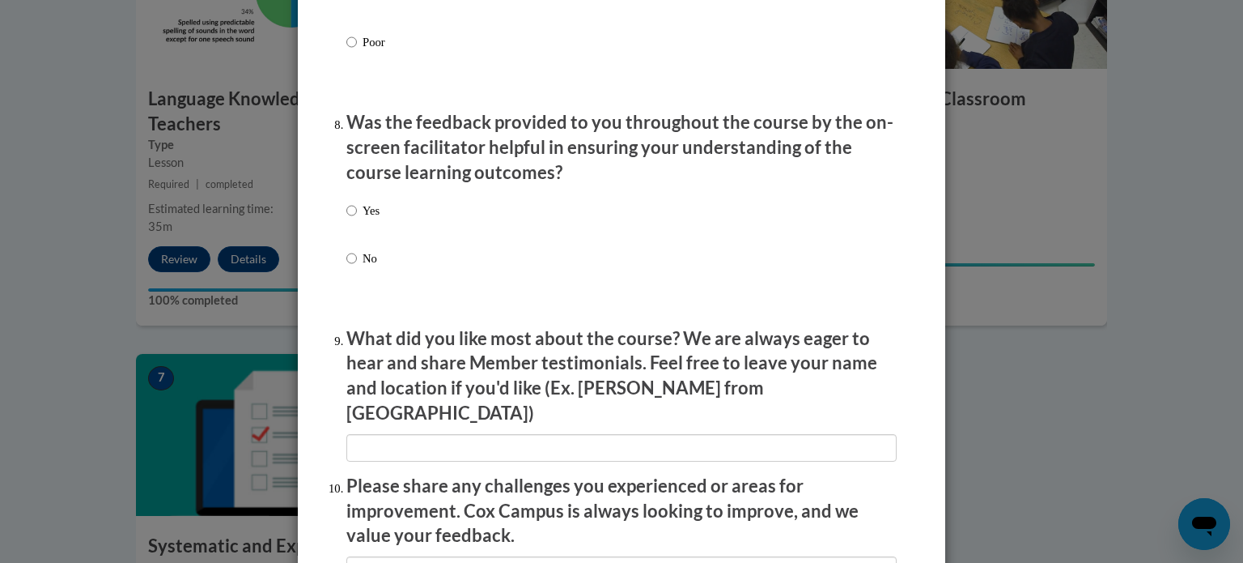
click at [376, 225] on div "Yes No" at bounding box center [621, 253] width 550 height 121
click at [349, 219] on input "Yes" at bounding box center [351, 211] width 11 height 18
radio input "true"
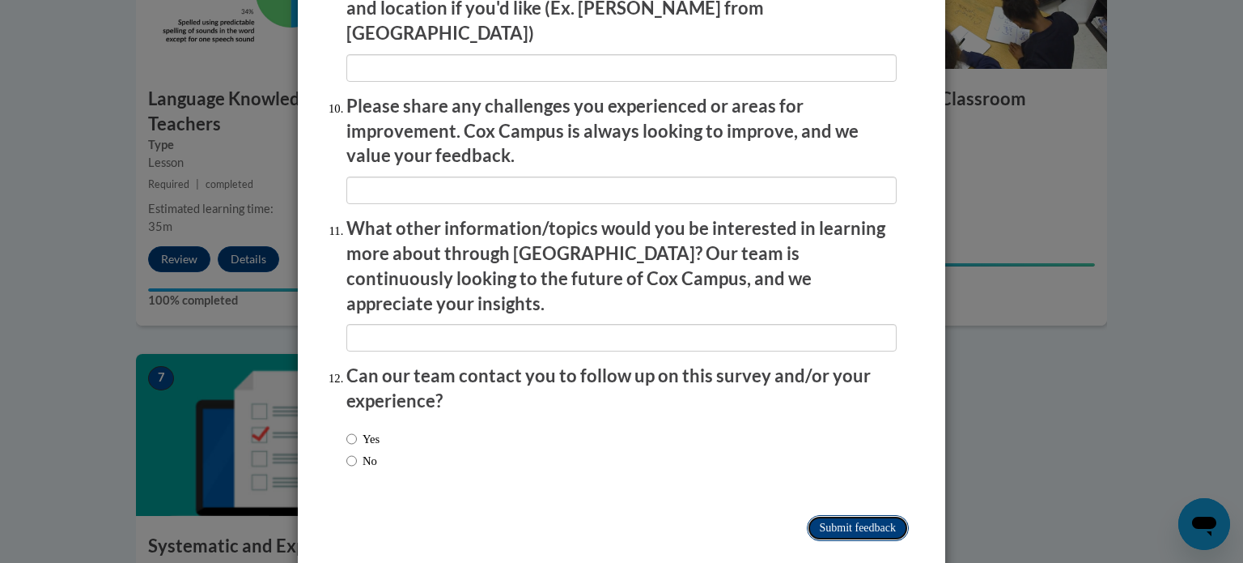
click at [864, 515] on input "Submit feedback" at bounding box center [858, 528] width 102 height 26
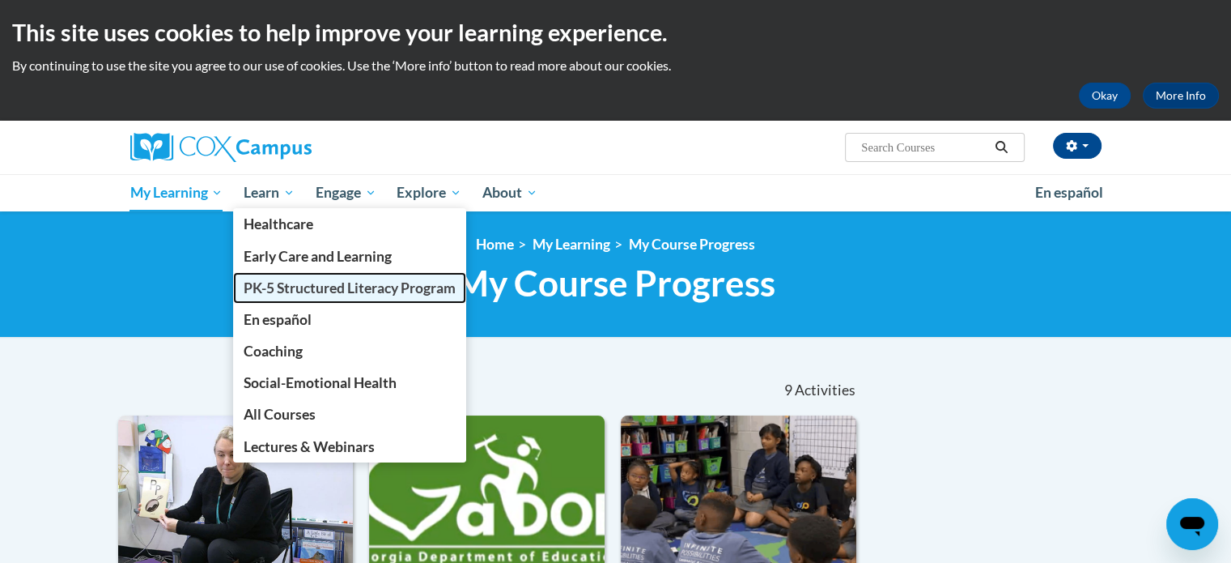
click at [317, 289] on span "PK-5 Structured Literacy Program" at bounding box center [350, 287] width 212 height 17
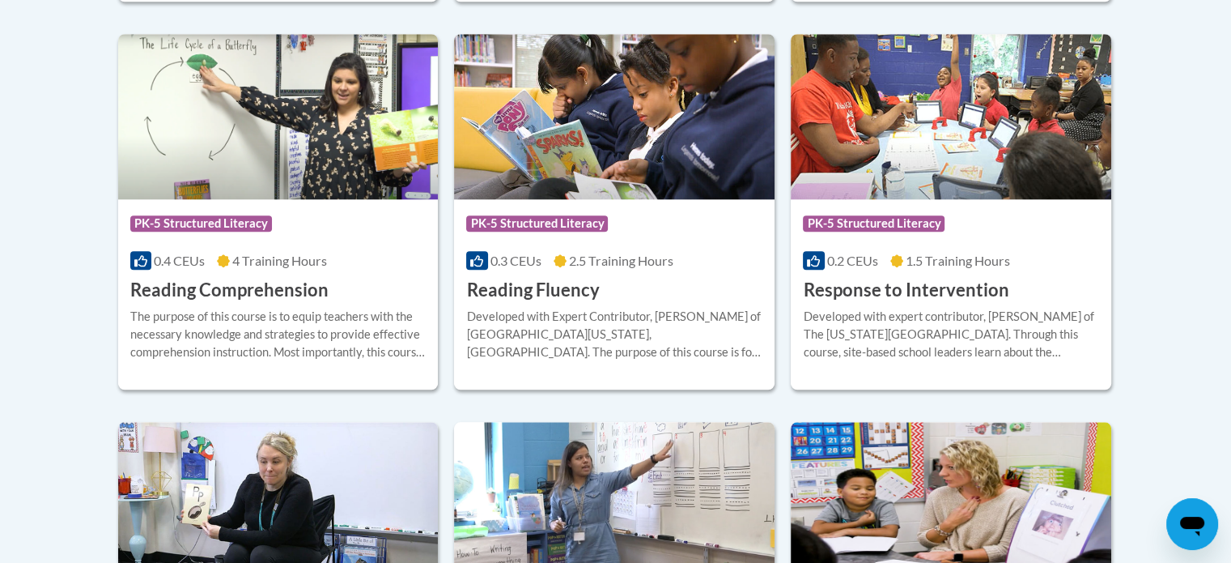
scroll to position [1862, 0]
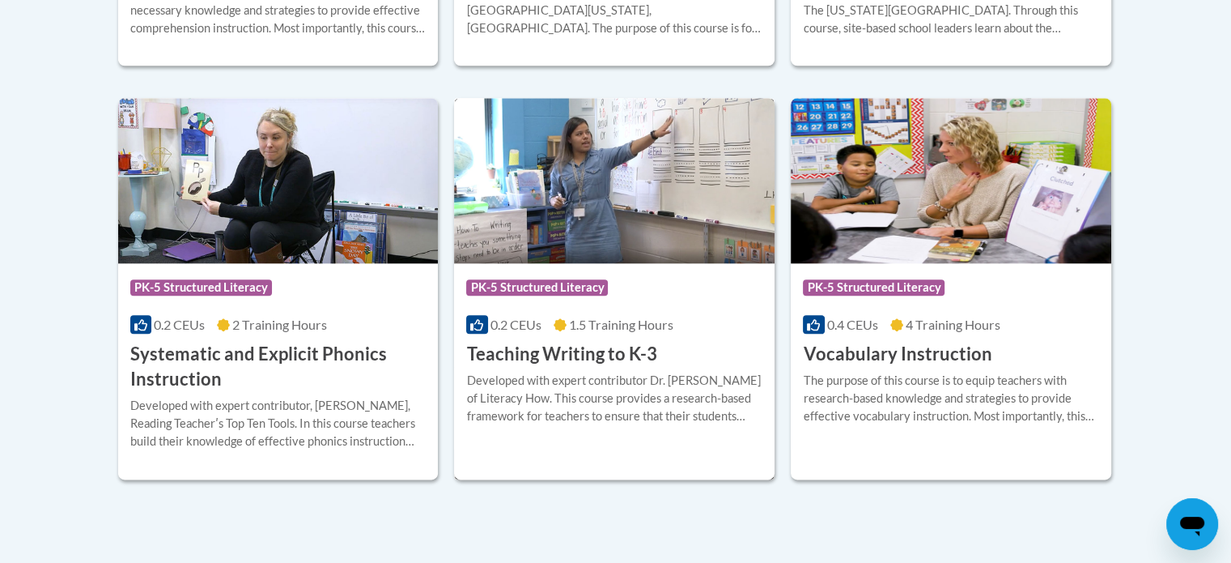
click at [513, 190] on img at bounding box center [614, 180] width 321 height 165
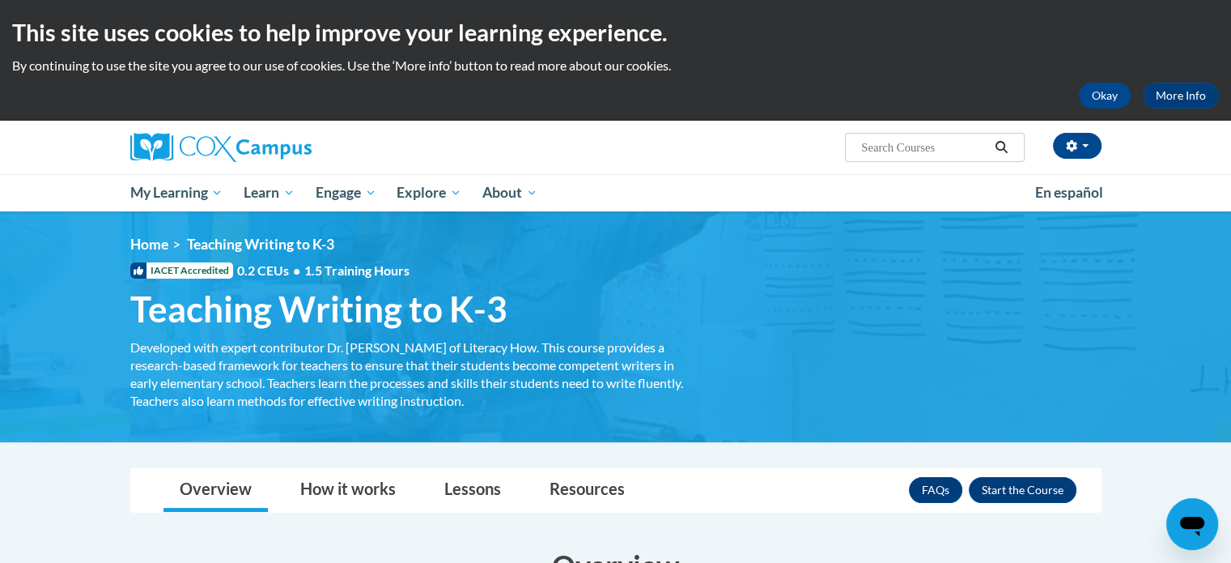
scroll to position [405, 0]
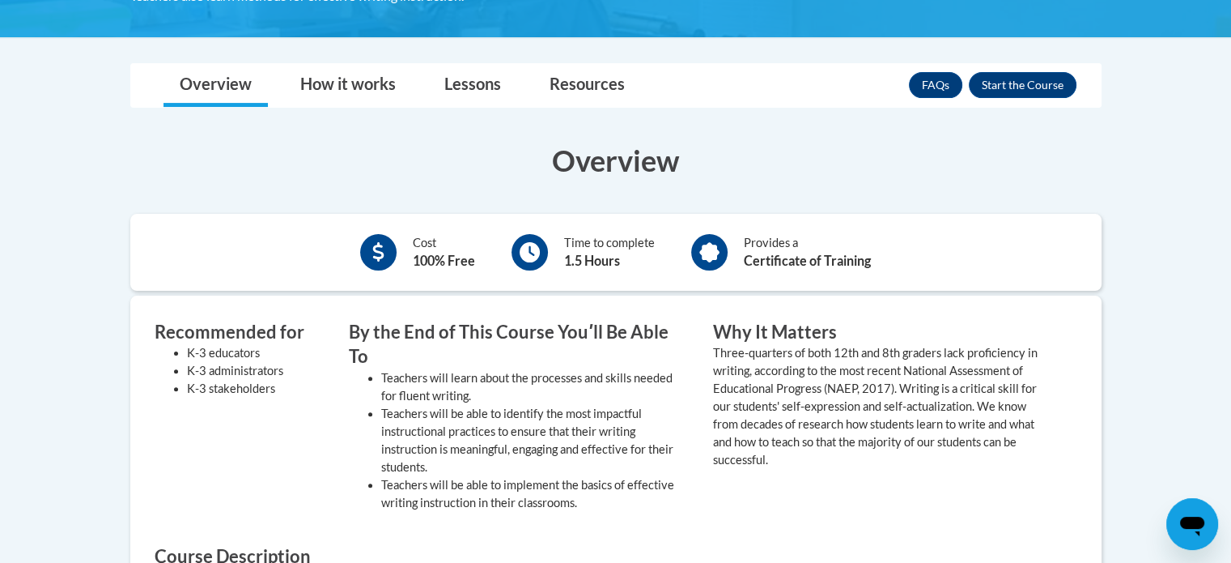
click at [1049, 70] on div "FAQs Enroll" at bounding box center [993, 85] width 168 height 42
click at [1013, 93] on button "Enroll" at bounding box center [1023, 85] width 108 height 26
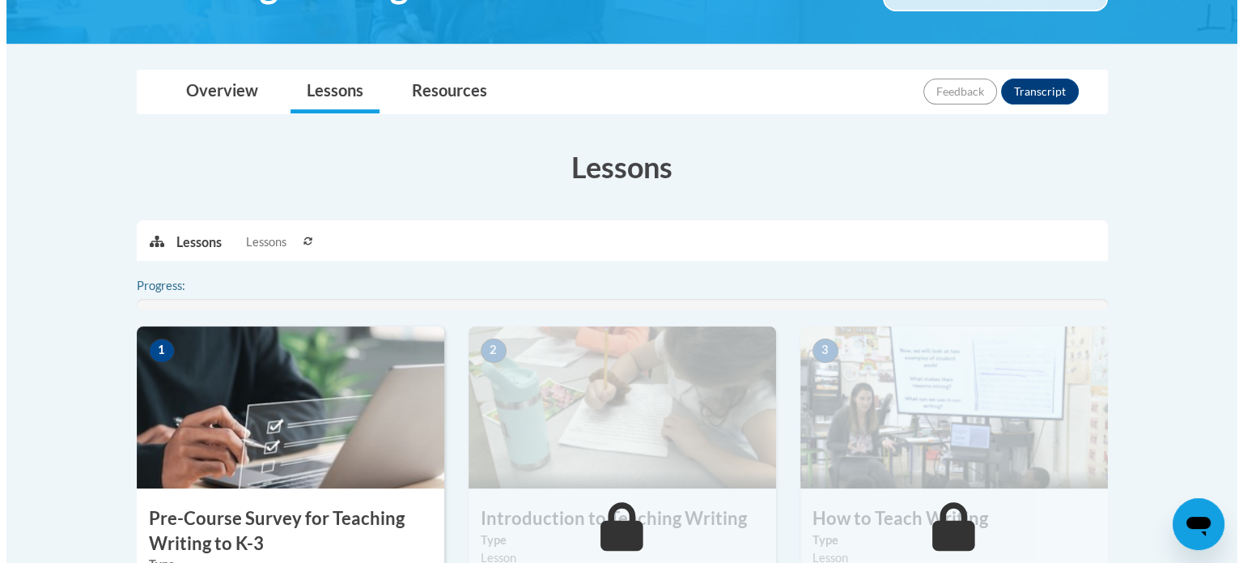
scroll to position [729, 0]
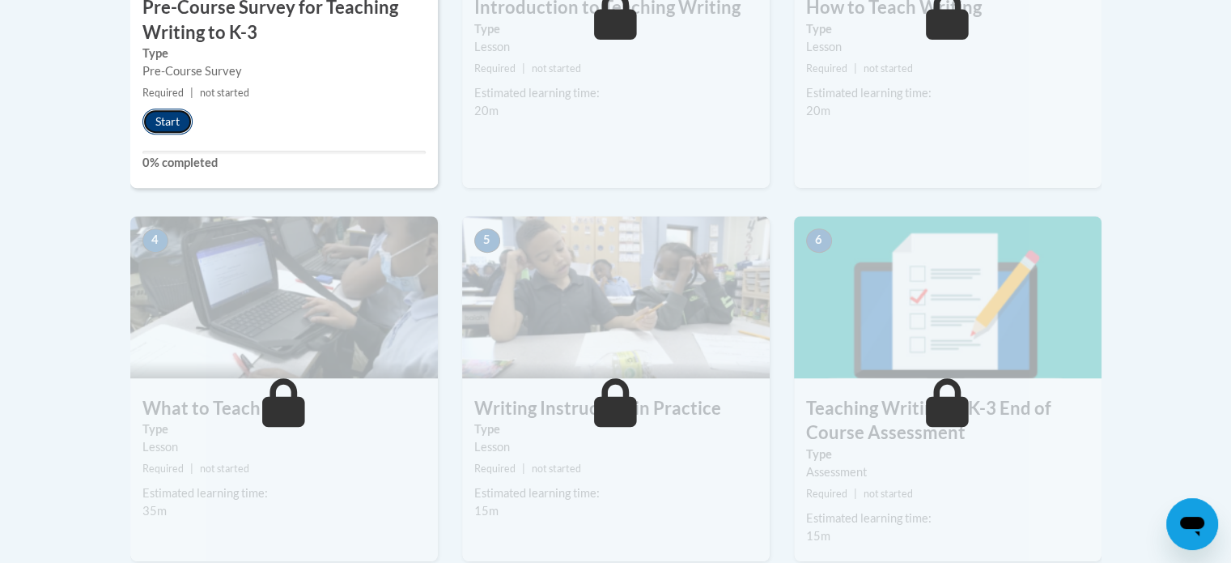
click at [152, 119] on button "Start" at bounding box center [167, 121] width 50 height 26
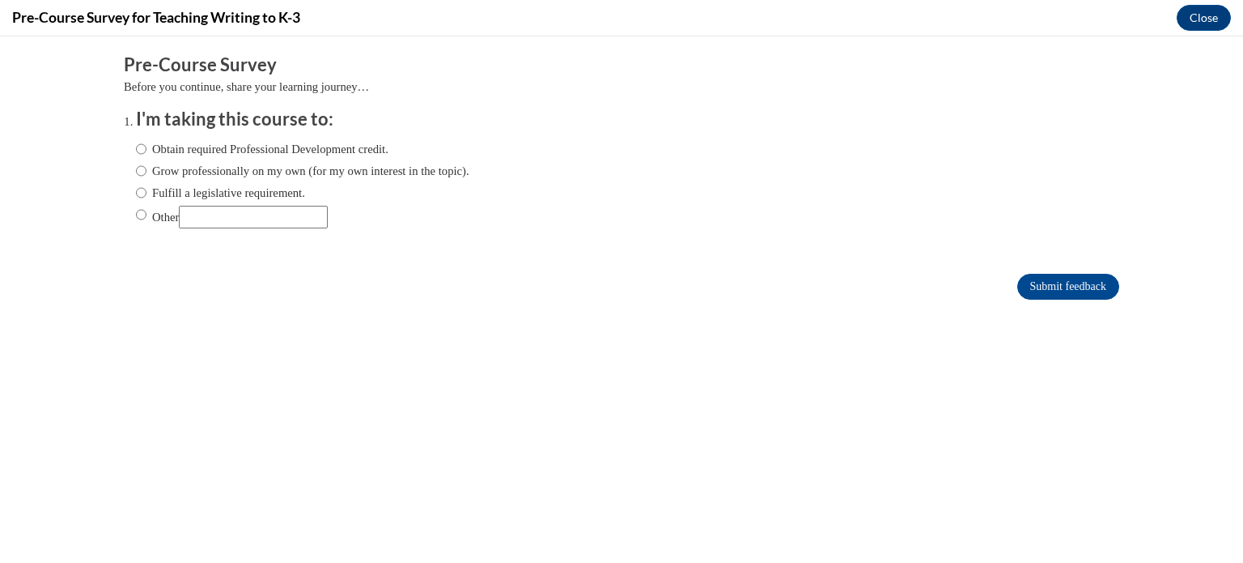
scroll to position [0, 0]
click at [185, 147] on label "Obtain required Professional Development credit." at bounding box center [262, 149] width 253 height 18
click at [147, 147] on input "Obtain required Professional Development credit." at bounding box center [141, 149] width 11 height 18
radio input "true"
click at [1061, 284] on input "Submit feedback" at bounding box center [1068, 287] width 102 height 26
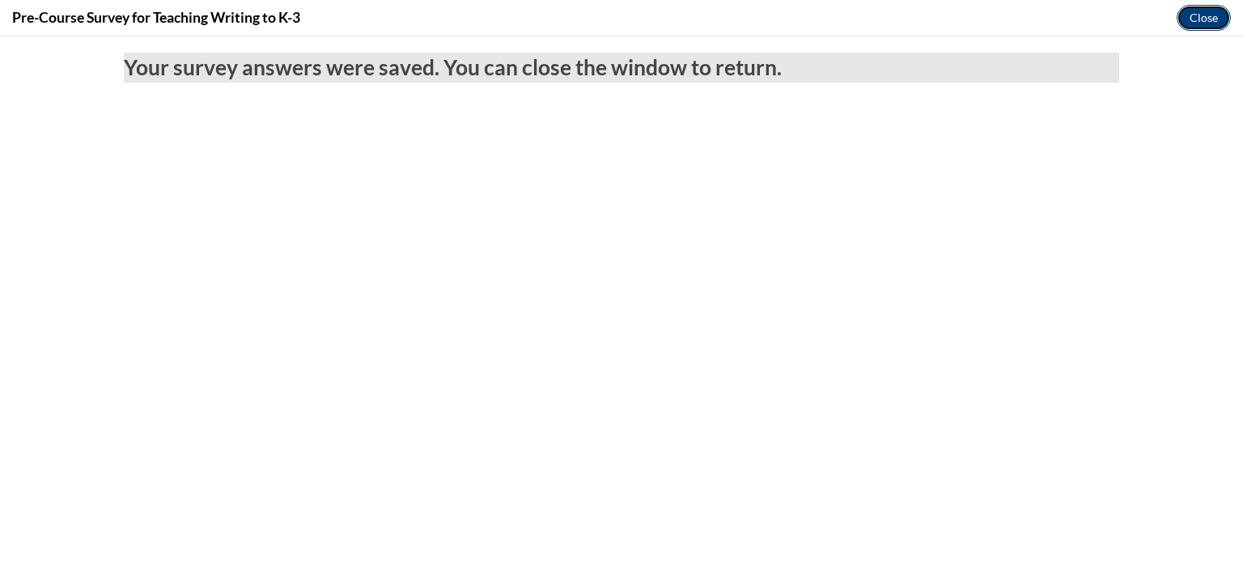
click at [1187, 16] on button "Close" at bounding box center [1204, 18] width 54 height 26
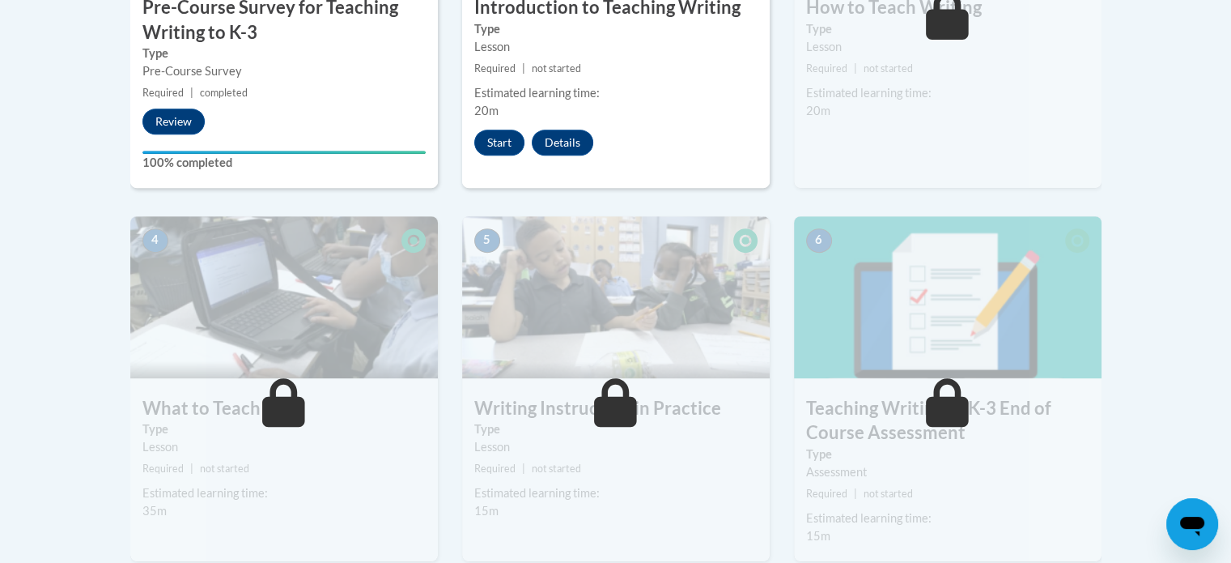
click at [478, 155] on div "Start Details Feedback" at bounding box center [537, 143] width 151 height 26
click at [496, 147] on button "Start" at bounding box center [499, 143] width 50 height 26
